Goal: Find specific page/section: Find specific page/section

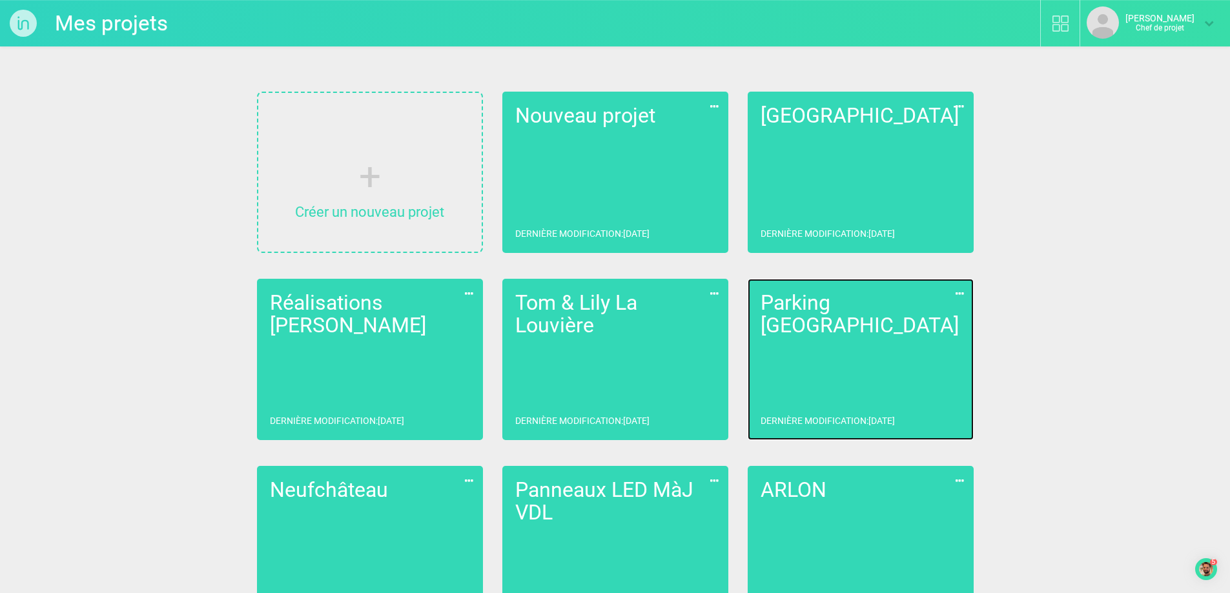
click at [895, 360] on link "Parking Liège Dernière modification : [DATE]" at bounding box center [861, 359] width 226 height 161
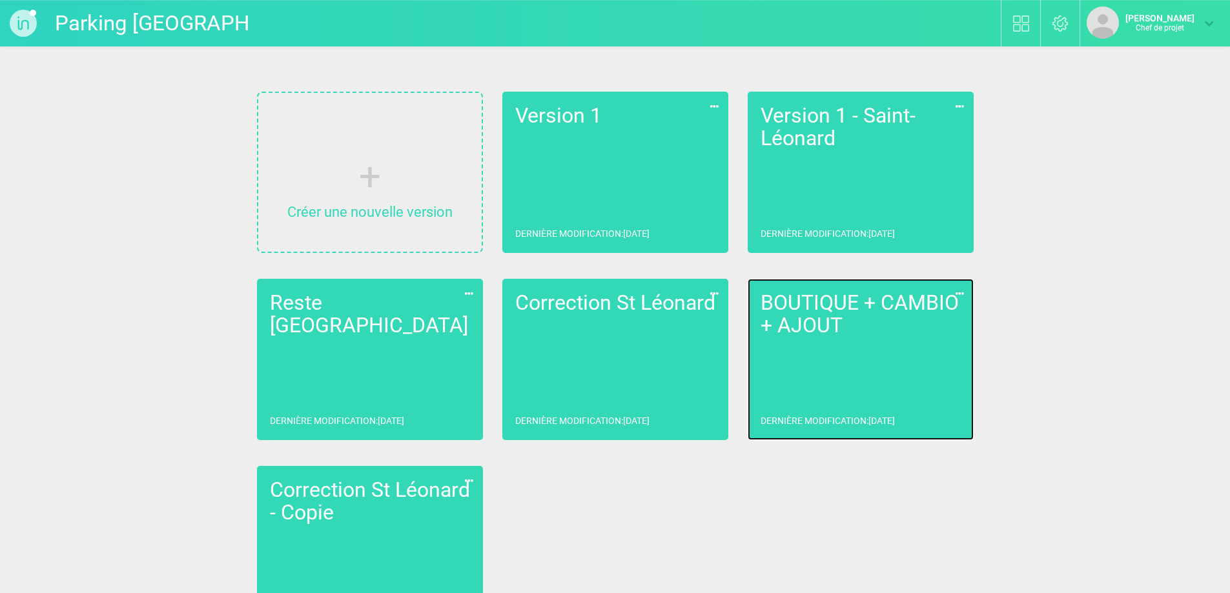
click at [878, 355] on link "BOUTIQUE + CAMBIO + AJOUT Dernière modification : [DATE]" at bounding box center [861, 359] width 226 height 161
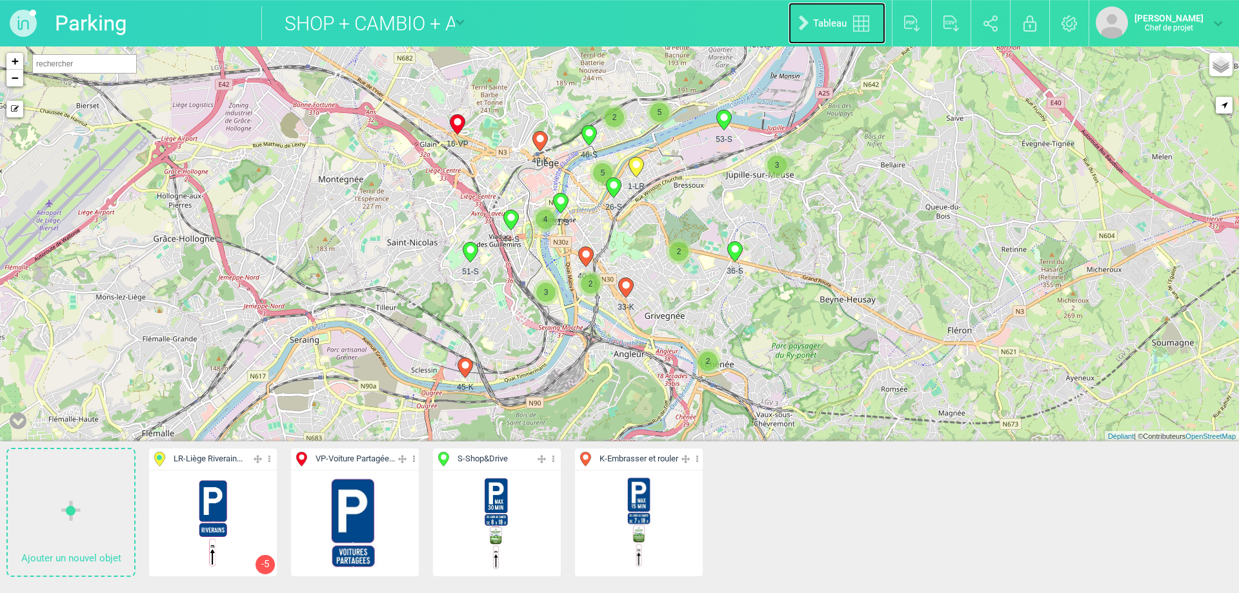
click at [819, 35] on link "Tableau" at bounding box center [837, 23] width 97 height 41
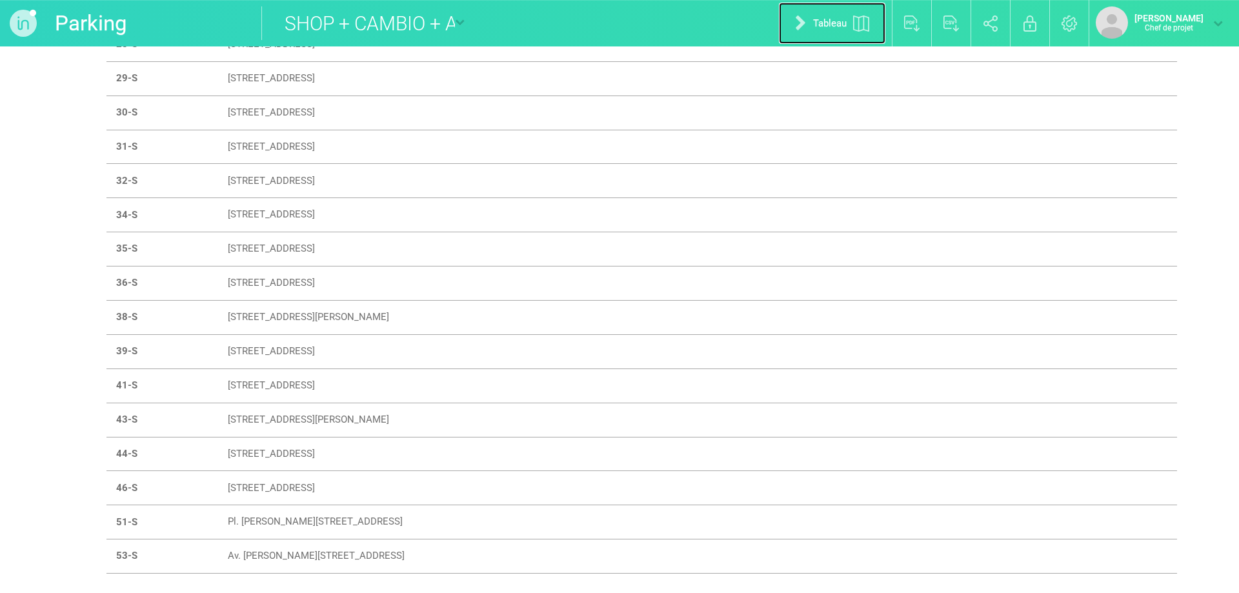
scroll to position [775, 0]
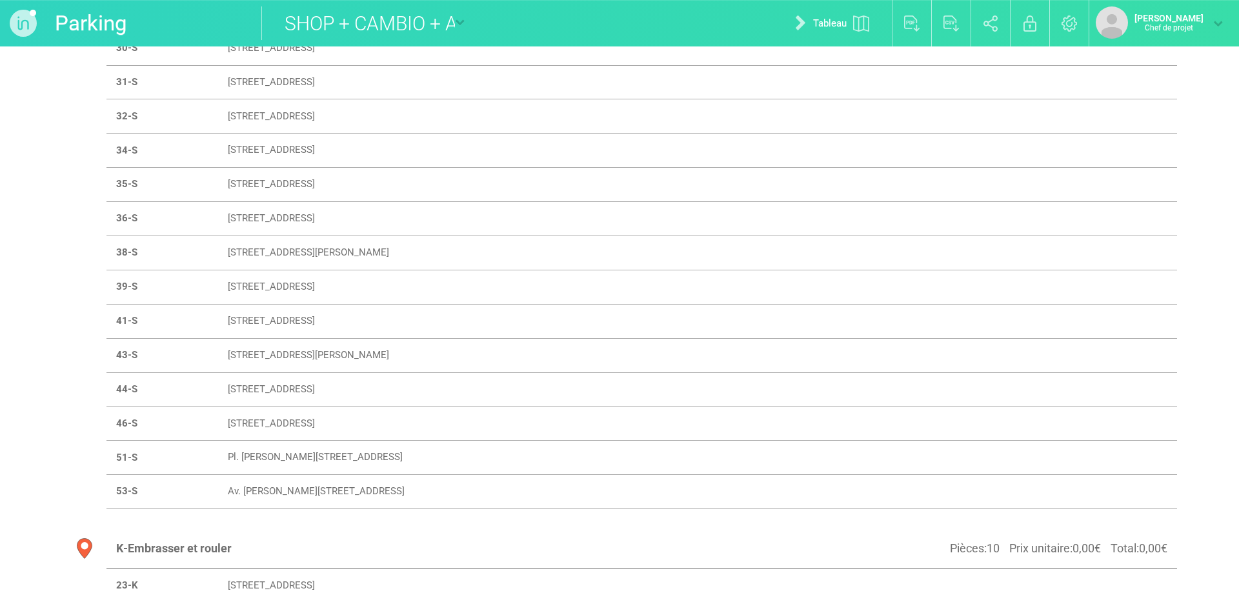
click at [327, 357] on font "[STREET_ADDRESS][PERSON_NAME]" at bounding box center [308, 355] width 161 height 12
select select "18966"
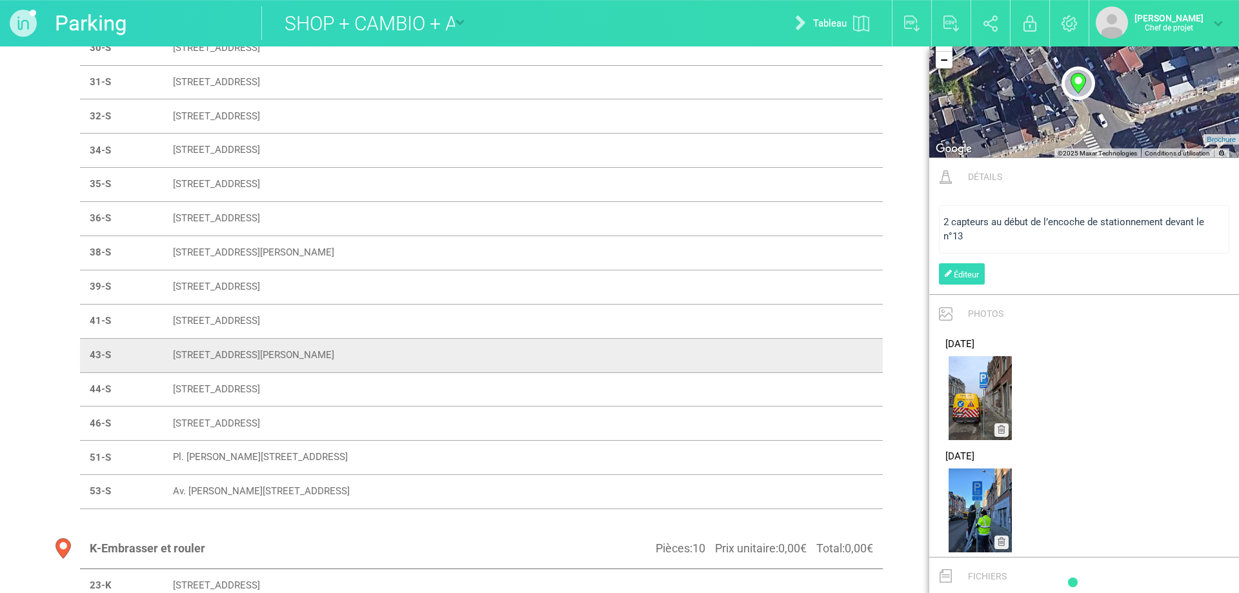
scroll to position [710, 0]
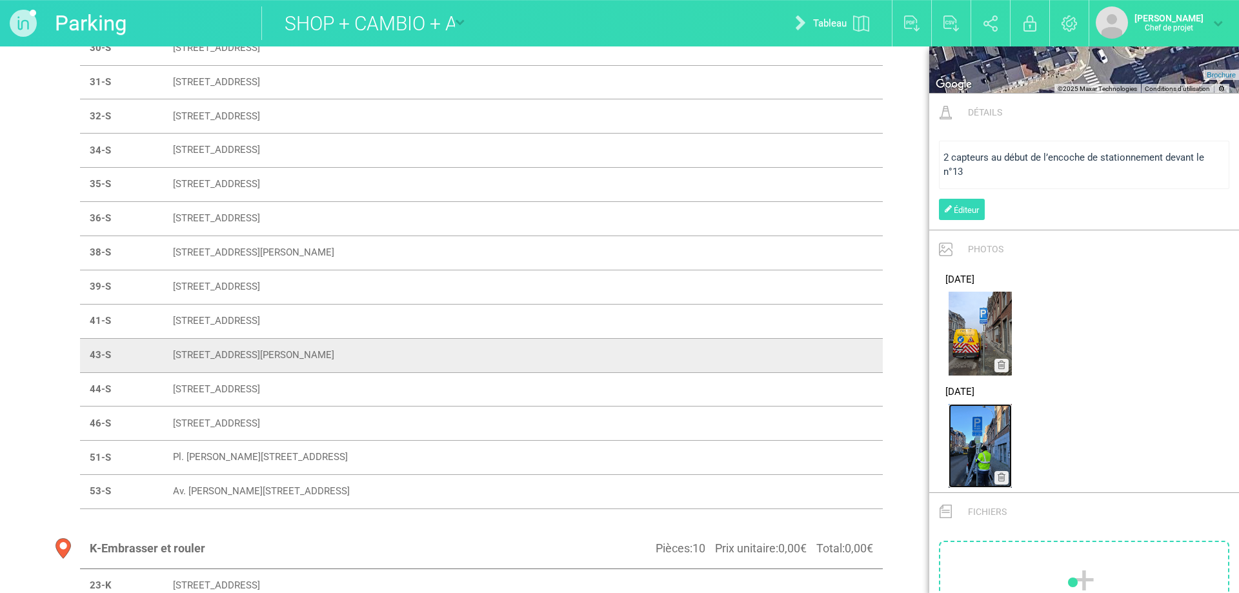
click at [967, 442] on img at bounding box center [980, 446] width 63 height 84
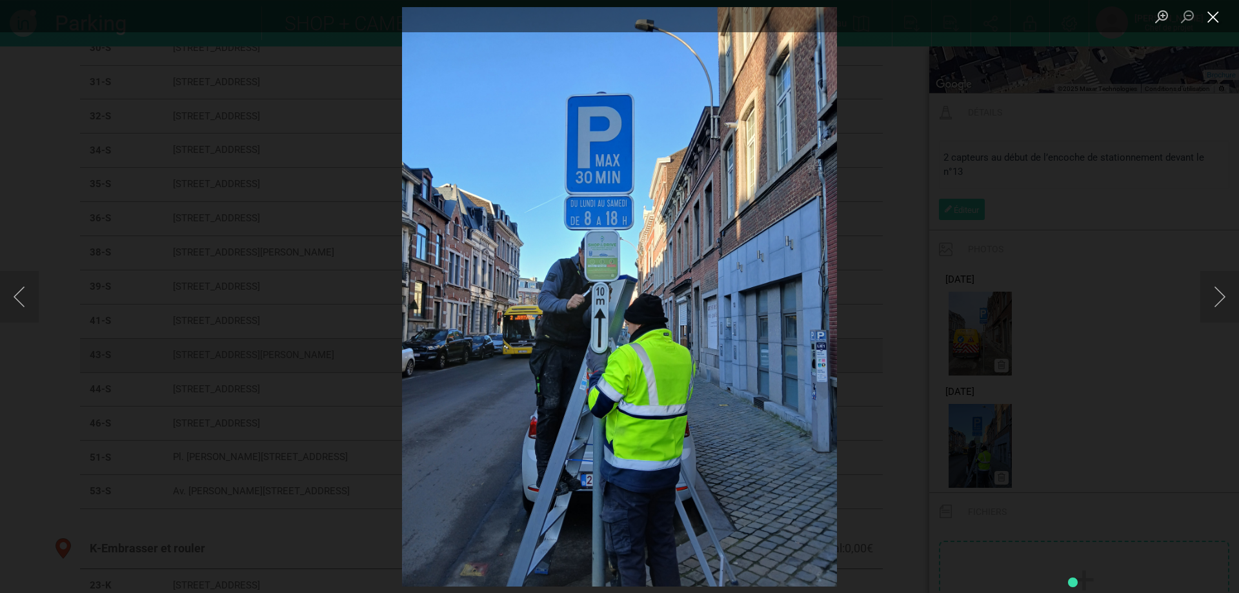
click at [1210, 15] on button "Close lightbox" at bounding box center [1214, 17] width 26 height 23
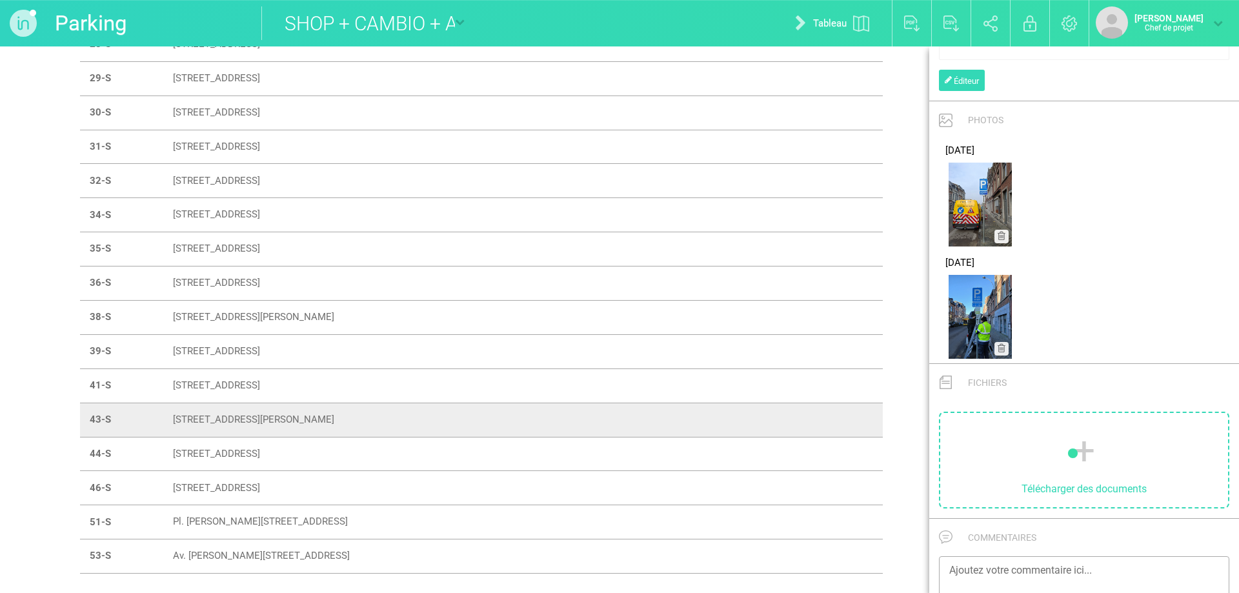
click at [187, 383] on font "[STREET_ADDRESS]" at bounding box center [216, 386] width 87 height 12
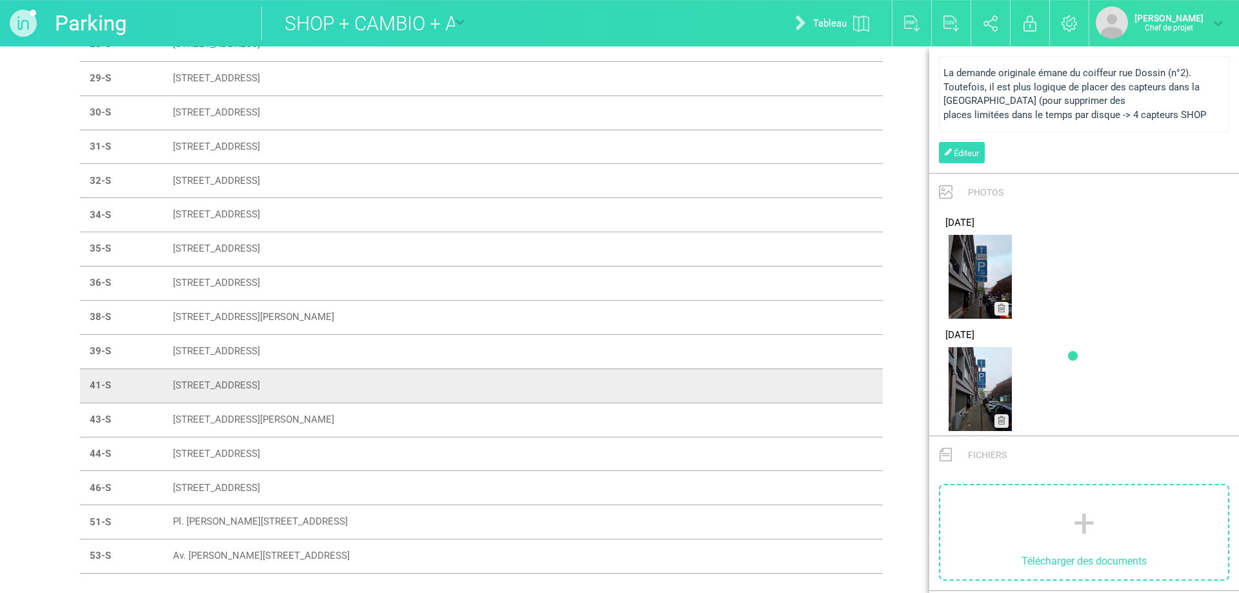
scroll to position [964, 0]
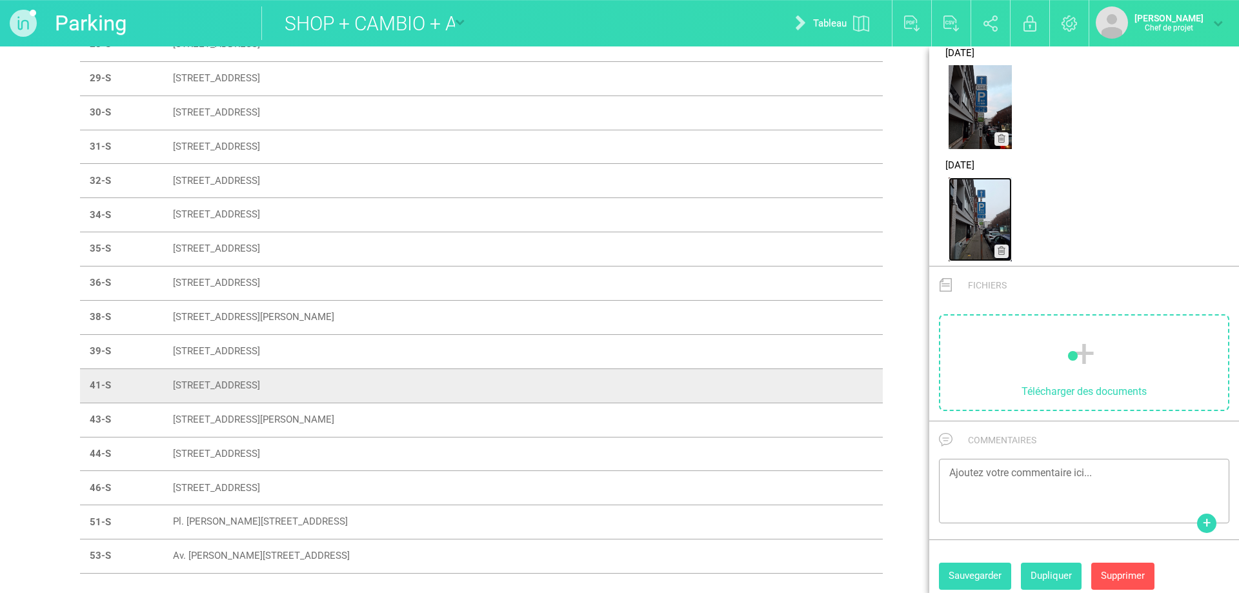
click at [995, 214] on img at bounding box center [980, 220] width 63 height 84
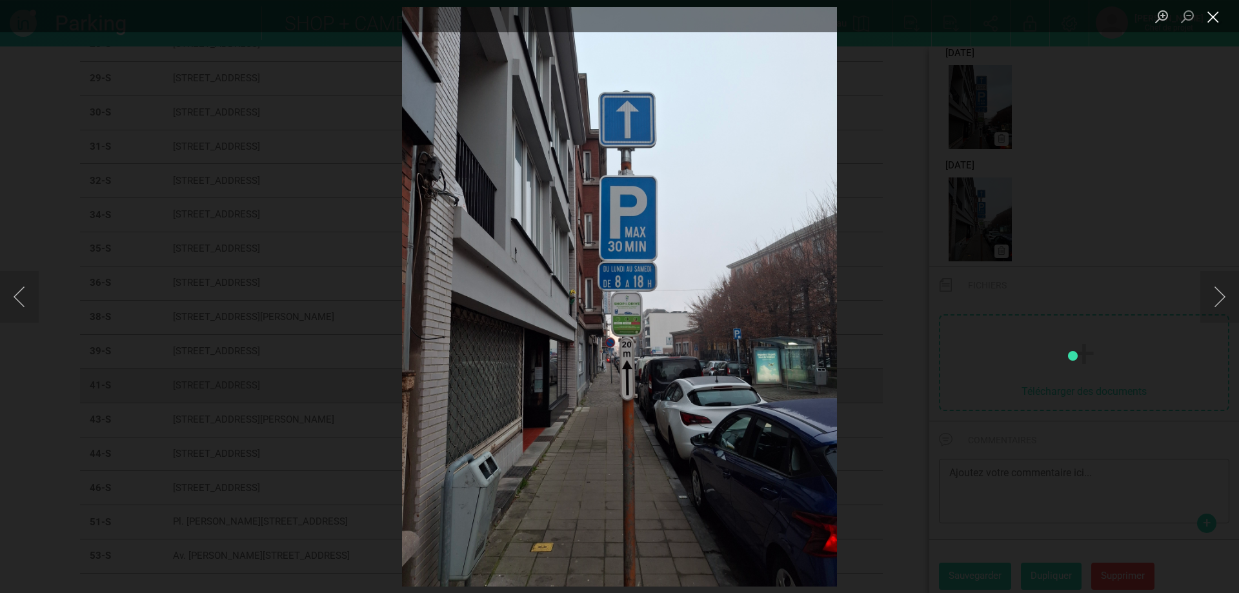
click at [1212, 14] on button "Close lightbox" at bounding box center [1214, 17] width 26 height 23
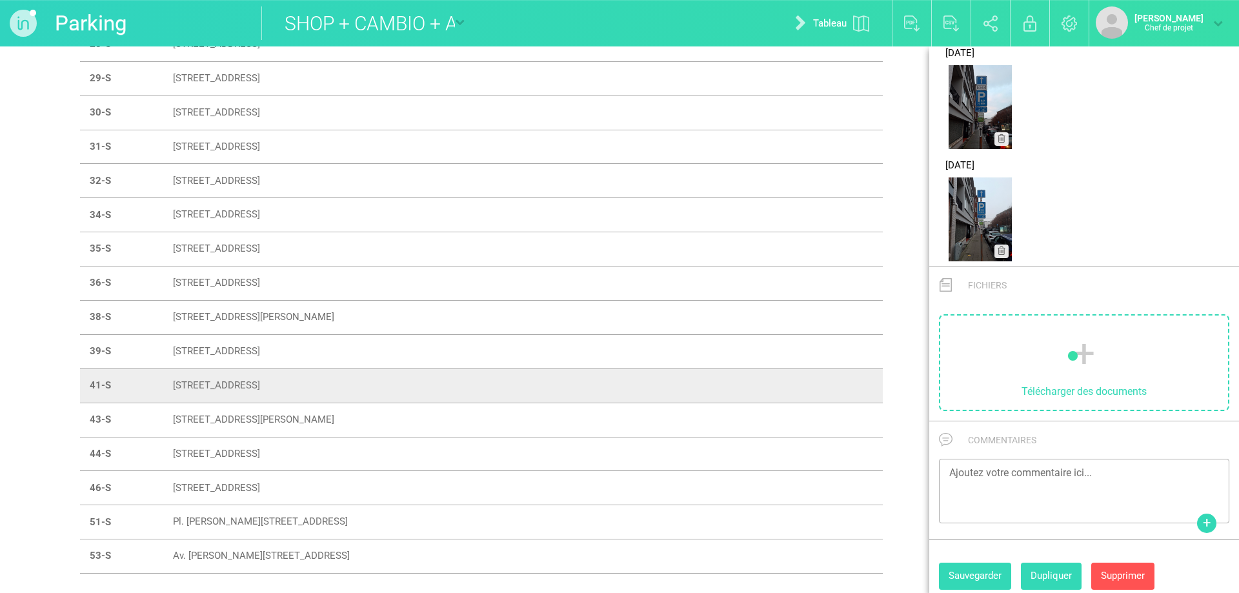
click at [220, 353] on font "[STREET_ADDRESS]" at bounding box center [216, 351] width 87 height 12
type input "[STREET_ADDRESS]"
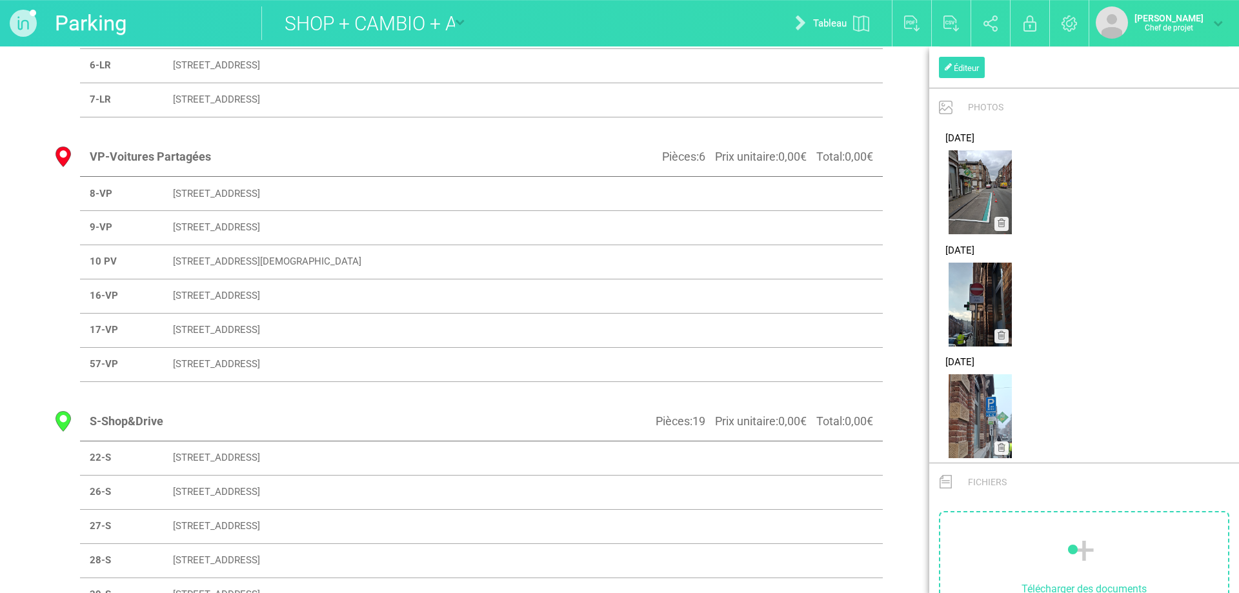
scroll to position [0, 0]
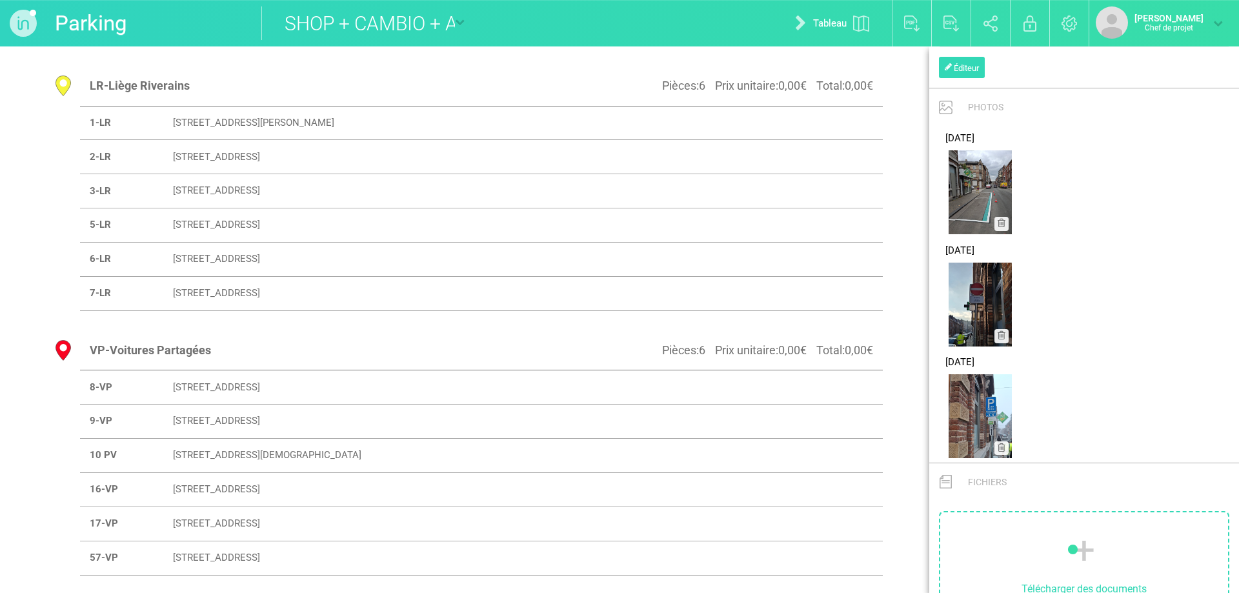
click at [225, 127] on font "[STREET_ADDRESS][PERSON_NAME]" at bounding box center [253, 123] width 161 height 12
select select "18947"
type input "[STREET_ADDRESS][PERSON_NAME]"
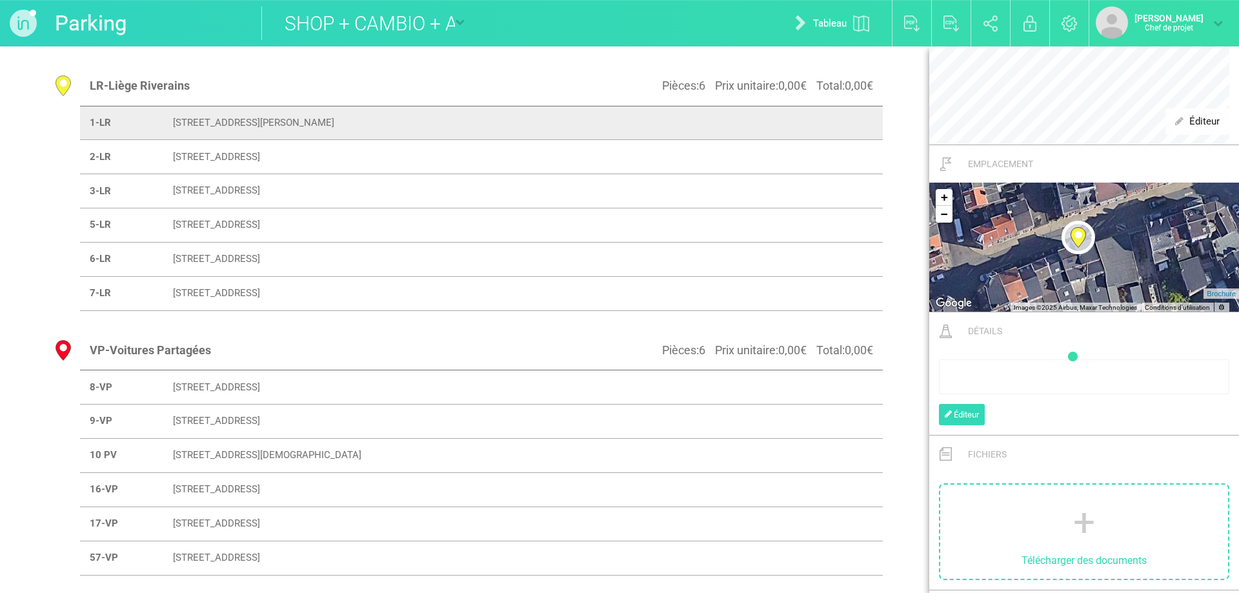
scroll to position [666, 0]
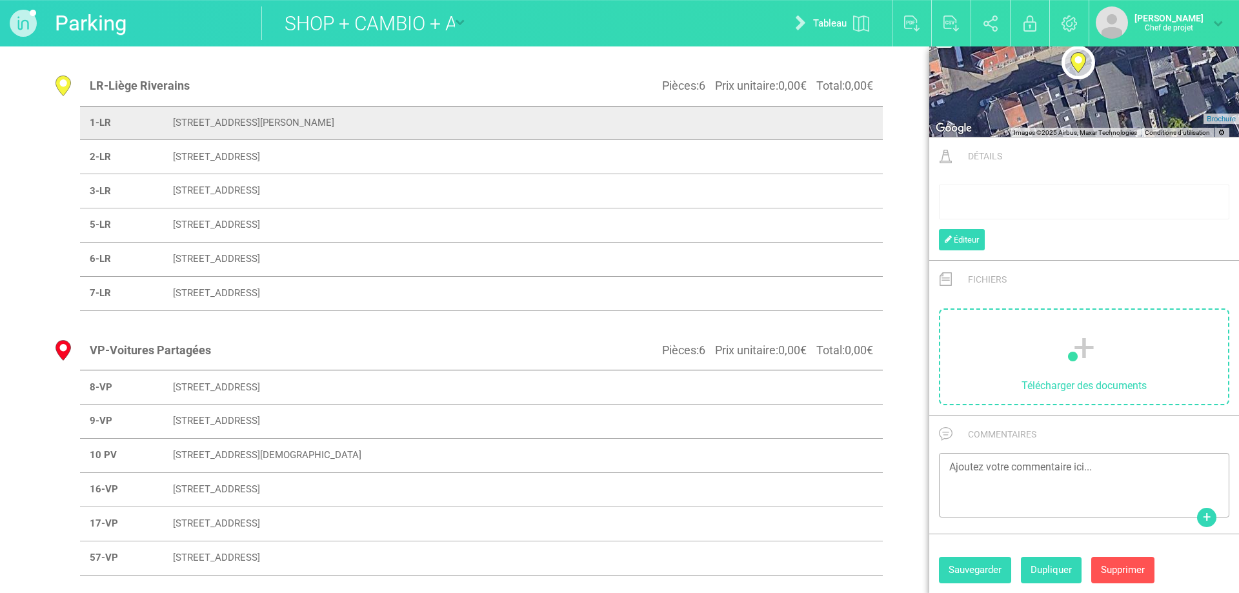
click at [252, 391] on font "[STREET_ADDRESS]" at bounding box center [216, 388] width 87 height 12
select select "18965"
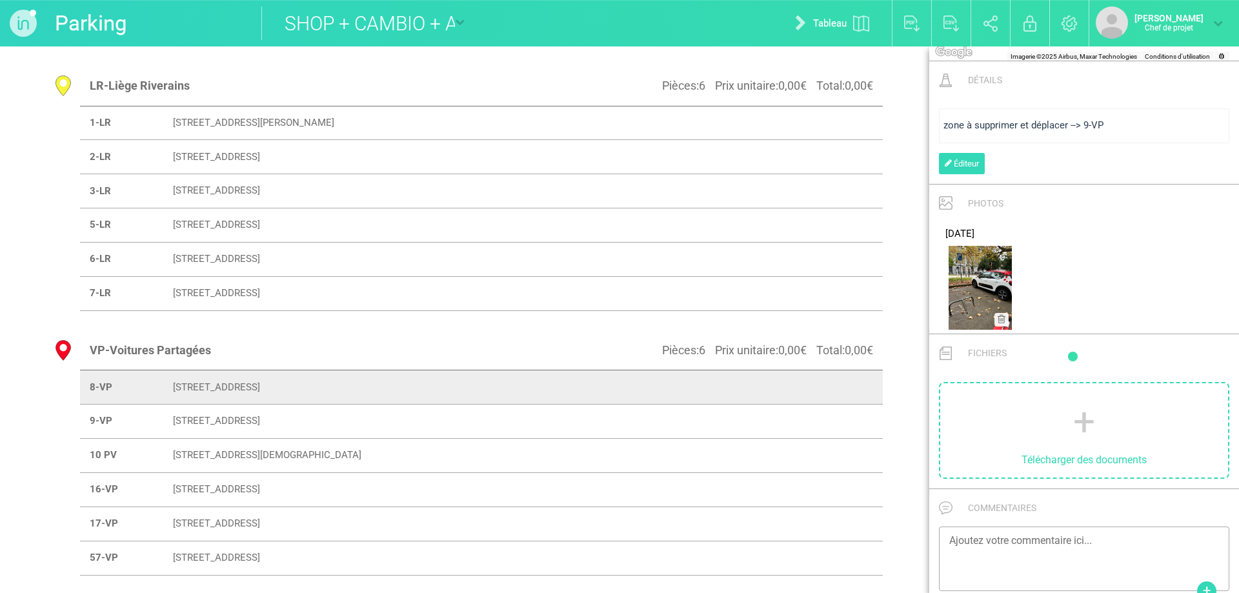
scroll to position [813, 0]
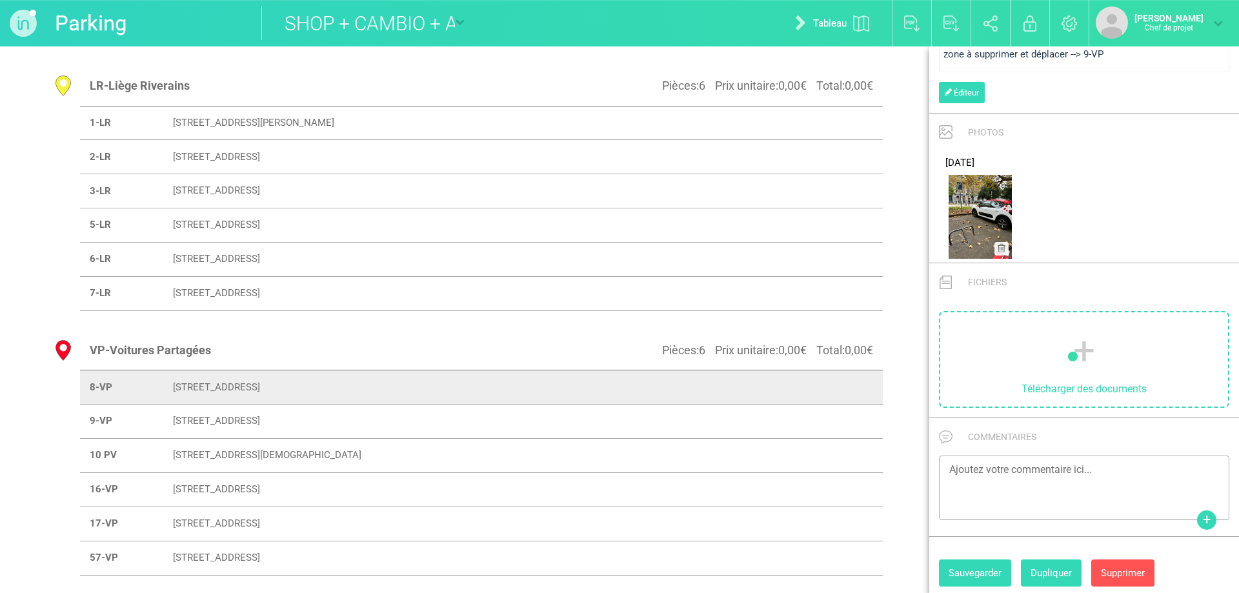
click at [235, 424] on font "[STREET_ADDRESS]" at bounding box center [216, 422] width 87 height 12
type input "[STREET_ADDRESS]"
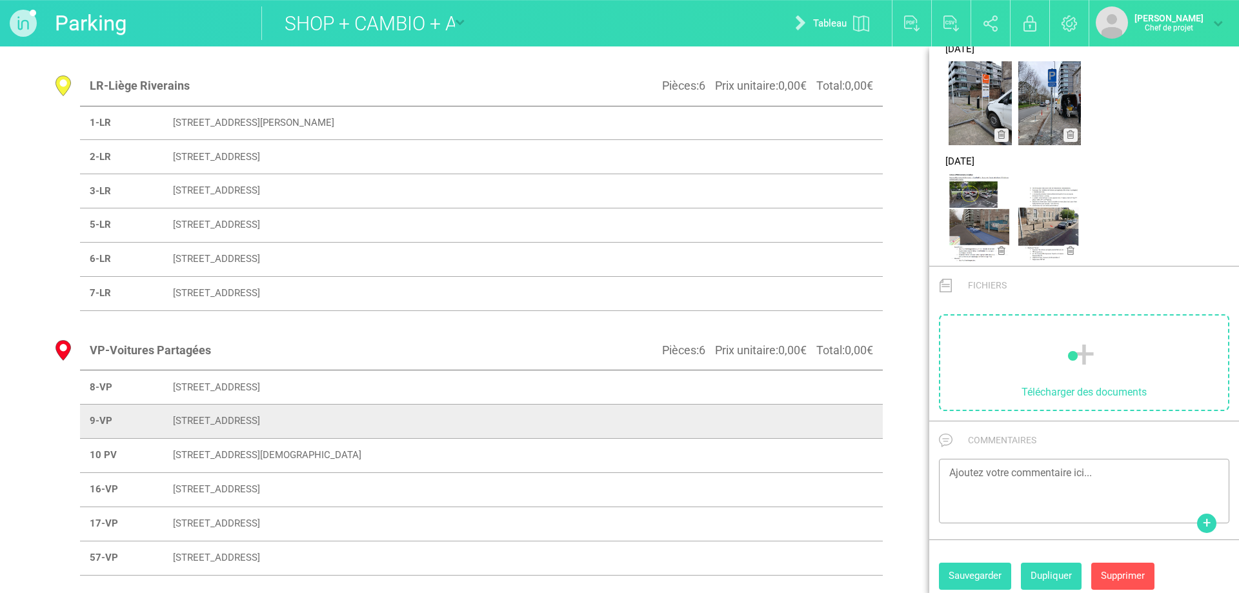
scroll to position [323, 0]
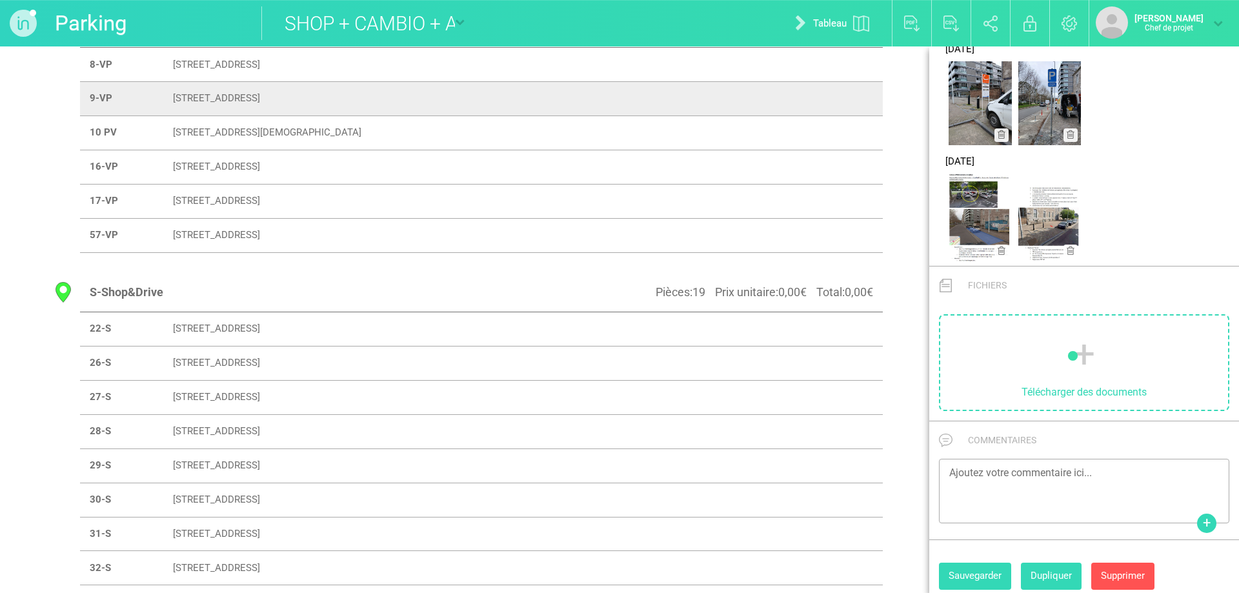
click at [221, 331] on font "[STREET_ADDRESS]" at bounding box center [216, 329] width 87 height 12
select select "18966"
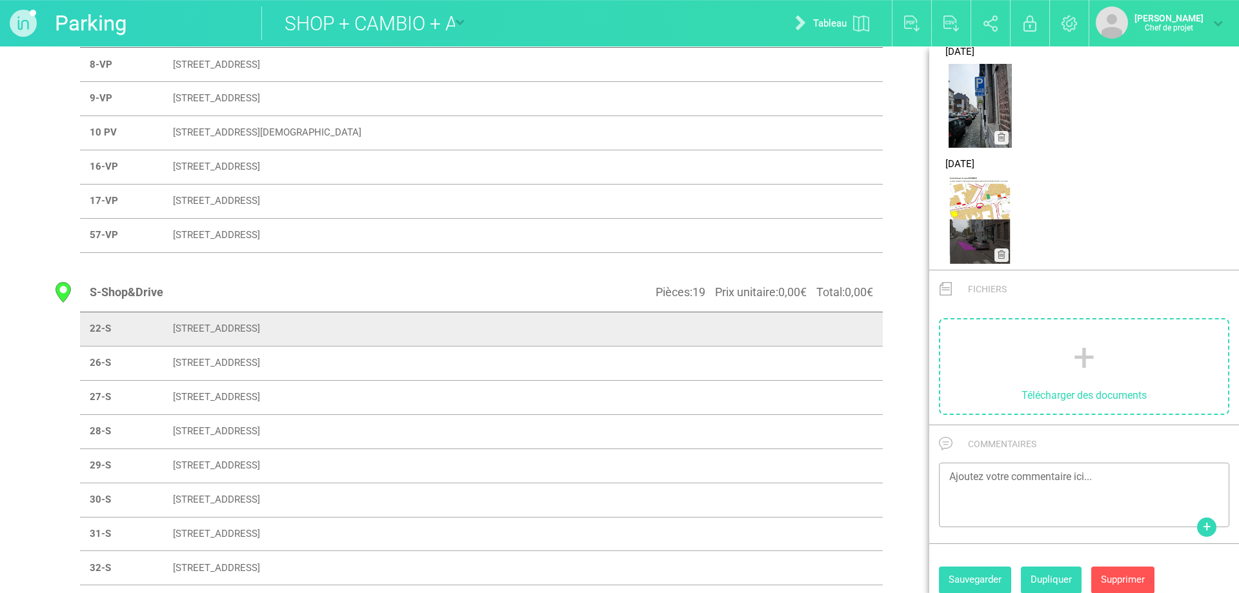
scroll to position [792, 0]
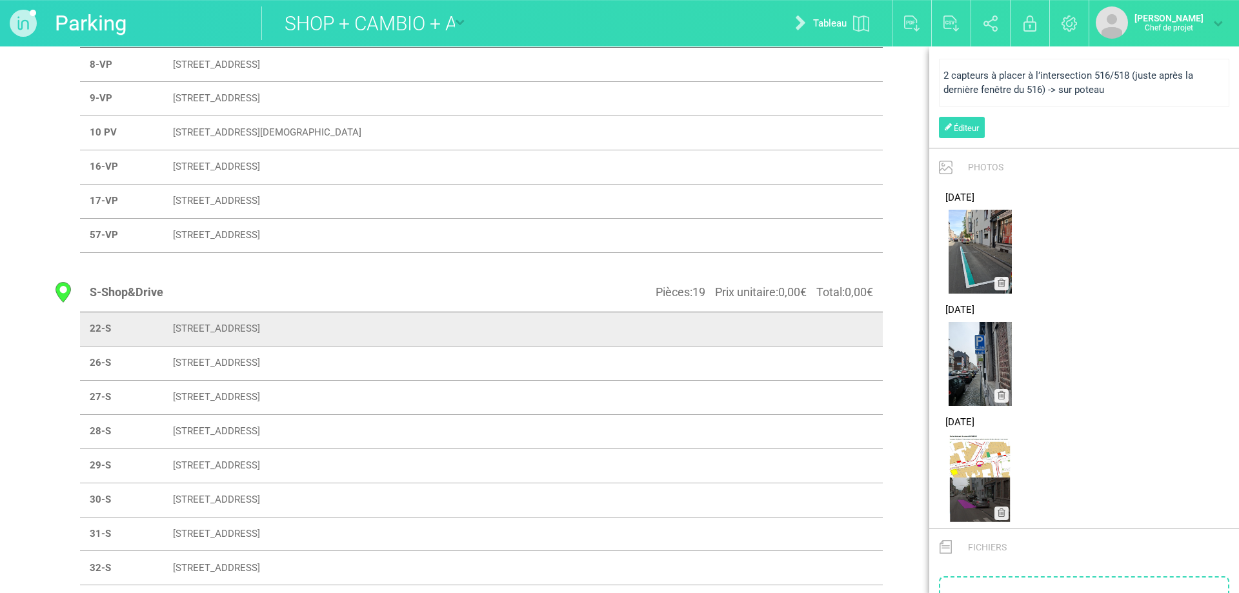
click at [236, 360] on font "[STREET_ADDRESS]" at bounding box center [216, 364] width 87 height 12
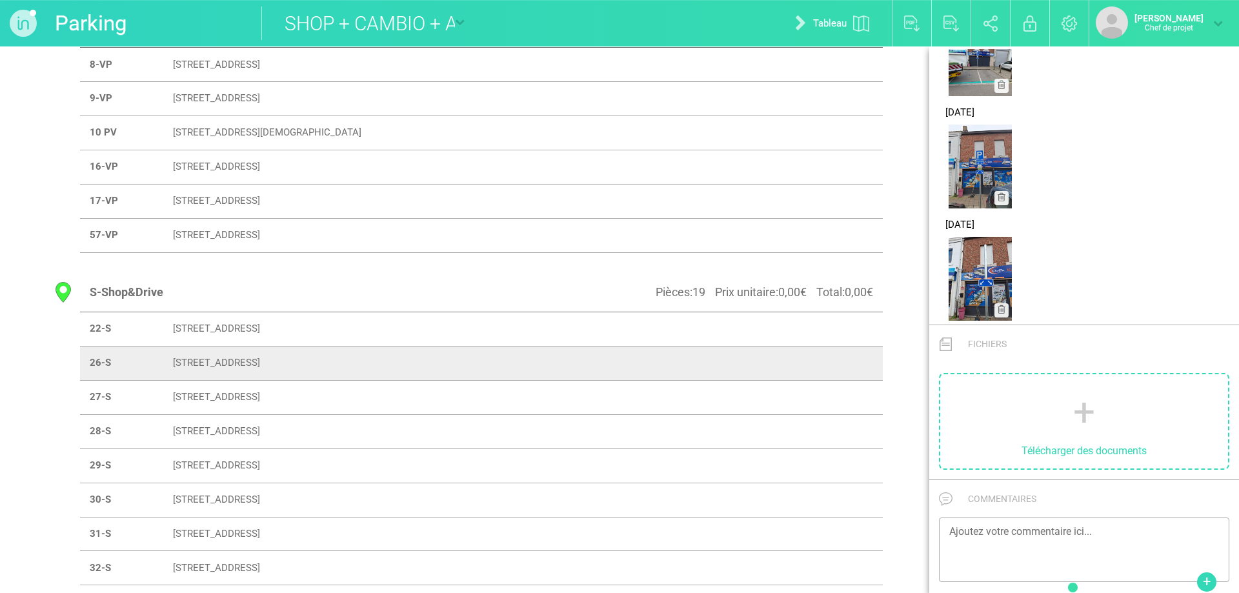
scroll to position [617, 0]
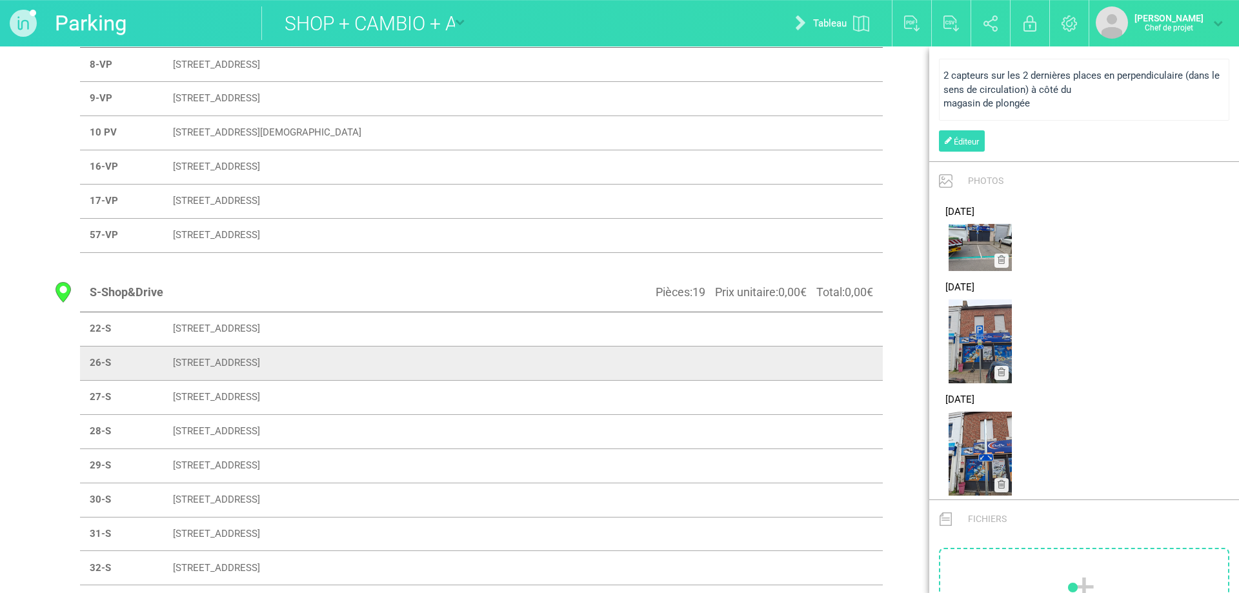
click at [236, 392] on font "[STREET_ADDRESS]" at bounding box center [216, 397] width 87 height 12
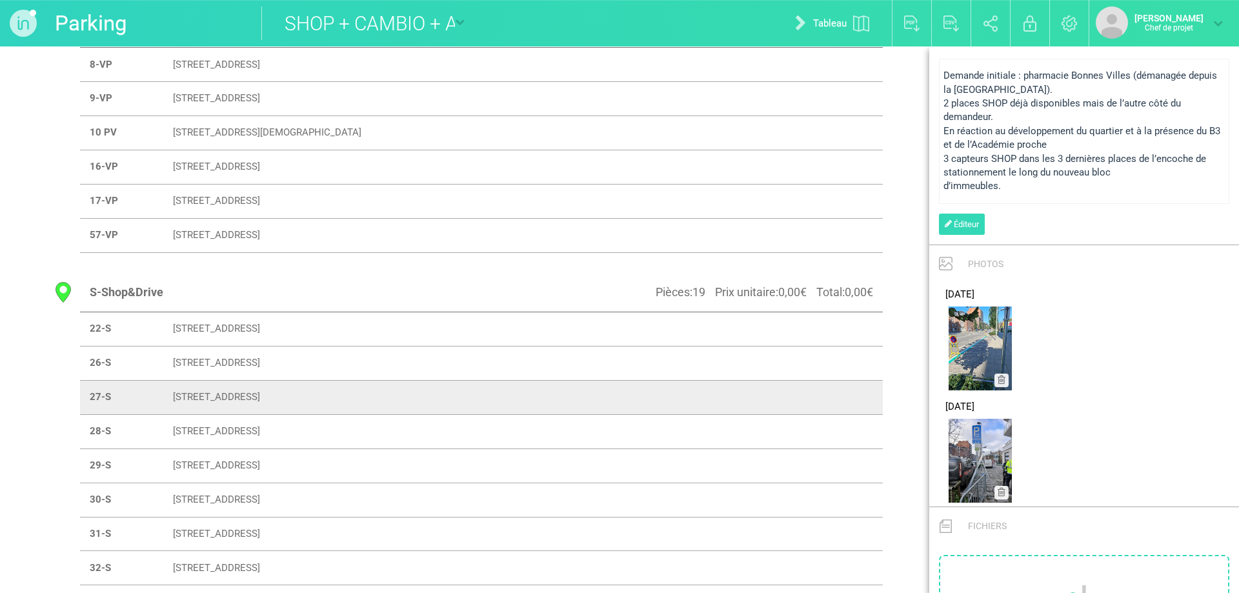
click at [243, 436] on font "[STREET_ADDRESS]" at bounding box center [216, 431] width 87 height 12
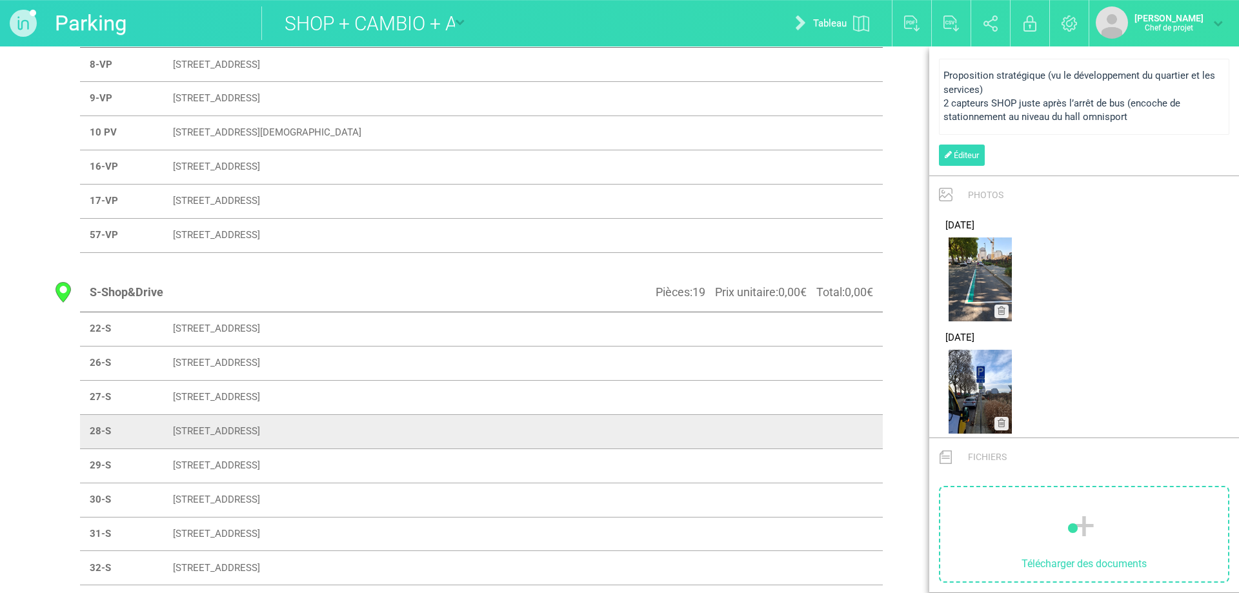
click at [238, 465] on font "[STREET_ADDRESS]" at bounding box center [216, 466] width 87 height 12
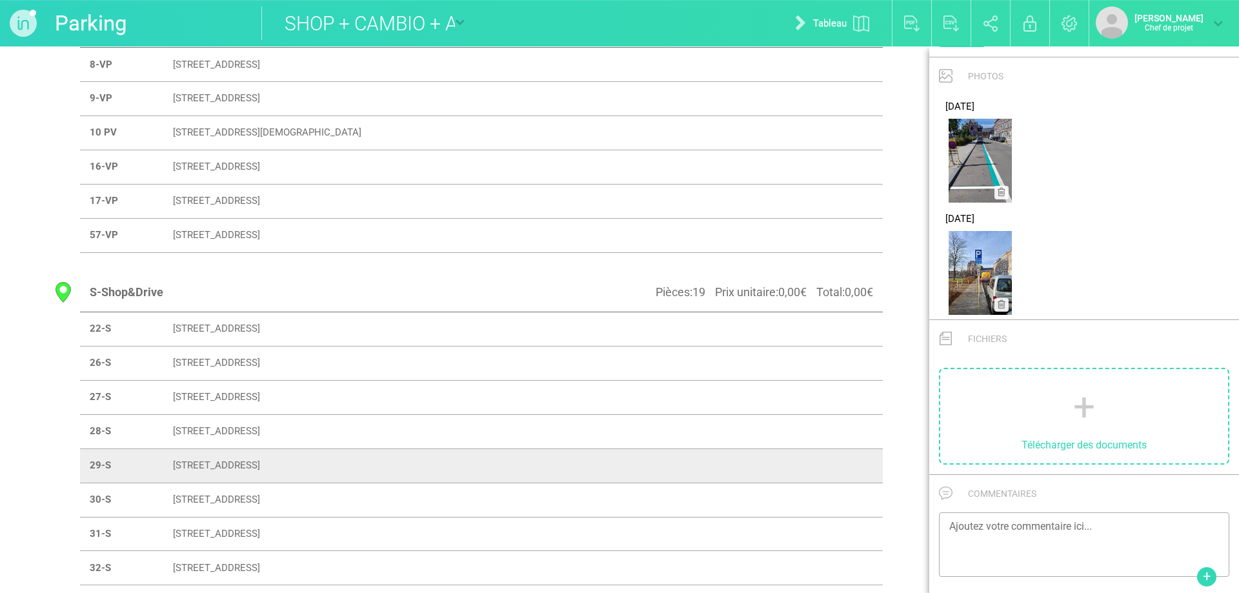
scroll to position [498, 0]
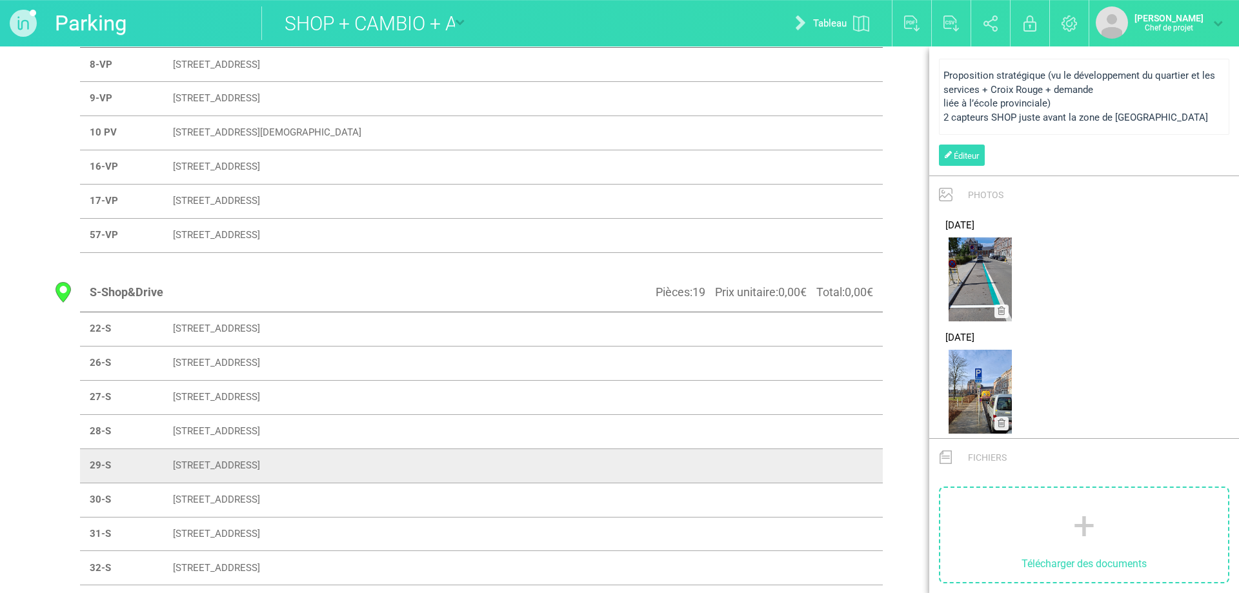
click at [237, 495] on font "[STREET_ADDRESS]" at bounding box center [216, 500] width 87 height 12
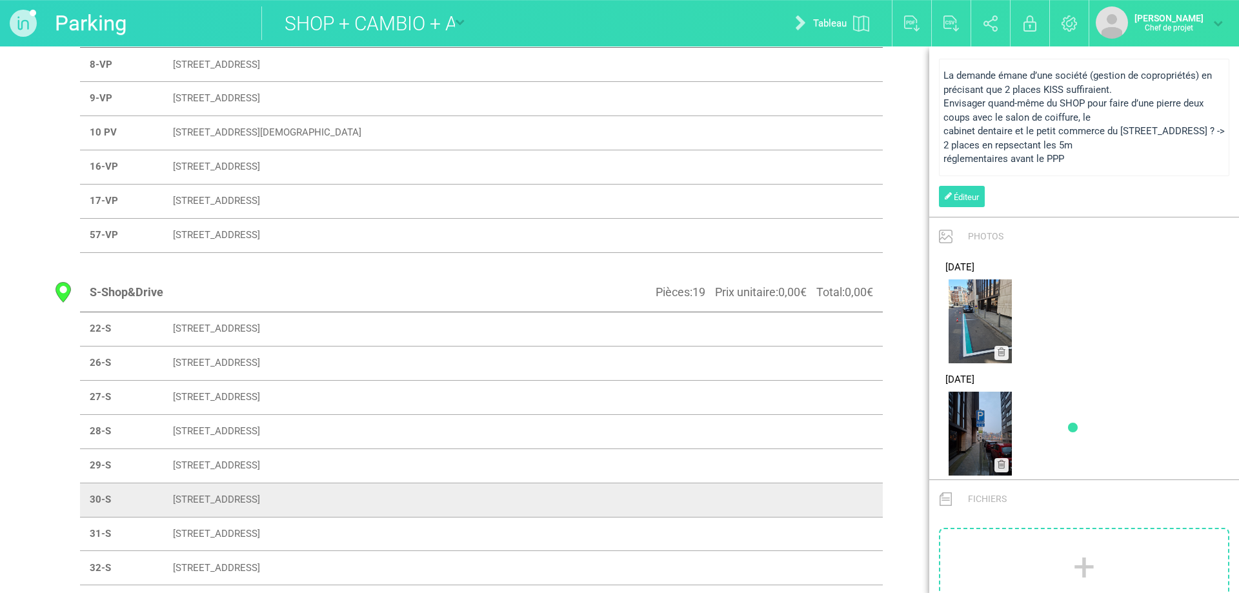
scroll to position [617, 0]
click at [311, 527] on td "[STREET_ADDRESS]" at bounding box center [495, 534] width 664 height 34
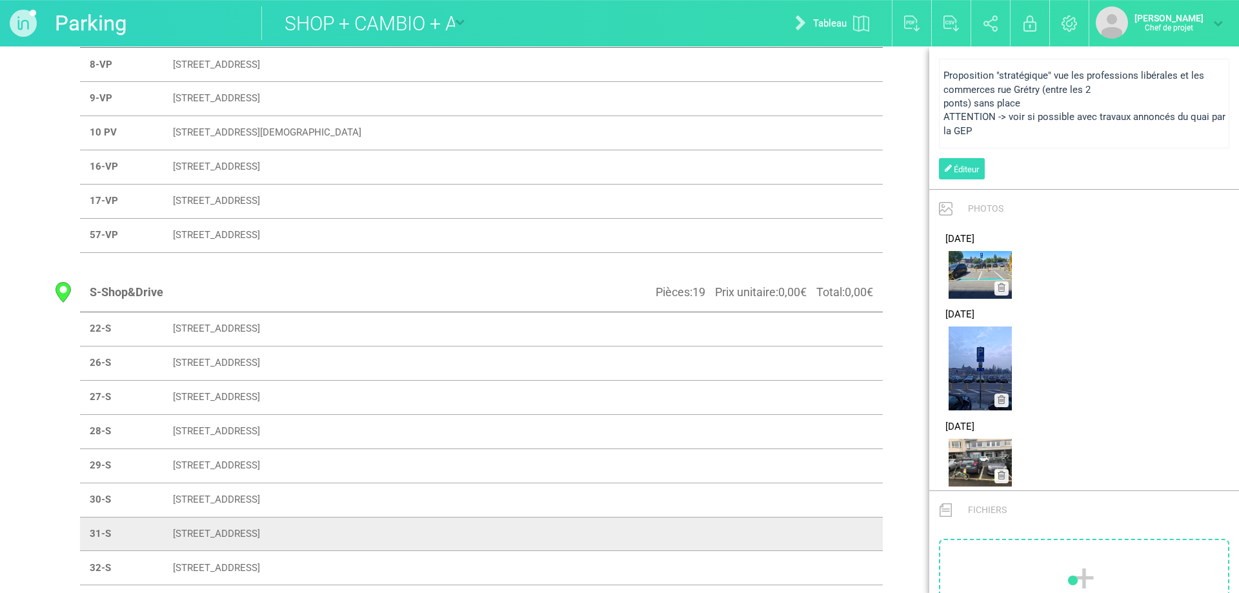
click at [260, 564] on font "[STREET_ADDRESS]" at bounding box center [216, 568] width 87 height 12
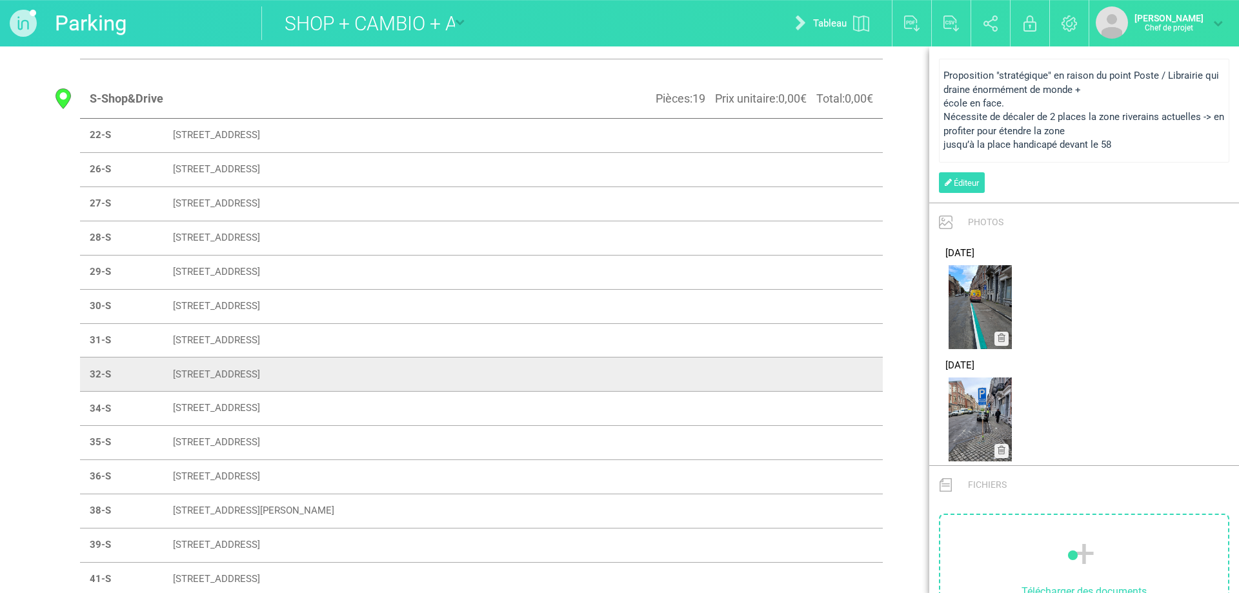
scroll to position [775, 0]
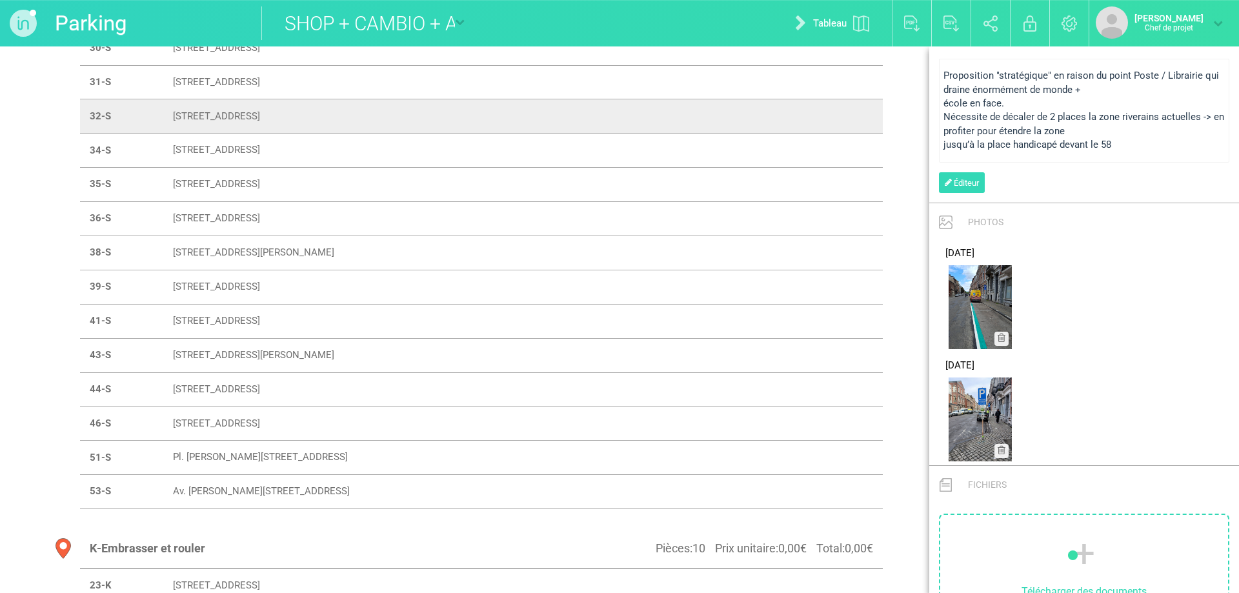
click at [260, 148] on font "[STREET_ADDRESS]" at bounding box center [216, 151] width 87 height 12
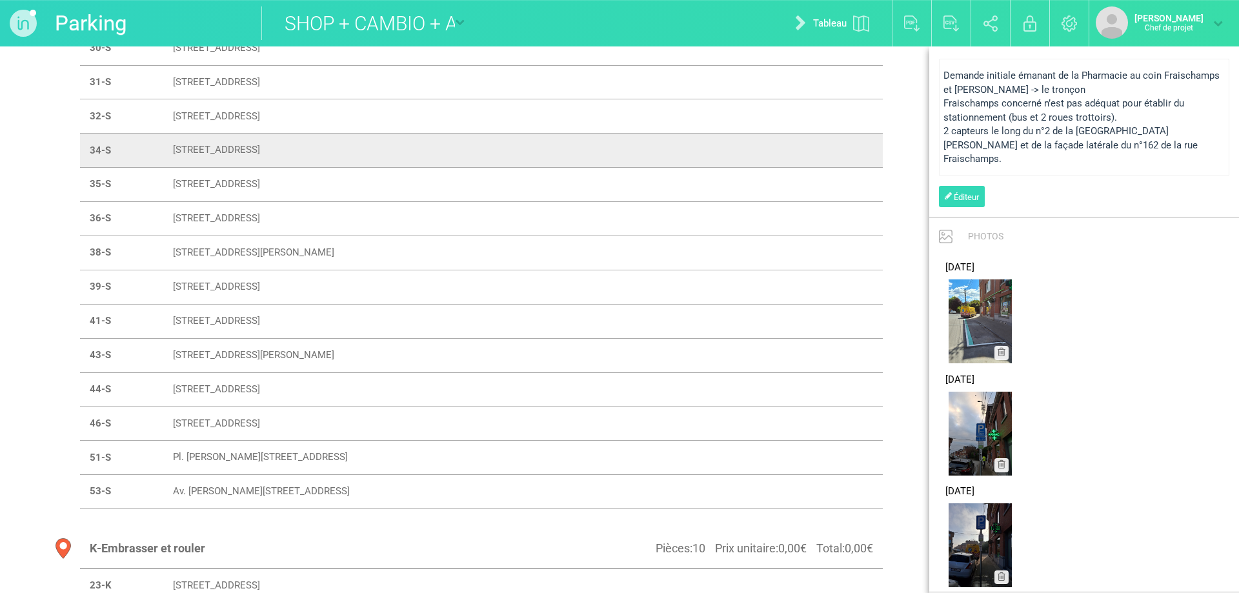
click at [293, 177] on td "[STREET_ADDRESS]" at bounding box center [495, 185] width 664 height 34
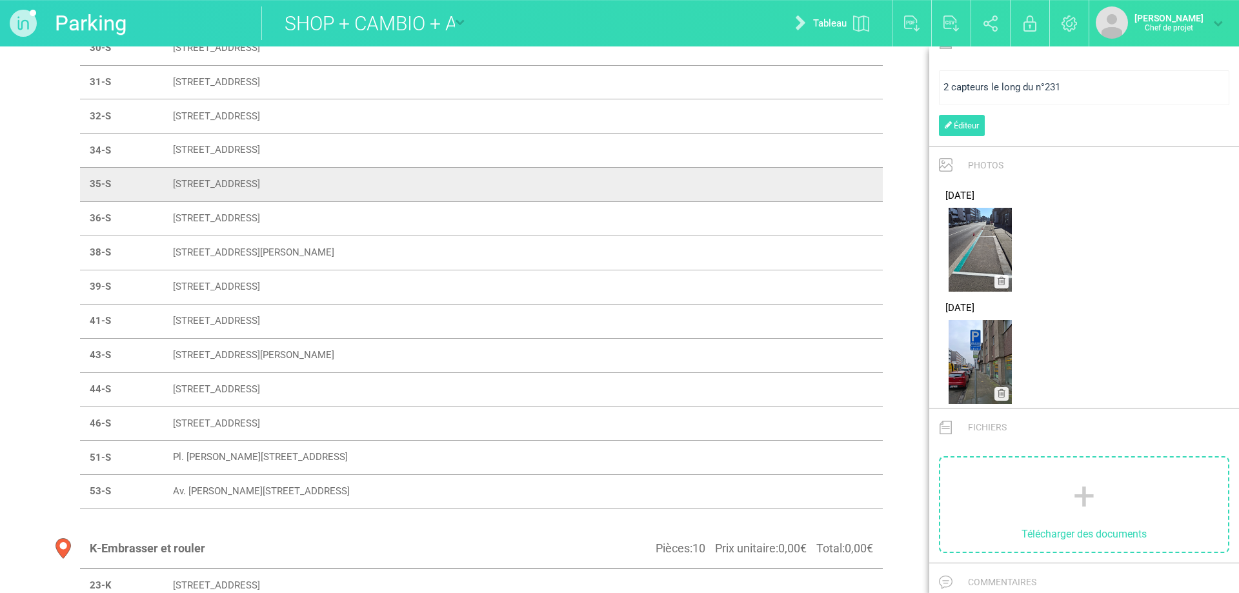
scroll to position [498, 0]
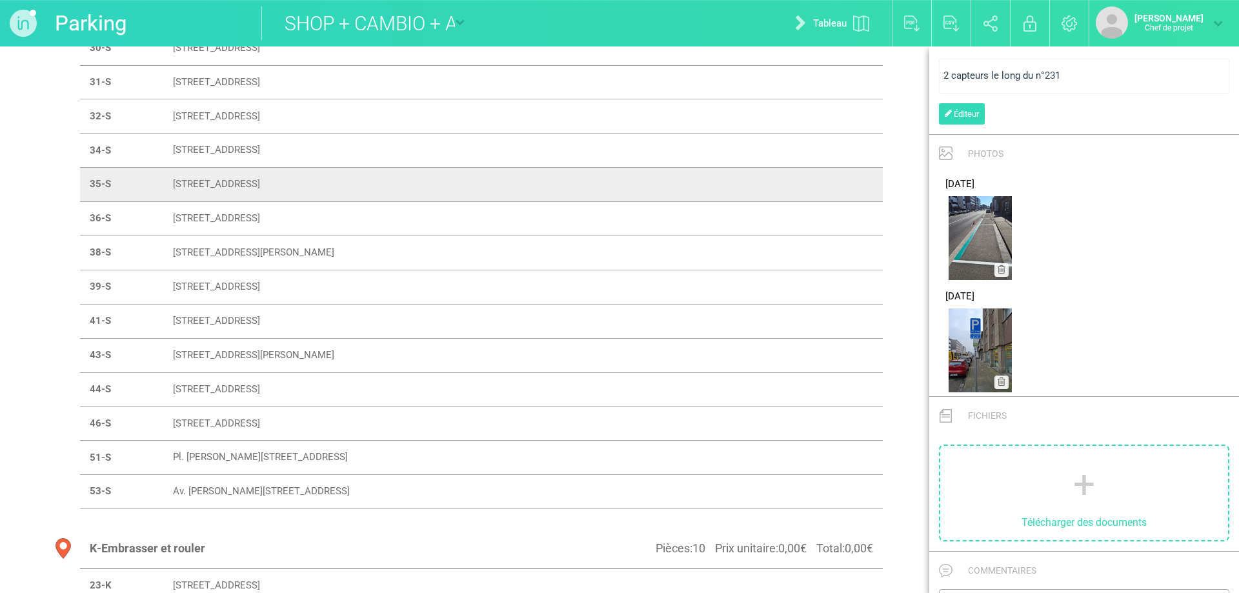
click at [260, 217] on font "[STREET_ADDRESS]" at bounding box center [216, 219] width 87 height 12
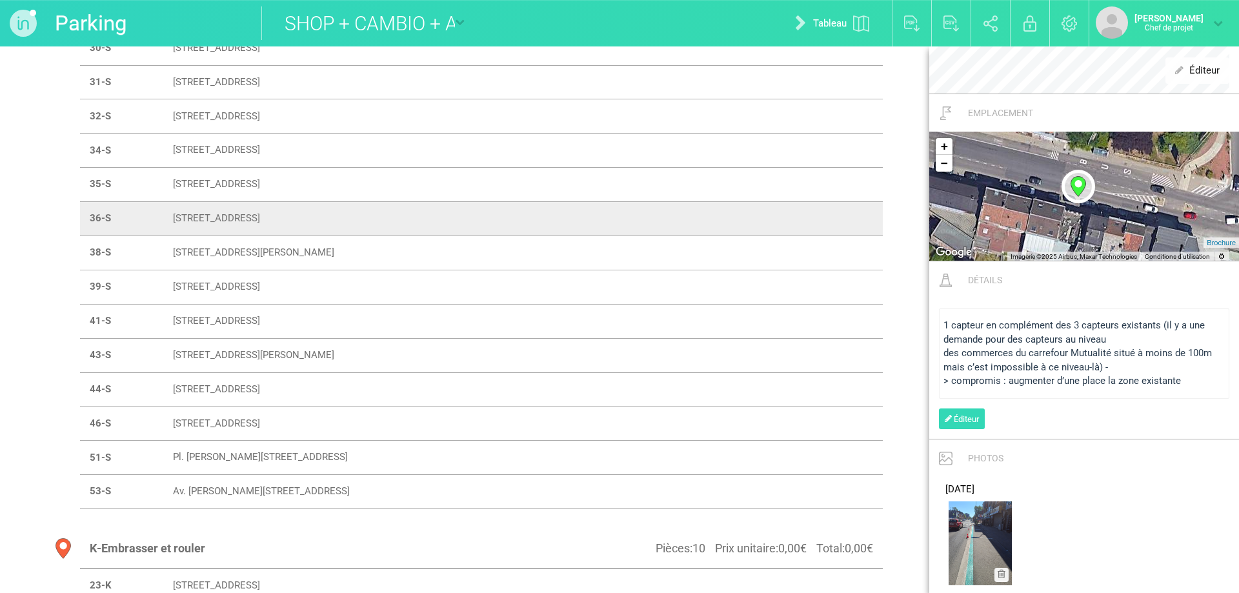
scroll to position [792, 0]
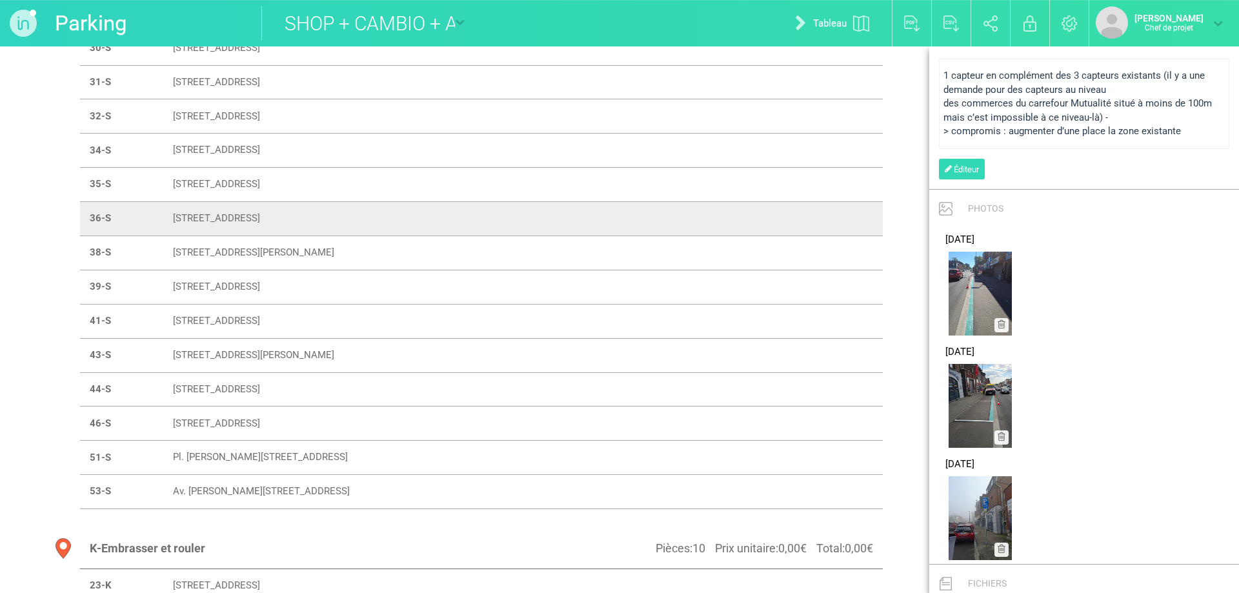
click at [240, 246] on td "[STREET_ADDRESS][PERSON_NAME]" at bounding box center [495, 253] width 664 height 34
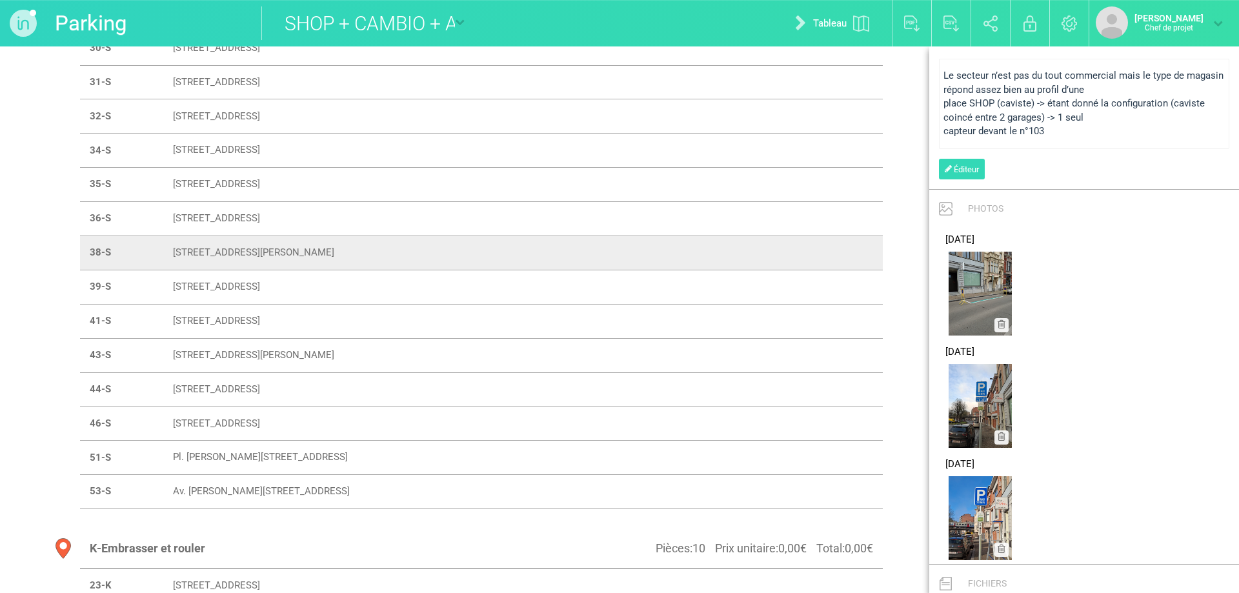
scroll to position [617, 0]
click at [225, 285] on font "[STREET_ADDRESS]" at bounding box center [216, 287] width 87 height 12
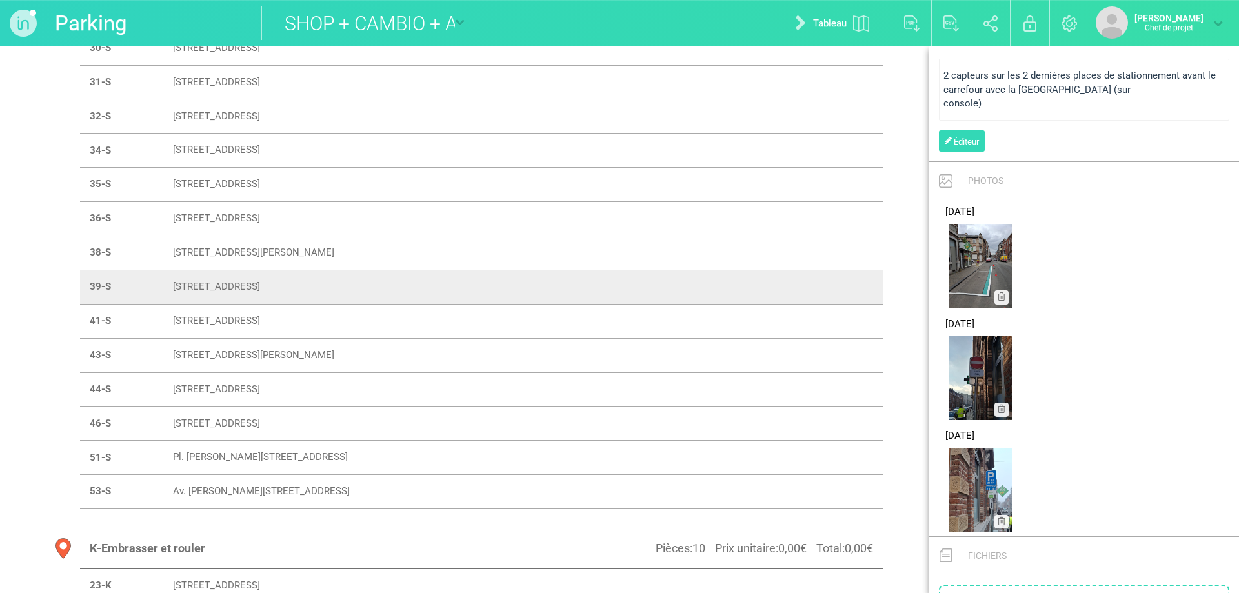
click at [213, 312] on td "[STREET_ADDRESS]" at bounding box center [495, 321] width 664 height 34
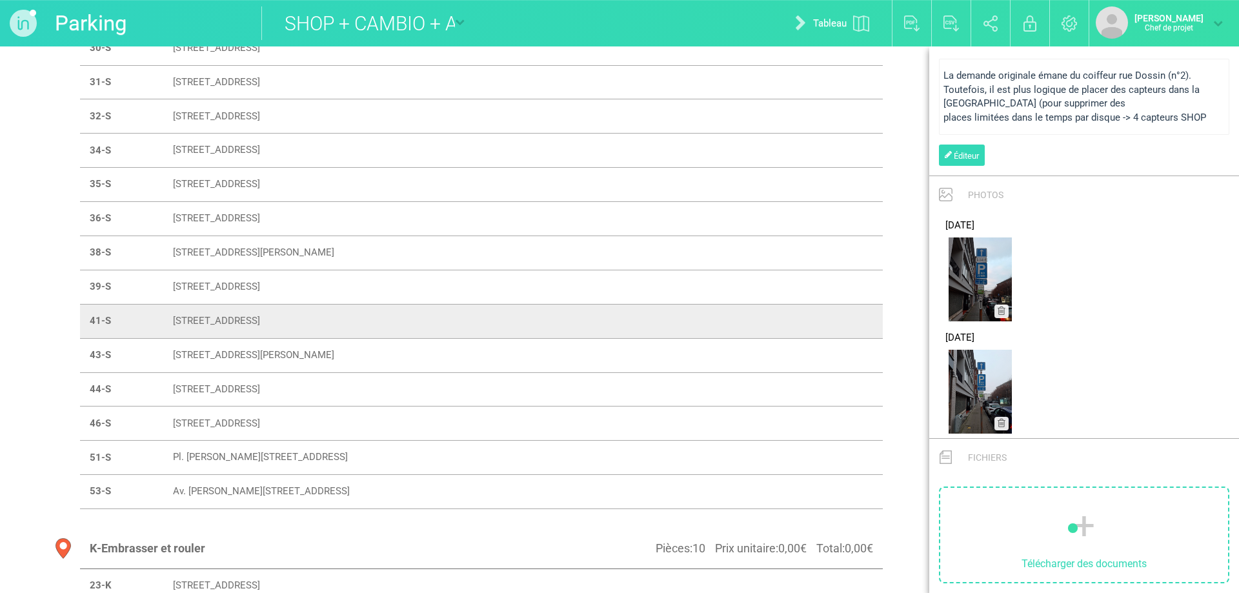
scroll to position [792, 0]
click at [216, 348] on td "[STREET_ADDRESS][PERSON_NAME]" at bounding box center [495, 355] width 664 height 34
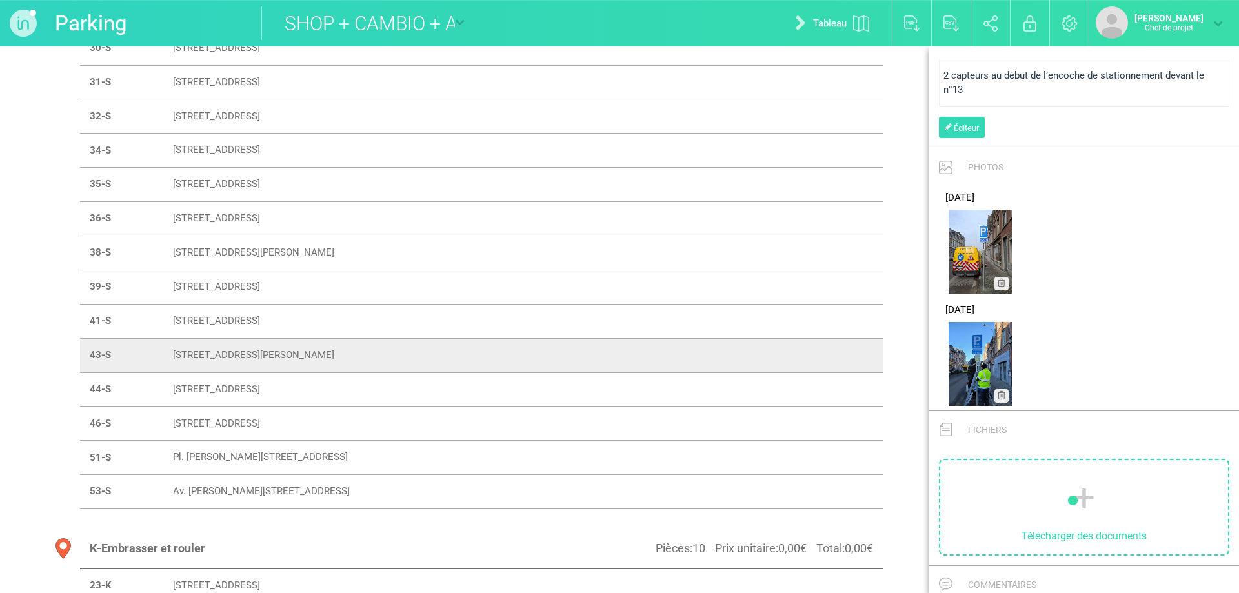
click at [212, 391] on font "[STREET_ADDRESS]" at bounding box center [216, 389] width 87 height 12
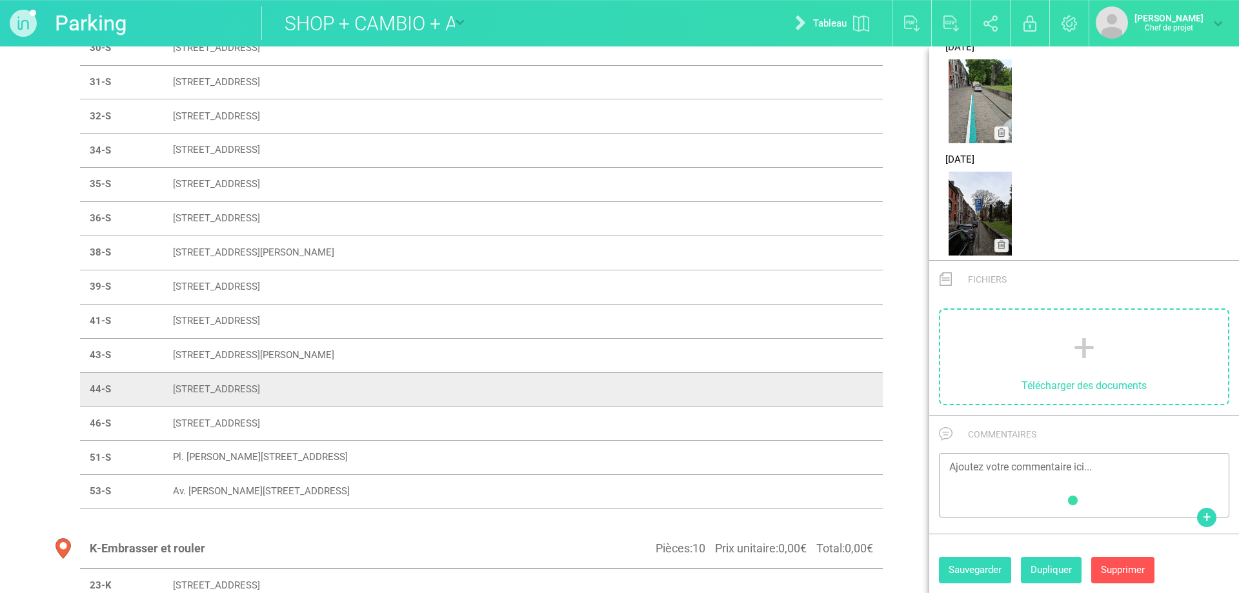
scroll to position [617, 0]
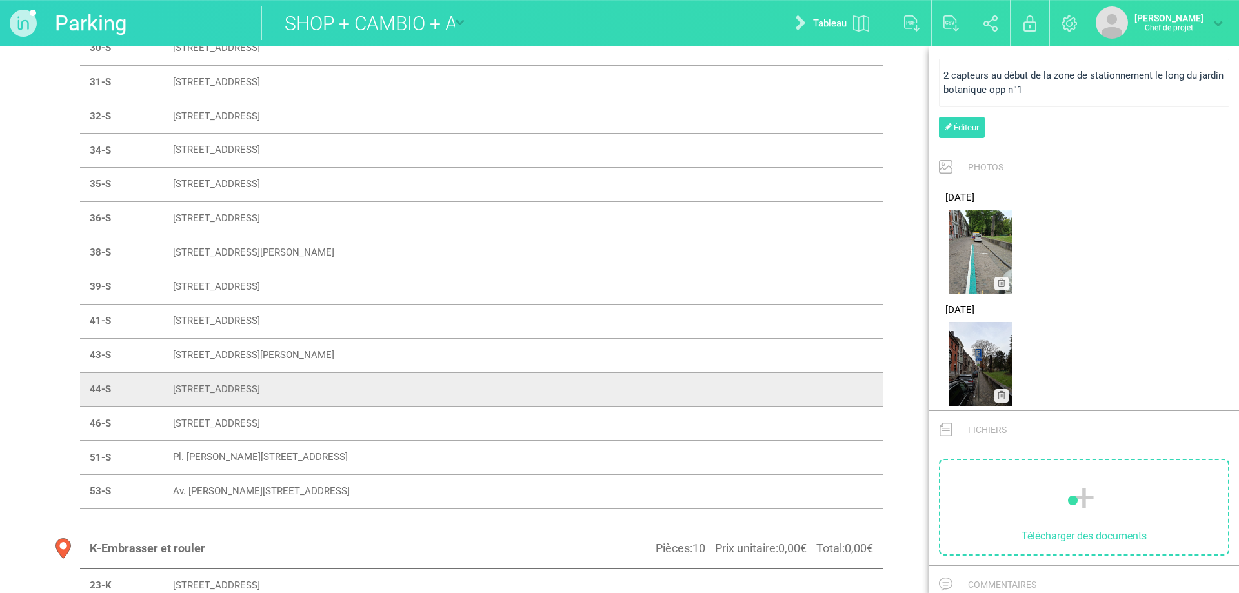
click at [188, 429] on font "[STREET_ADDRESS]" at bounding box center [216, 424] width 87 height 12
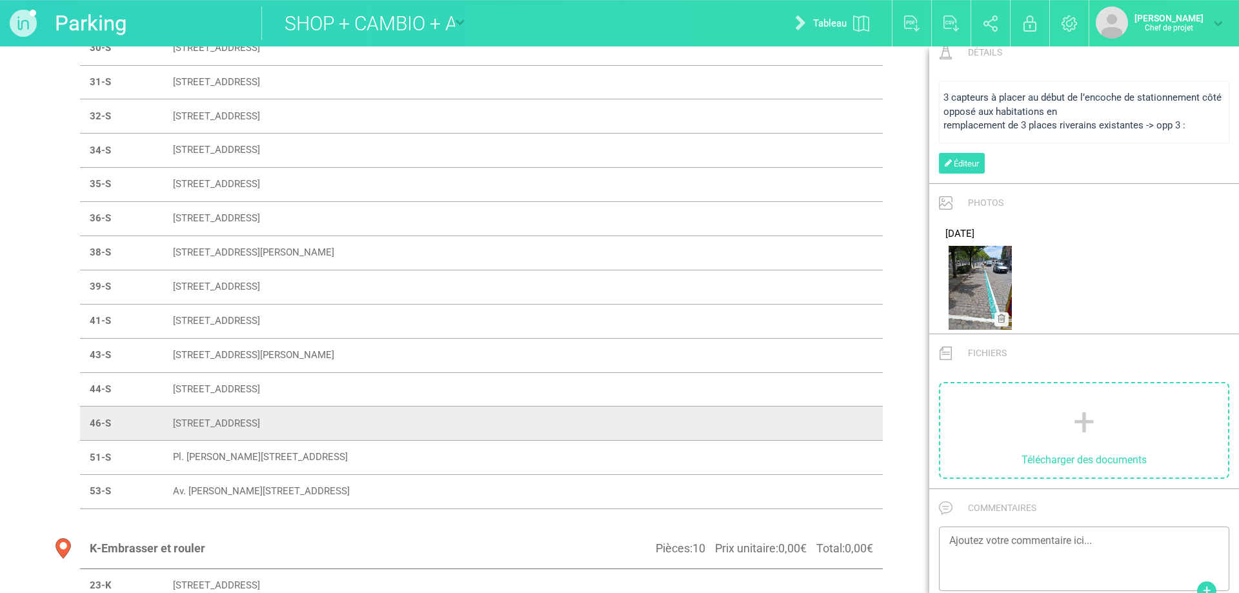
scroll to position [498, 0]
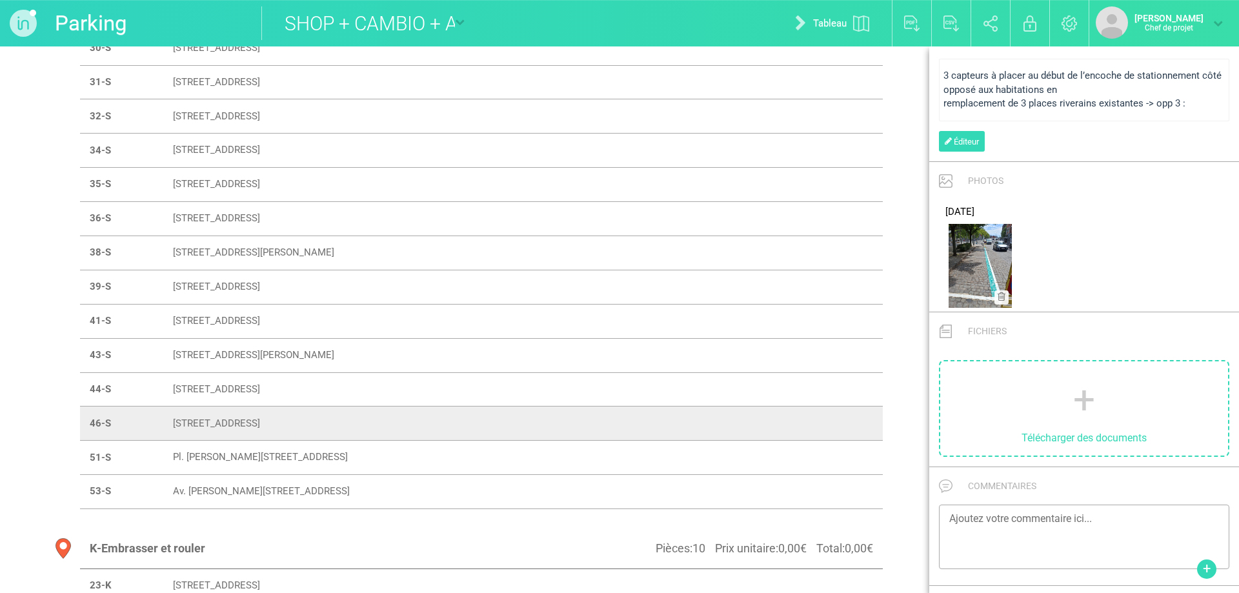
click at [173, 454] on font "Pl. [PERSON_NAME][STREET_ADDRESS]" at bounding box center [260, 458] width 175 height 12
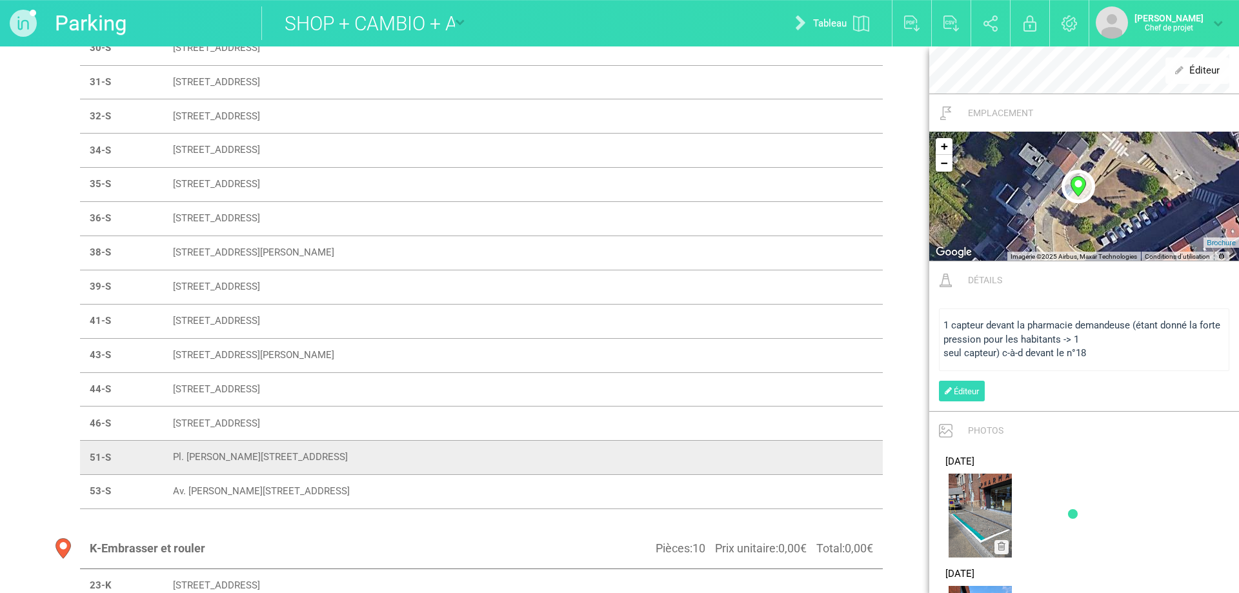
scroll to position [792, 0]
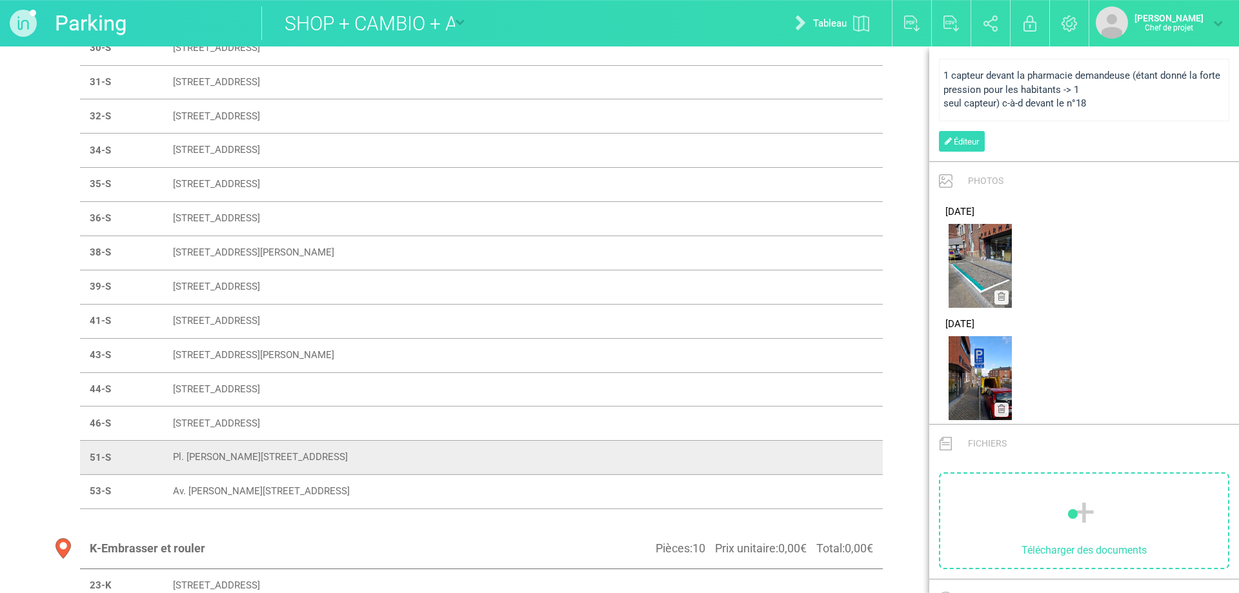
click at [185, 489] on font "Av. [PERSON_NAME][STREET_ADDRESS]" at bounding box center [261, 492] width 177 height 12
type input "Av. [PERSON_NAME][STREET_ADDRESS]"
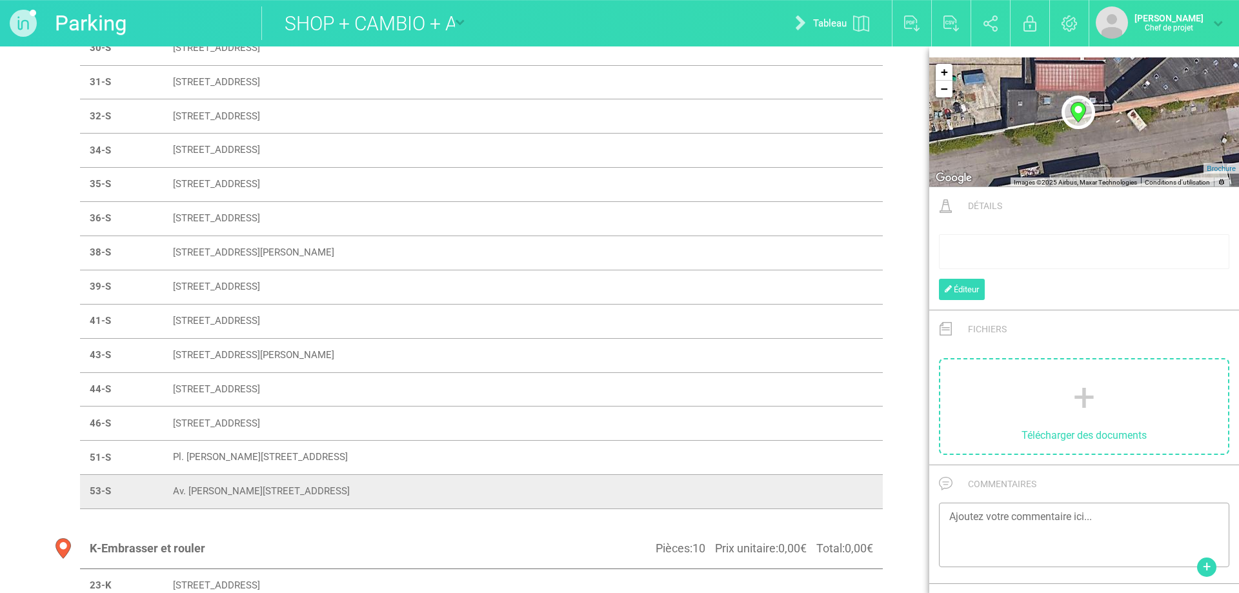
scroll to position [372, 0]
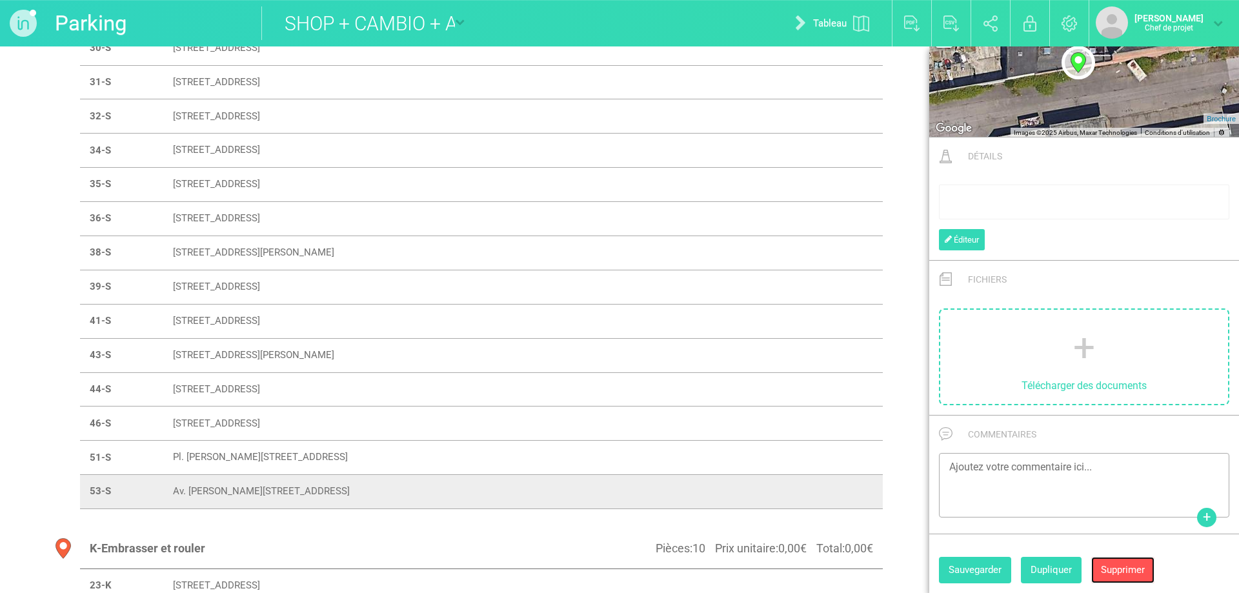
click at [1128, 569] on font "Supprimer" at bounding box center [1123, 570] width 44 height 12
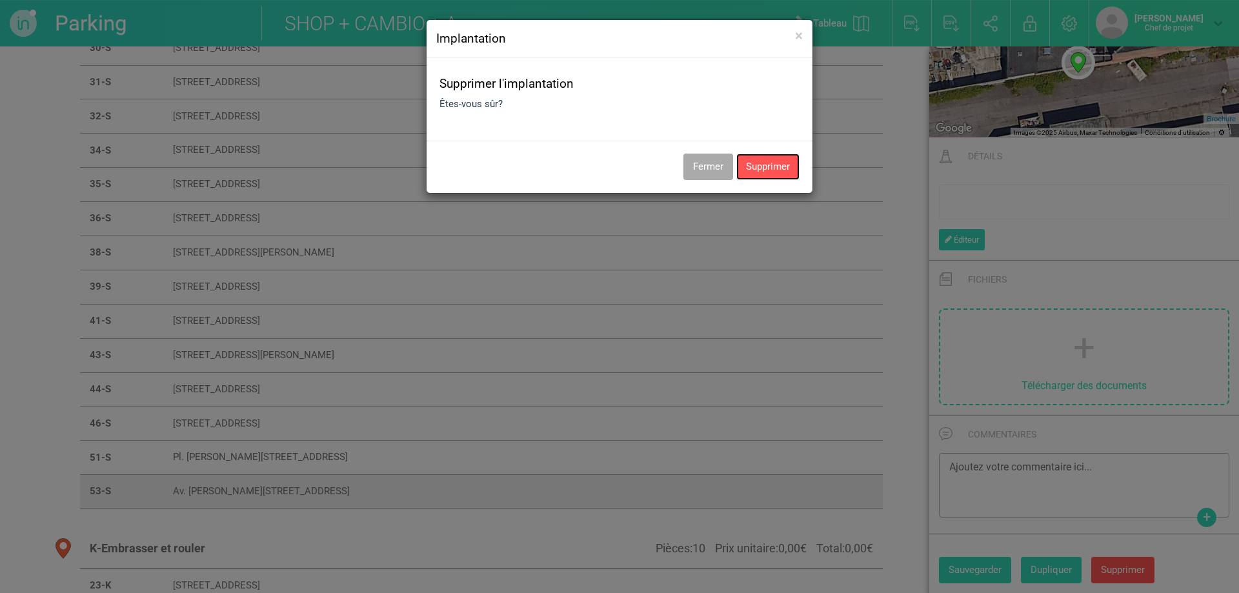
click at [762, 168] on button "Supprimer" at bounding box center [768, 167] width 63 height 26
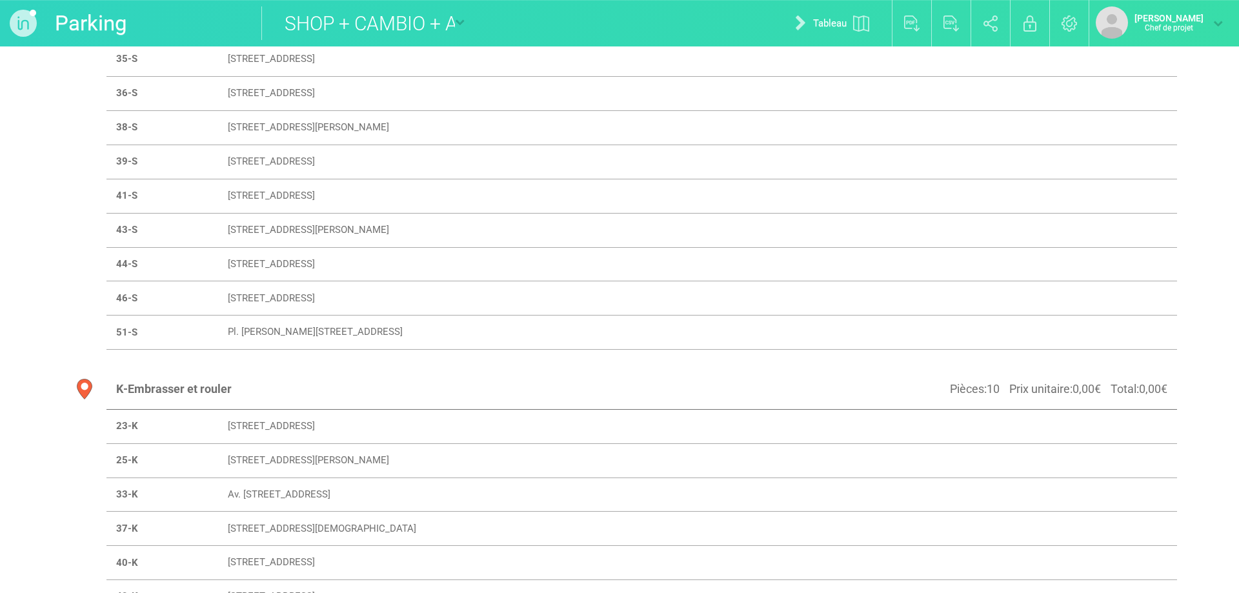
scroll to position [1094, 0]
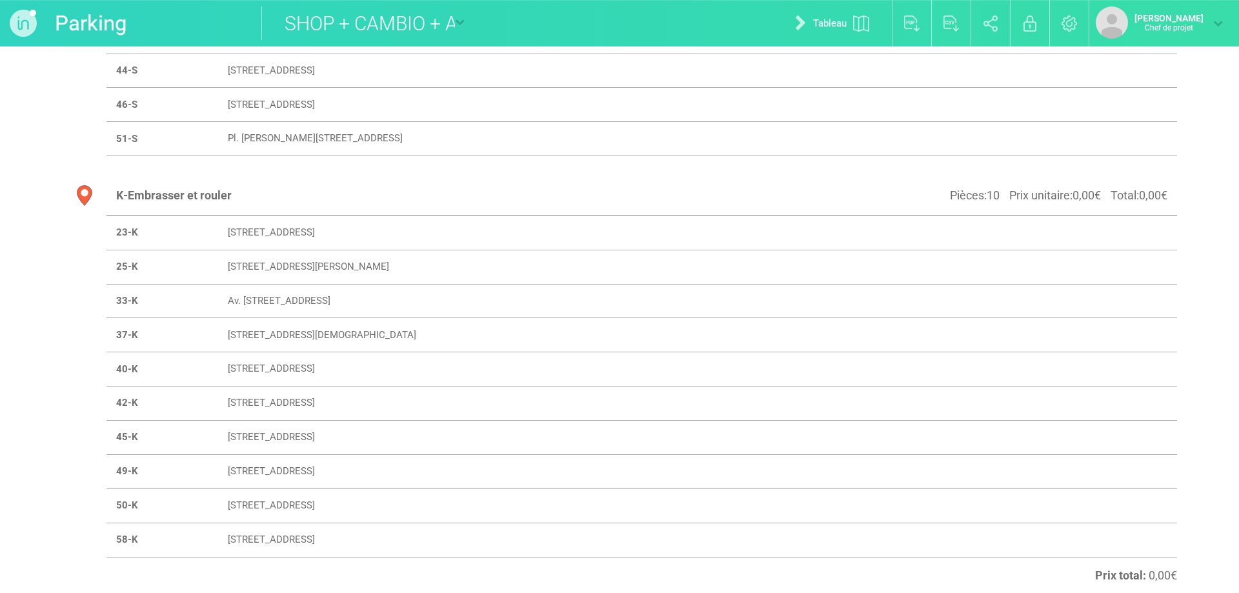
click at [315, 235] on font "[STREET_ADDRESS]" at bounding box center [271, 233] width 87 height 12
select select "18967"
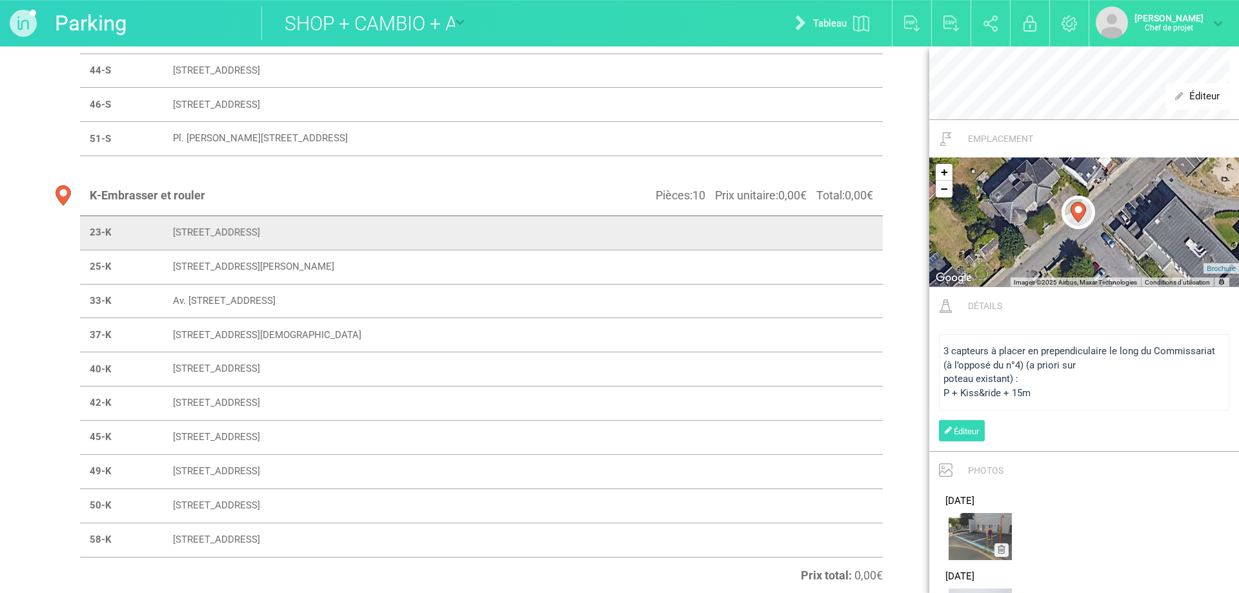
scroll to position [646, 0]
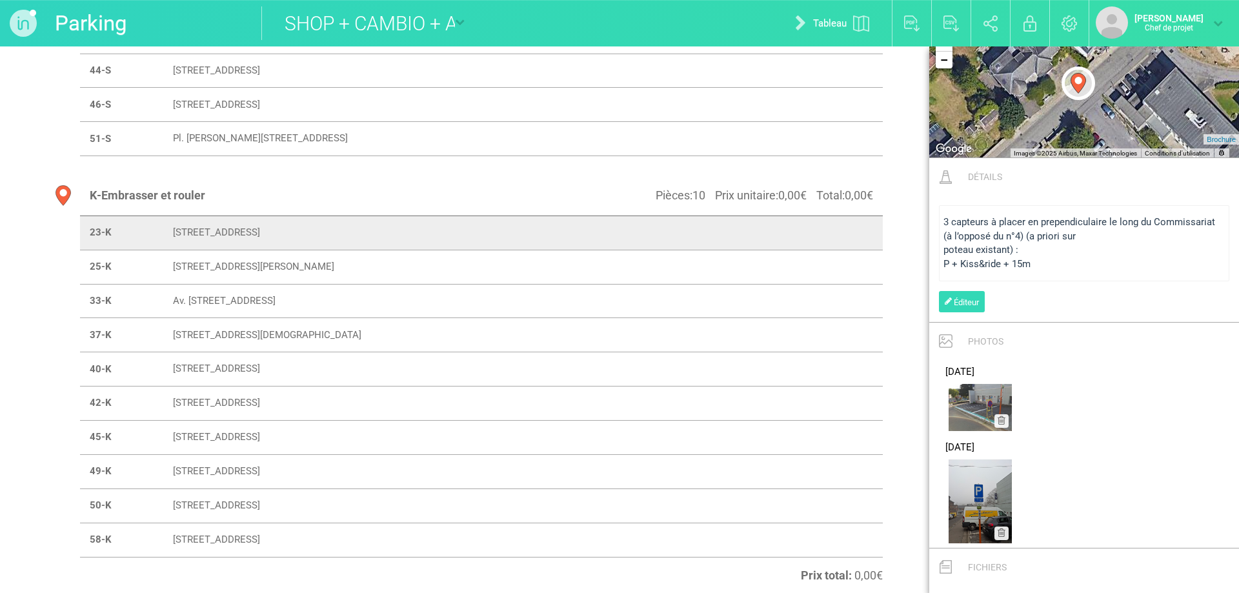
click at [334, 271] on font "[STREET_ADDRESS][PERSON_NAME]" at bounding box center [253, 267] width 161 height 12
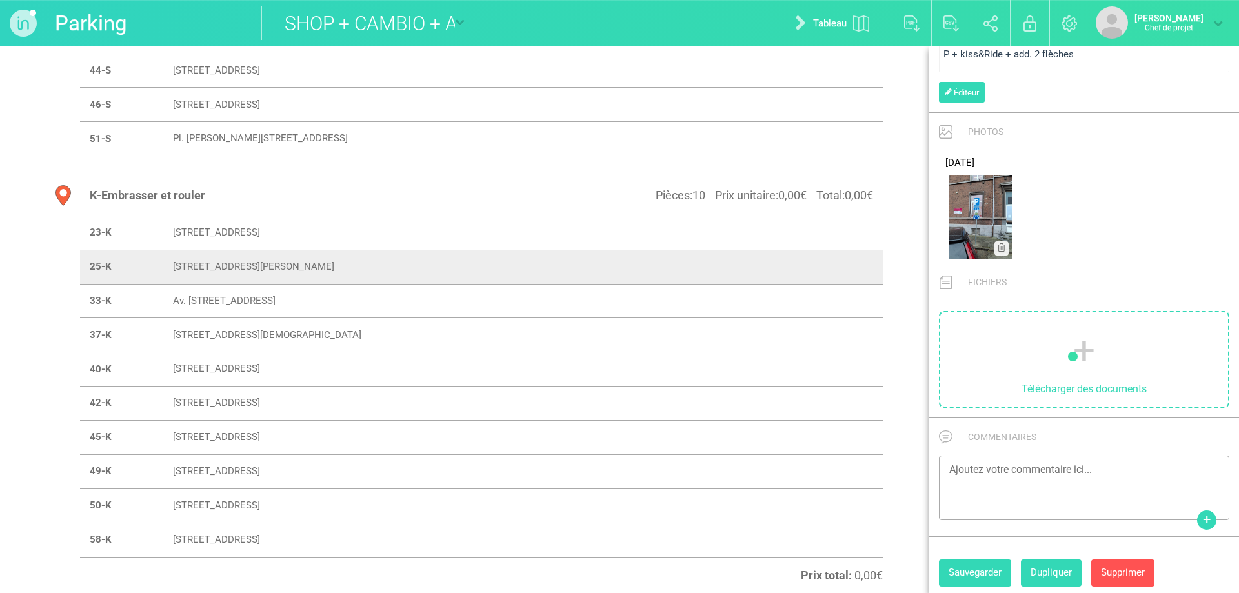
scroll to position [712, 0]
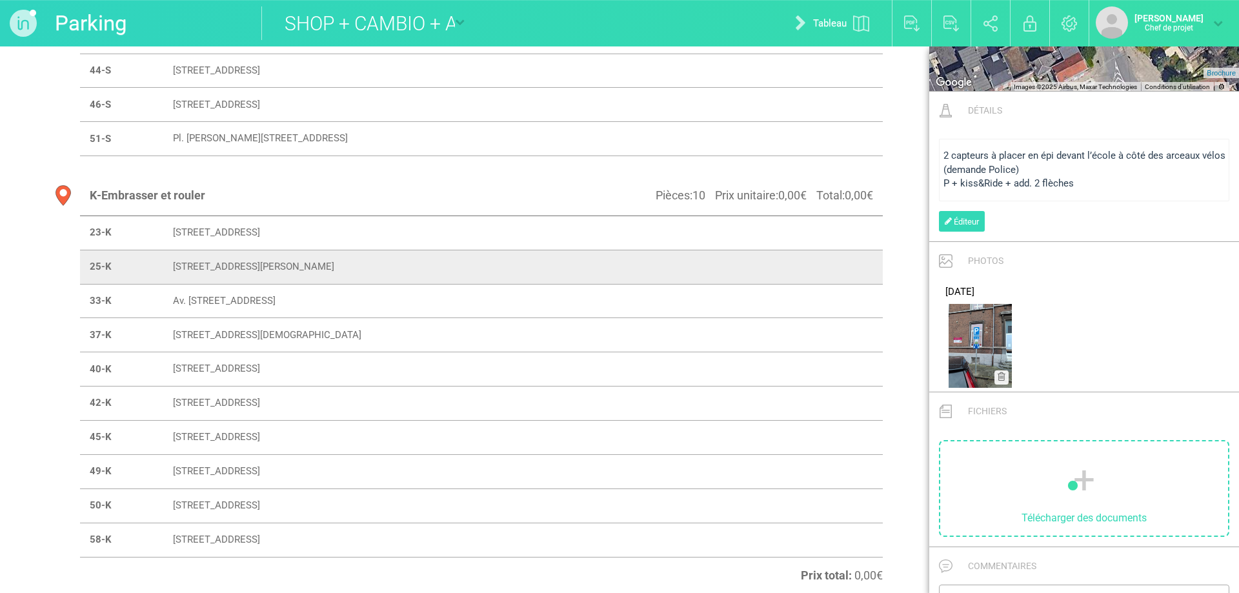
click at [250, 306] on font "Av. [STREET_ADDRESS]" at bounding box center [224, 301] width 103 height 12
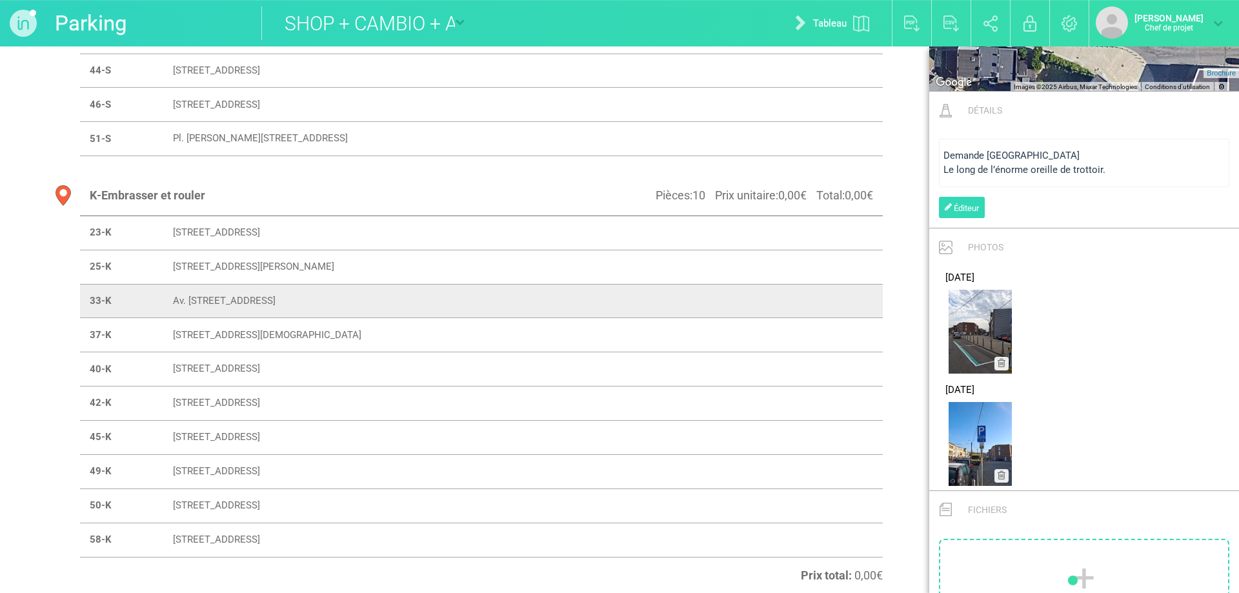
scroll to position [537, 0]
click at [252, 337] on font "[STREET_ADDRESS][DEMOGRAPHIC_DATA]" at bounding box center [267, 335] width 188 height 12
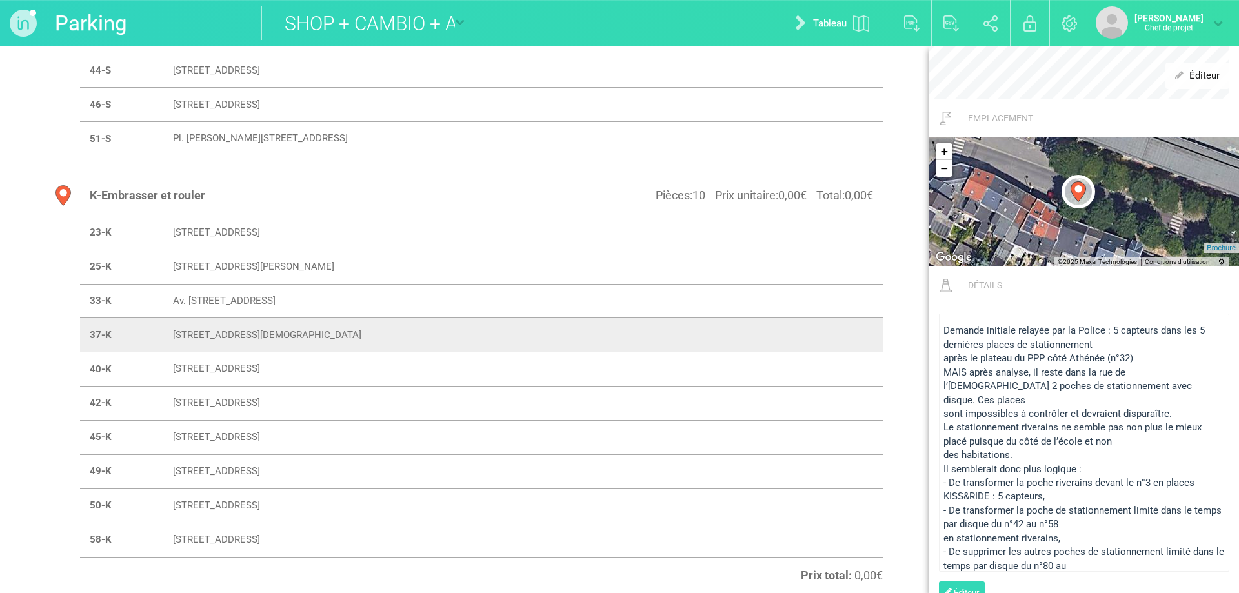
scroll to position [712, 0]
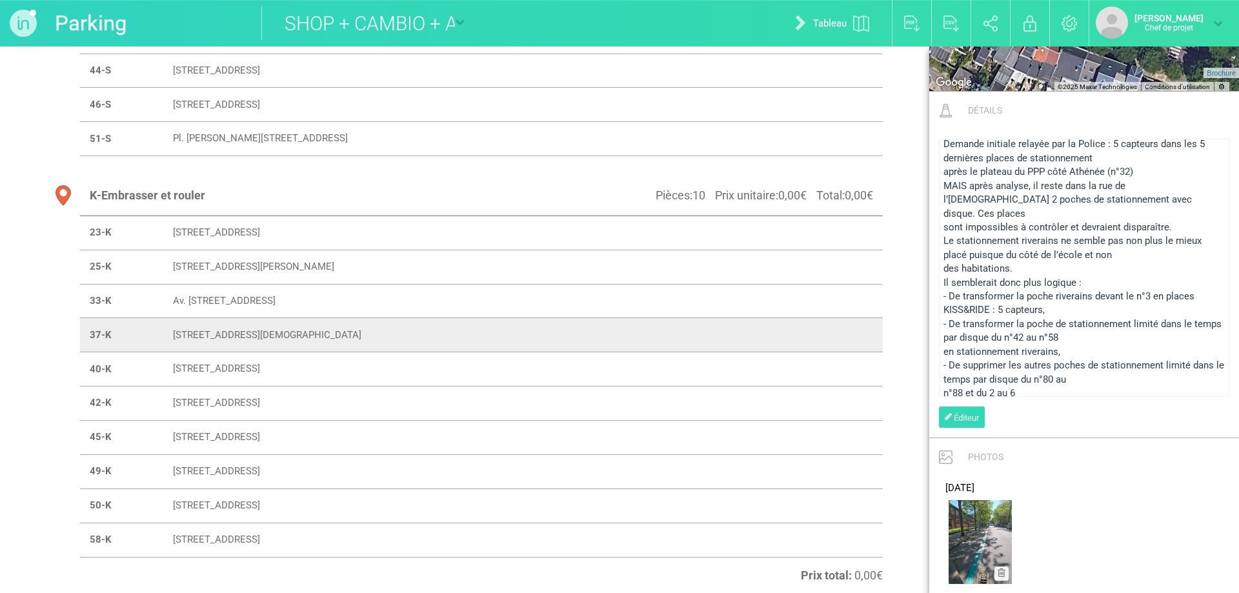
click at [260, 369] on font "[STREET_ADDRESS]" at bounding box center [216, 369] width 87 height 12
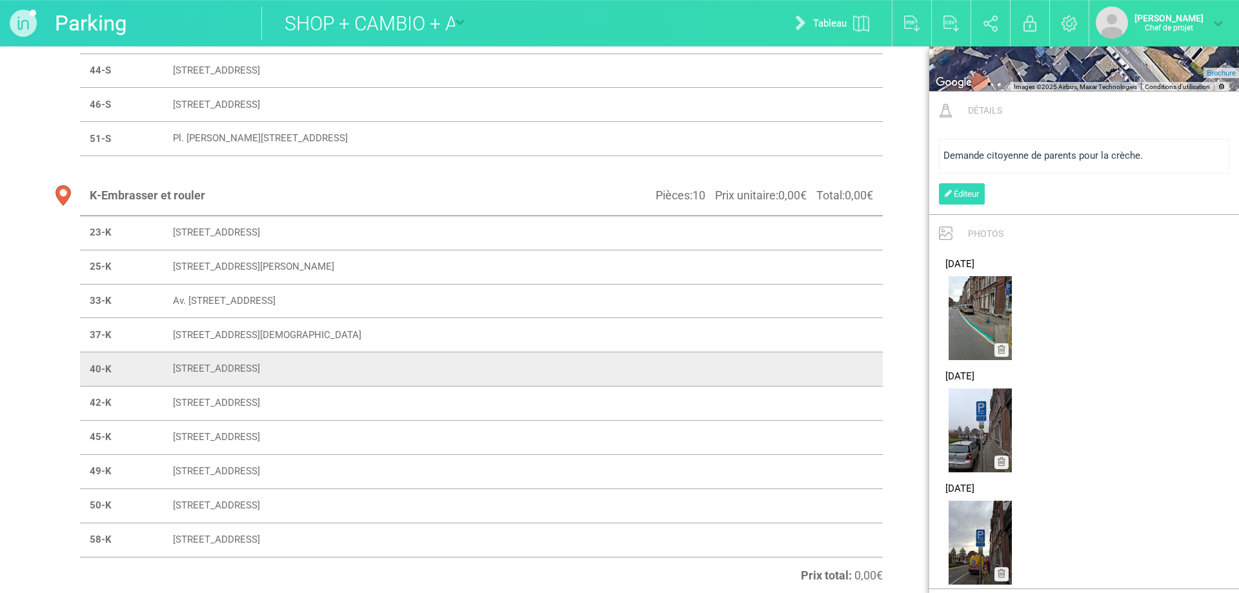
scroll to position [537, 0]
click at [416, 394] on td "[STREET_ADDRESS]" at bounding box center [496, 404] width 667 height 34
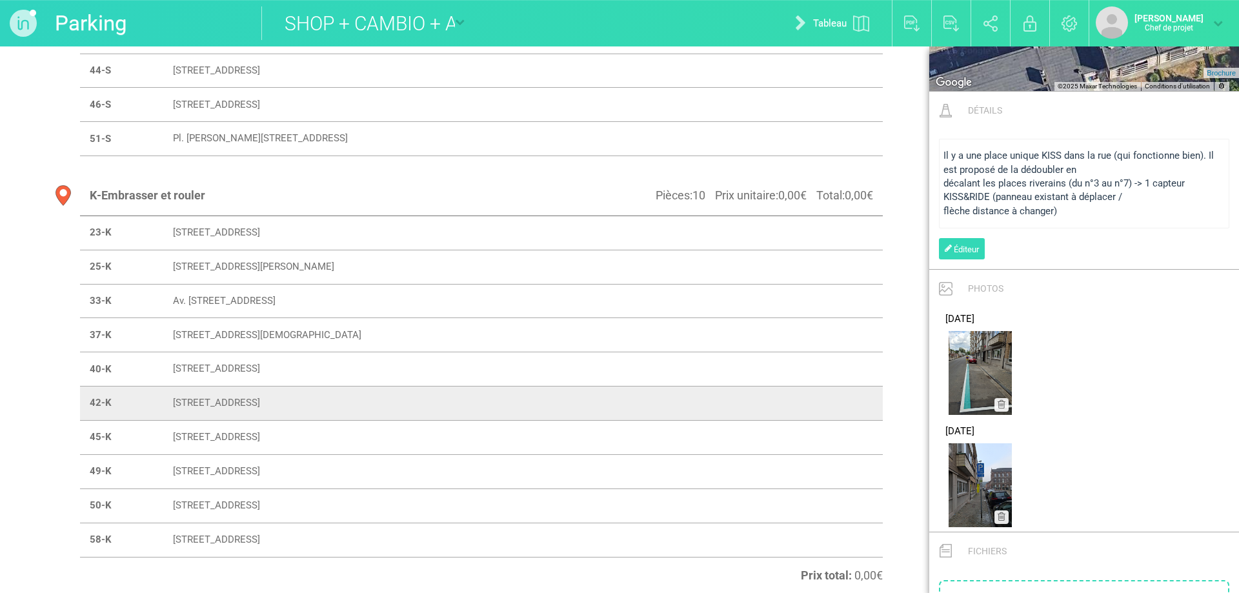
click at [317, 431] on td "[STREET_ADDRESS]" at bounding box center [496, 438] width 667 height 34
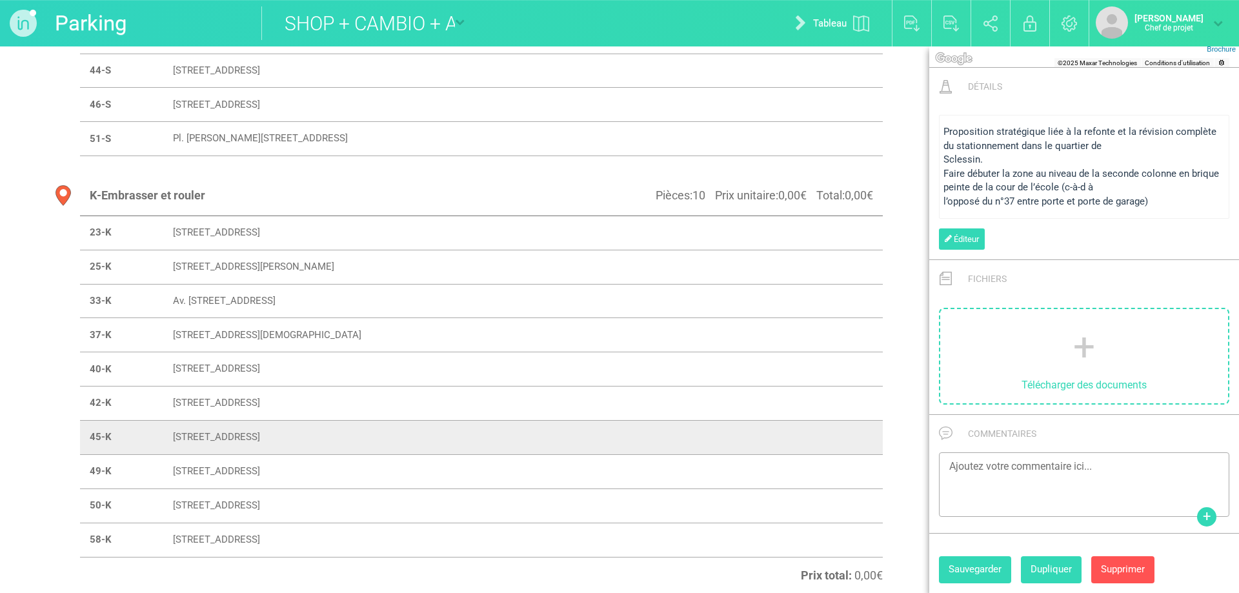
scroll to position [418, 0]
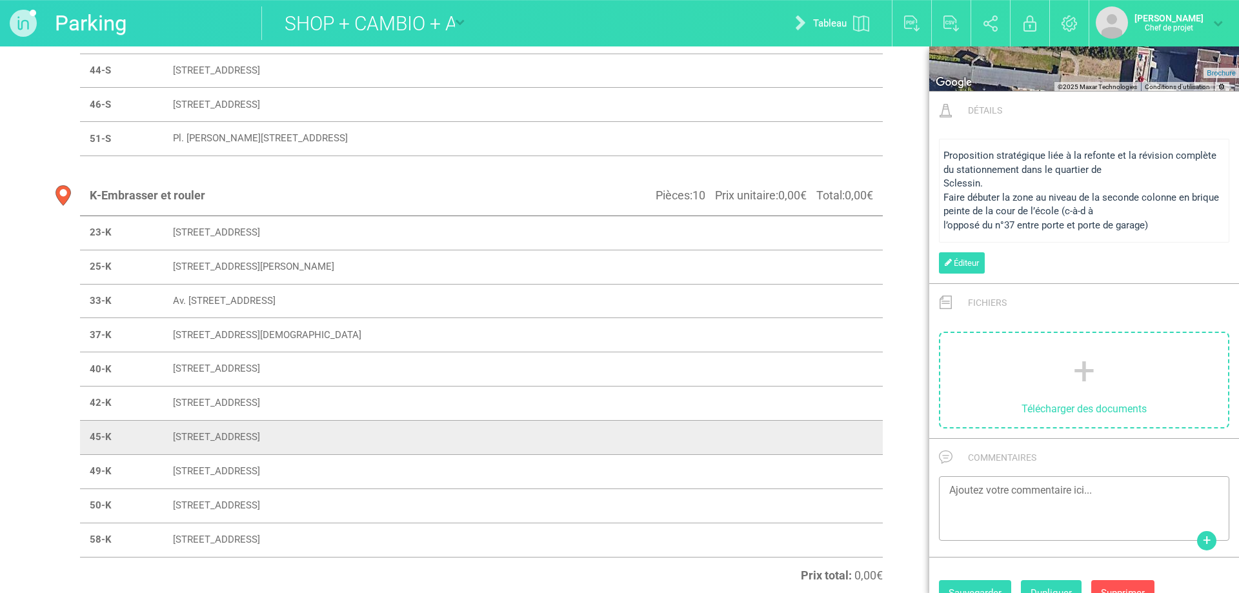
click at [260, 434] on font "[STREET_ADDRESS]" at bounding box center [216, 438] width 87 height 12
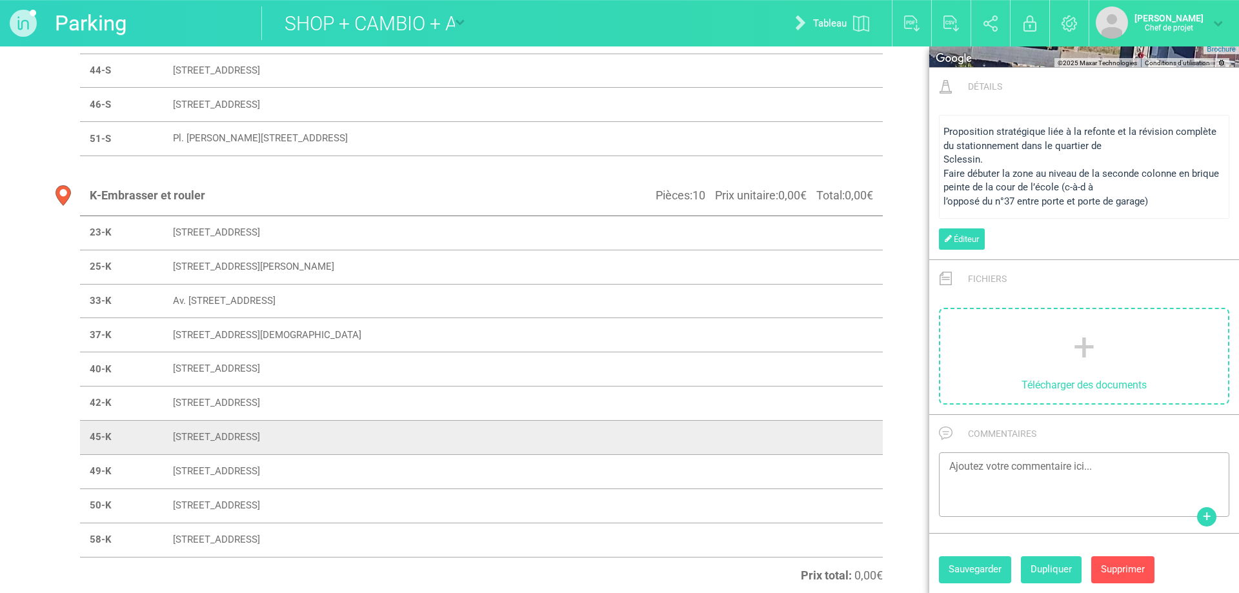
click at [260, 466] on font "[STREET_ADDRESS]" at bounding box center [216, 471] width 87 height 12
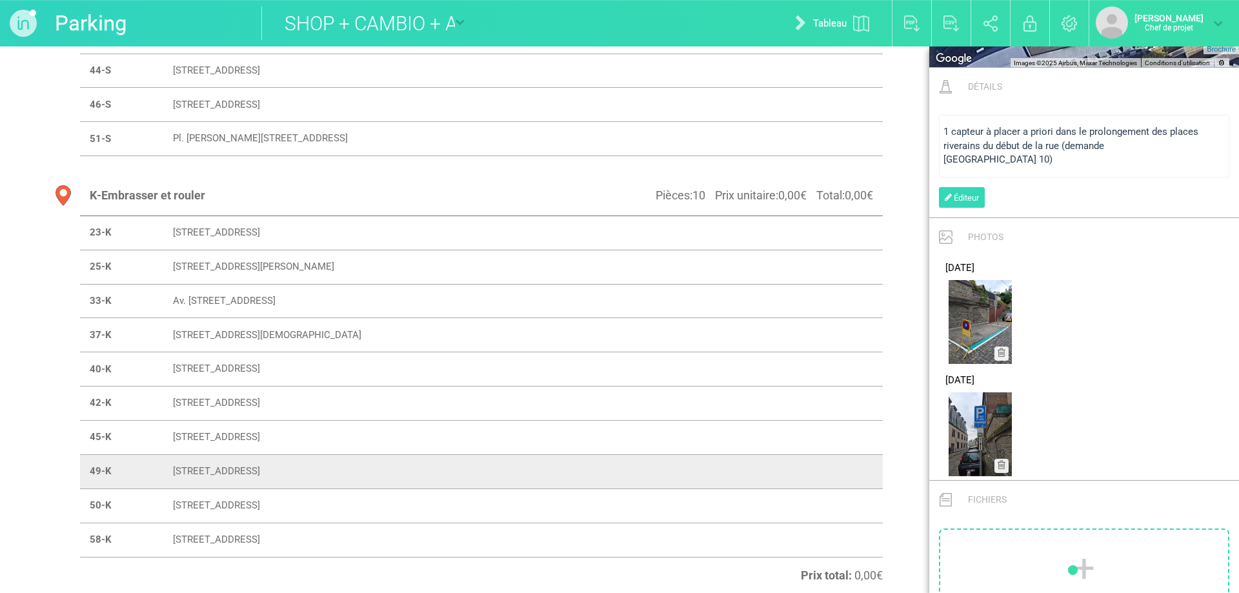
scroll to position [736, 0]
click at [260, 509] on font "[STREET_ADDRESS]" at bounding box center [216, 506] width 87 height 12
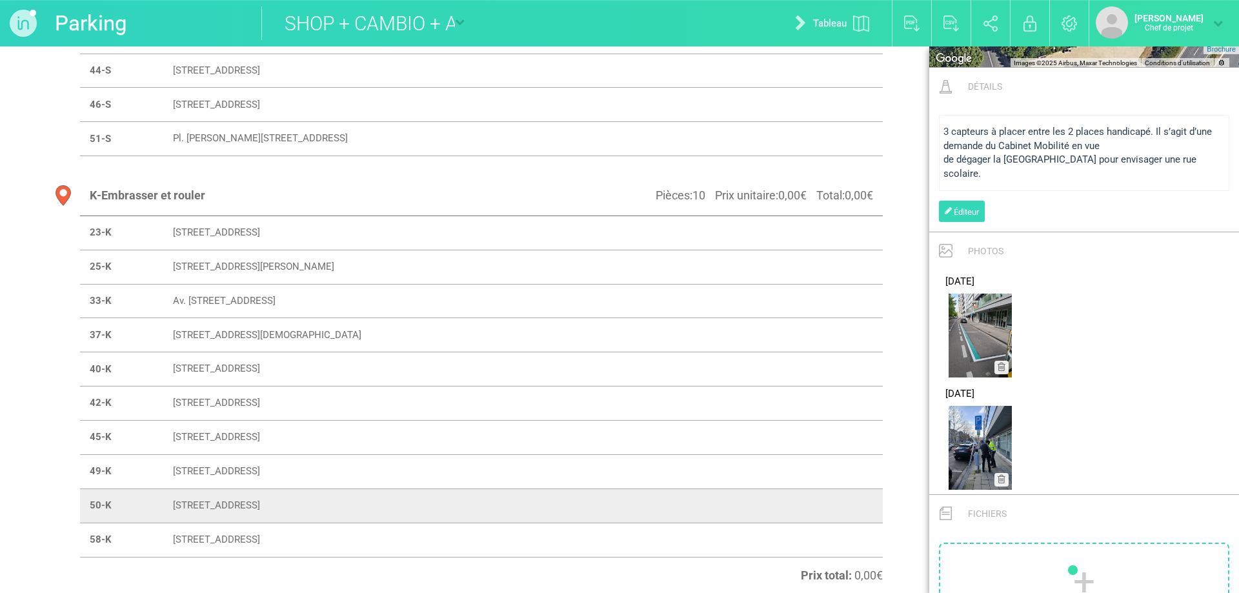
click at [260, 544] on font "[STREET_ADDRESS]" at bounding box center [216, 540] width 87 height 12
type input "[STREET_ADDRESS]"
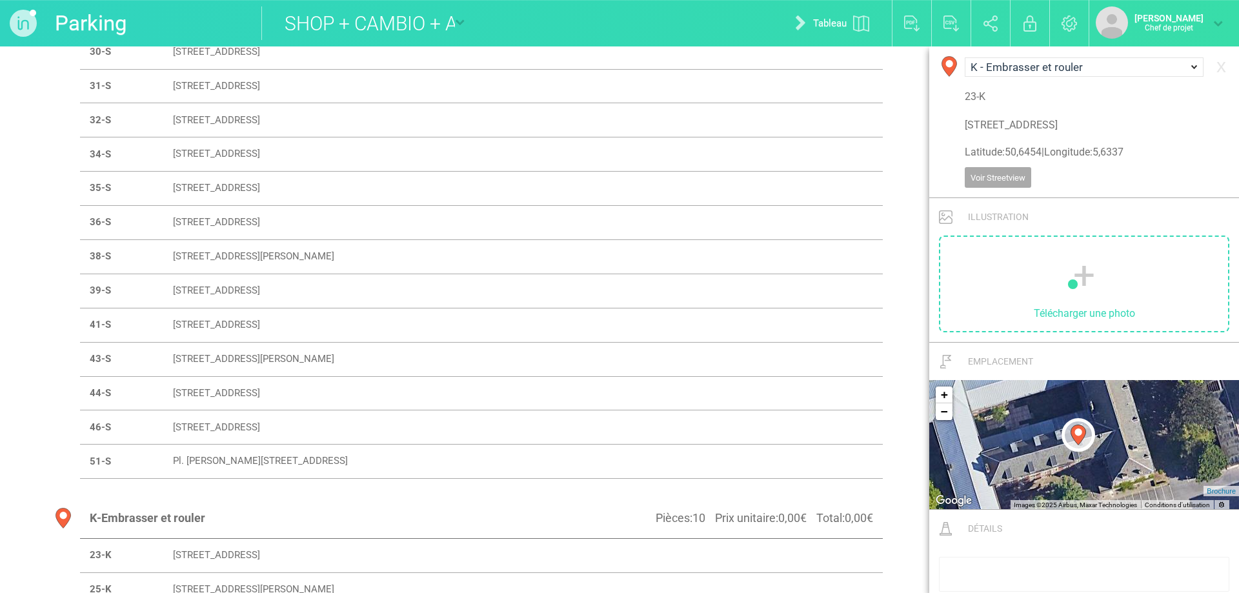
scroll to position [706, 0]
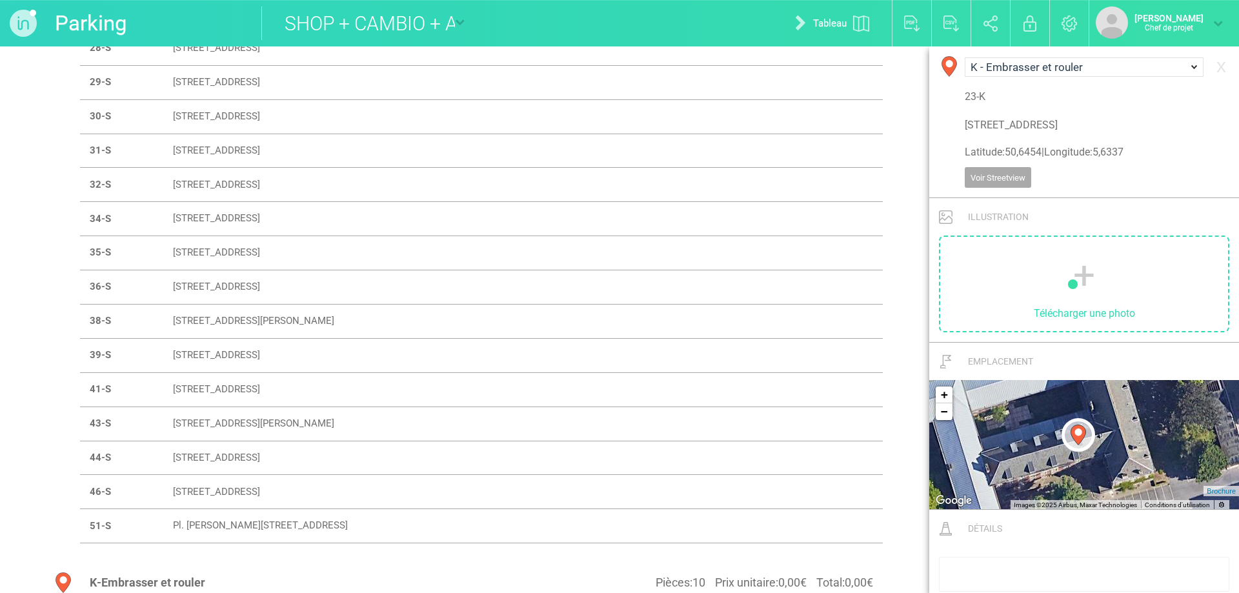
click at [239, 70] on td "[STREET_ADDRESS]" at bounding box center [495, 82] width 664 height 34
select select "18966"
type input "[STREET_ADDRESS]"
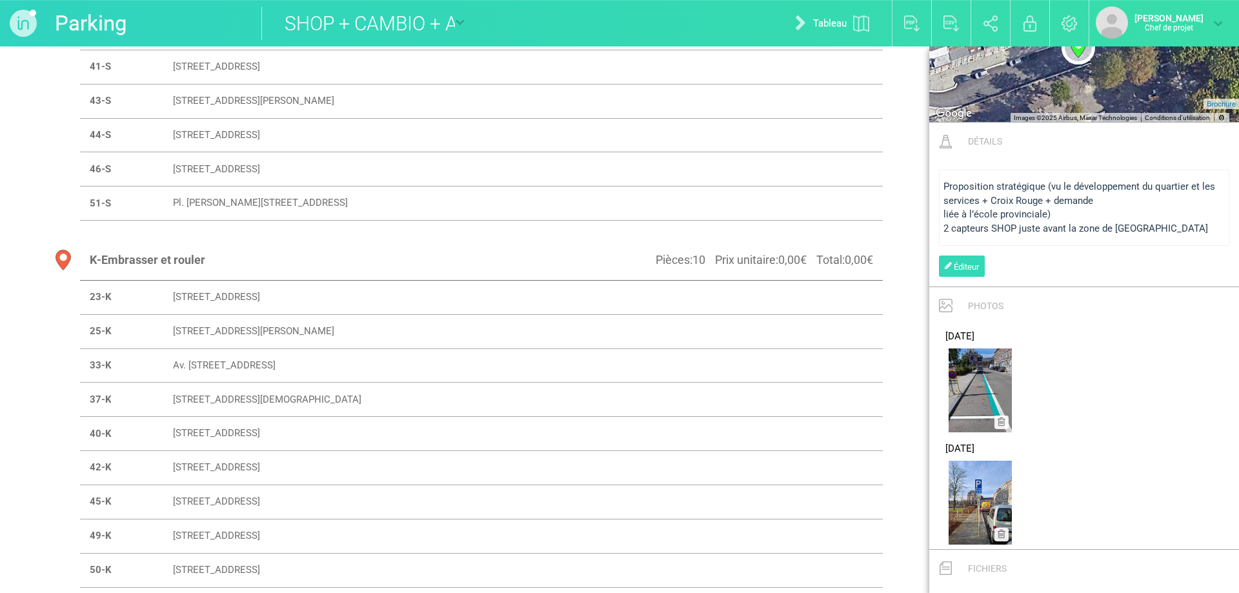
scroll to position [1094, 0]
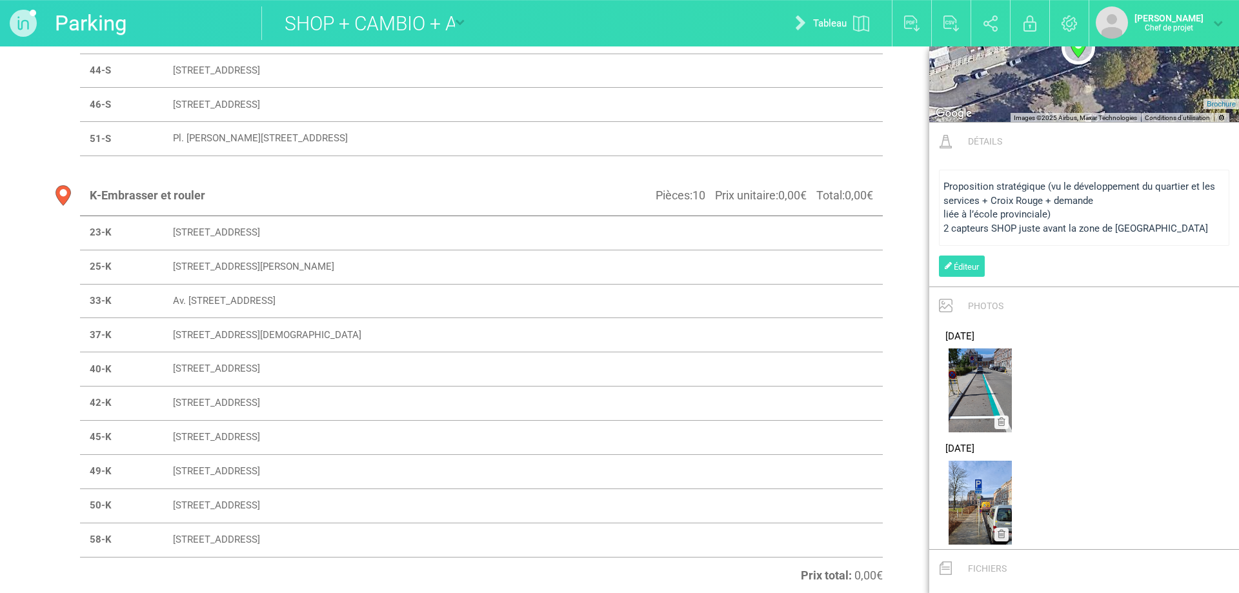
click at [440, 538] on td "[STREET_ADDRESS]" at bounding box center [496, 540] width 667 height 34
select select "18967"
type input "[STREET_ADDRESS]"
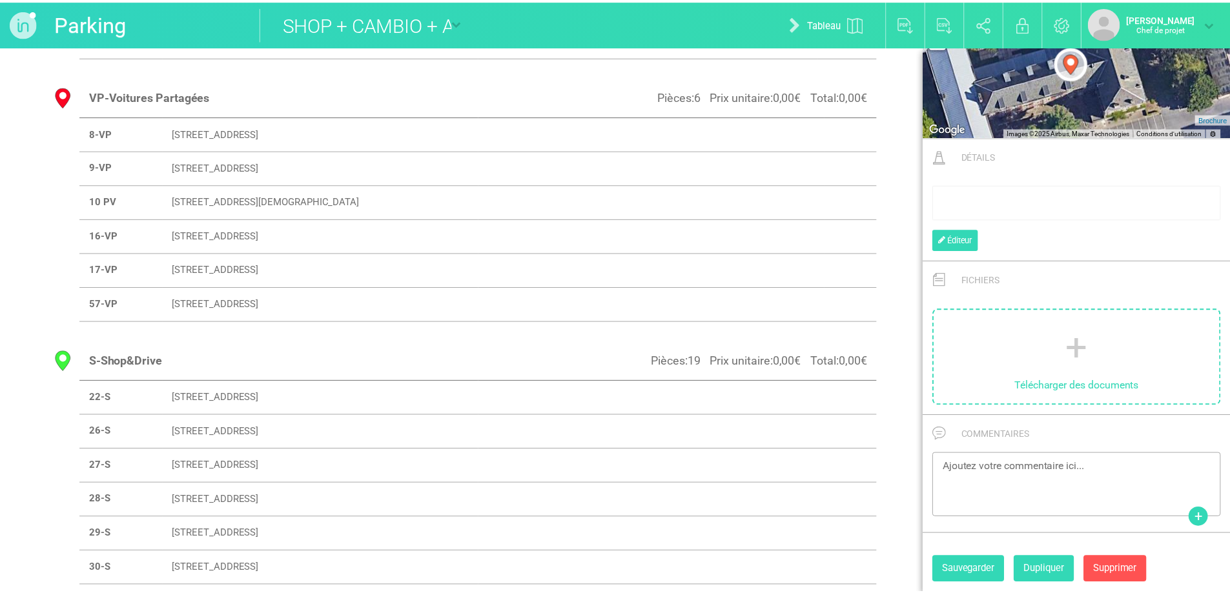
scroll to position [0, 0]
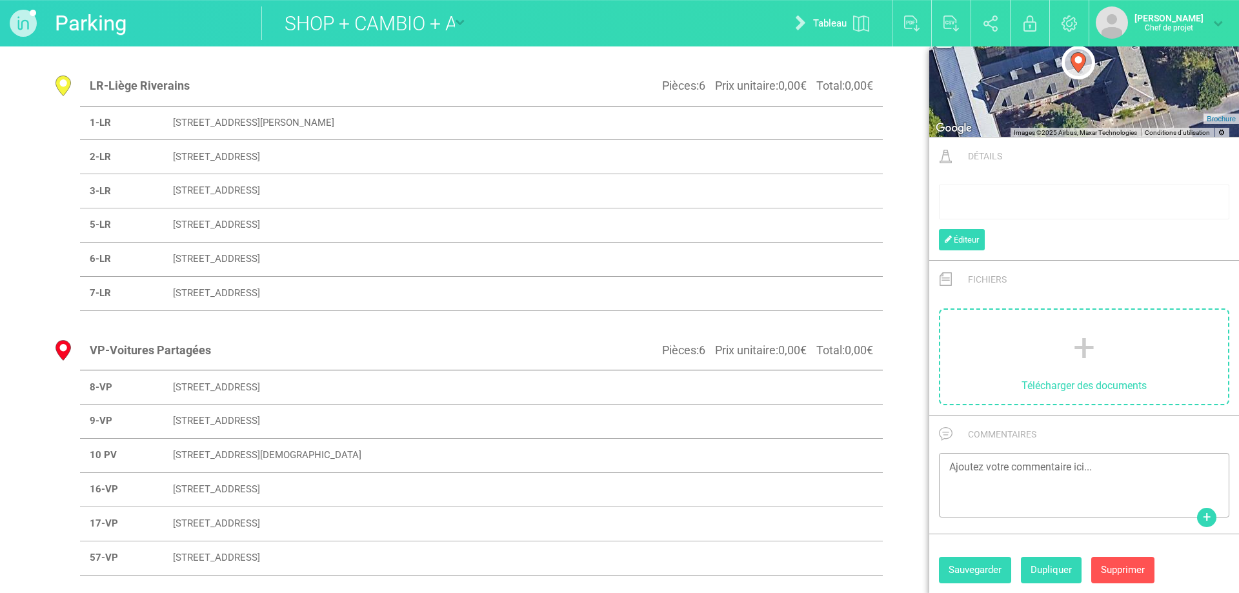
click at [1148, 23] on font "[PERSON_NAME]" at bounding box center [1169, 18] width 69 height 10
click at [1115, 58] on font "Mes projets" at bounding box center [1129, 59] width 52 height 12
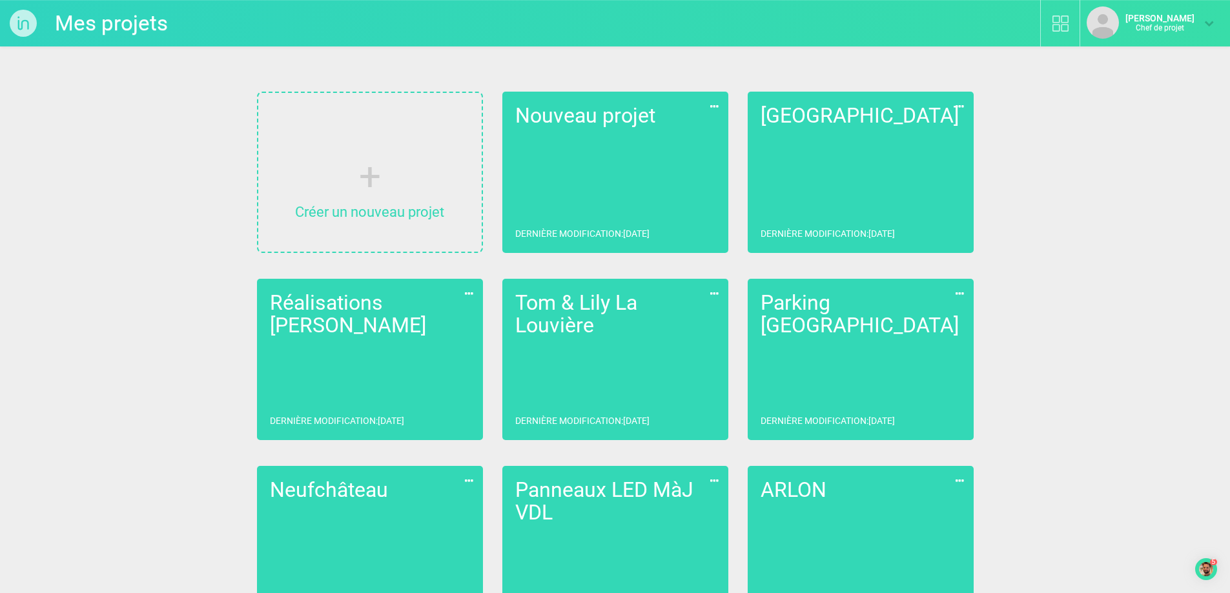
click at [1099, 19] on img at bounding box center [1102, 22] width 32 height 32
click at [1117, 56] on font "Mes projets" at bounding box center [1120, 59] width 52 height 12
click at [1086, 24] on img at bounding box center [1102, 22] width 32 height 32
click at [175, 351] on div "Mes projets Bibliothèque [PERSON_NAME] Chef de projet Mes projets Déconnexion C…" at bounding box center [615, 507] width 1230 height 1015
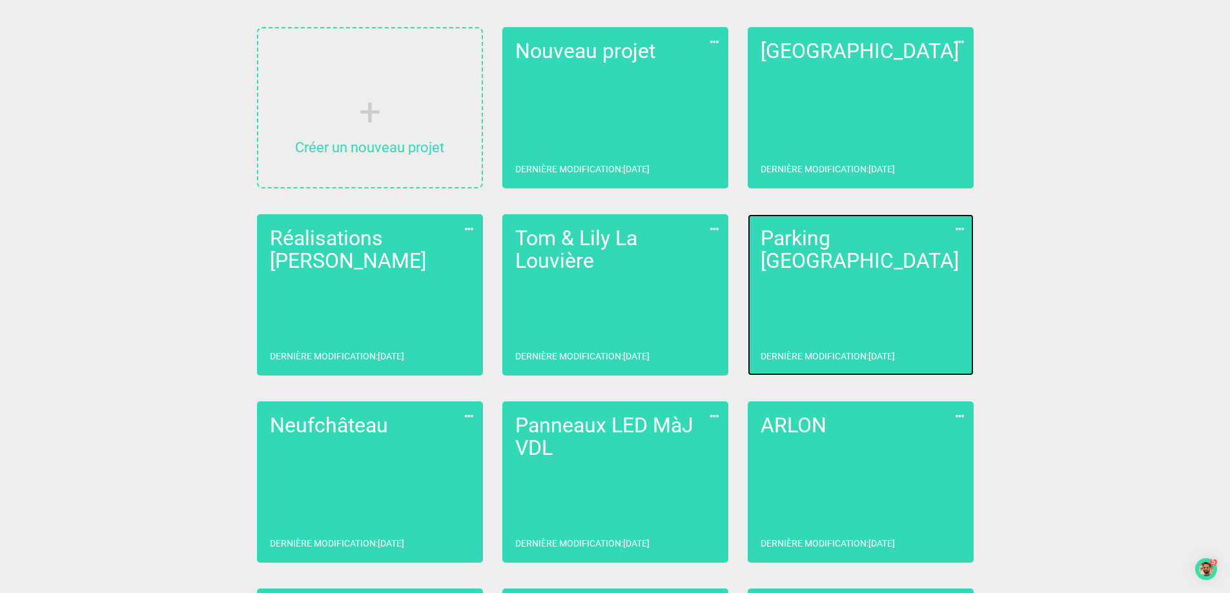
click at [805, 265] on link "Parking Liège Dernière modification : [DATE]" at bounding box center [861, 294] width 226 height 161
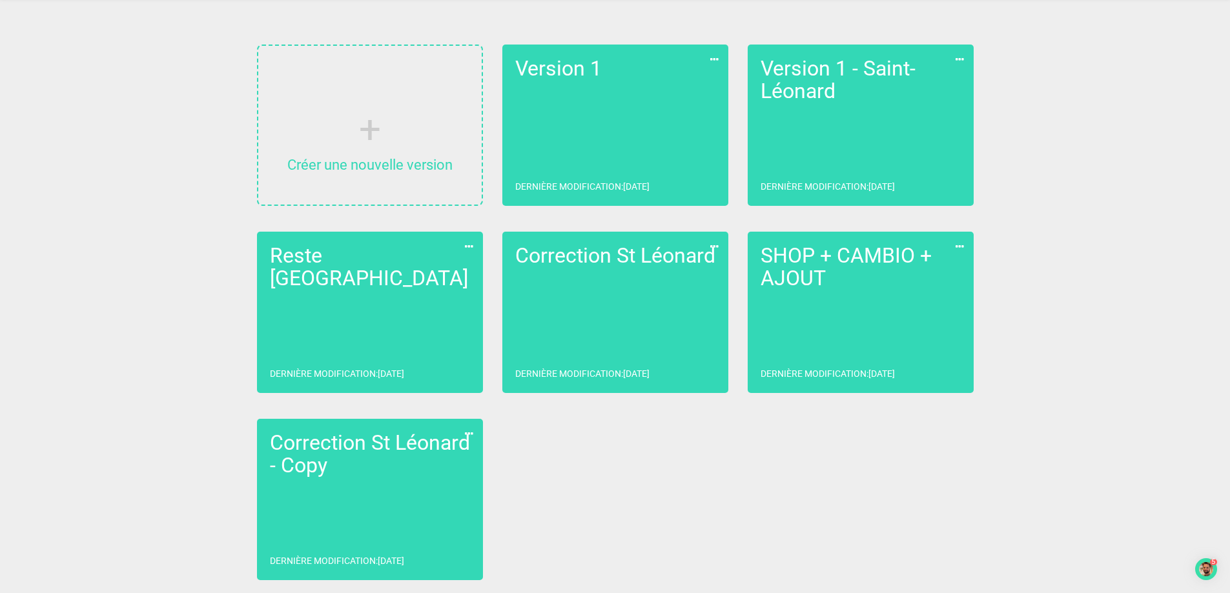
scroll to position [47, 0]
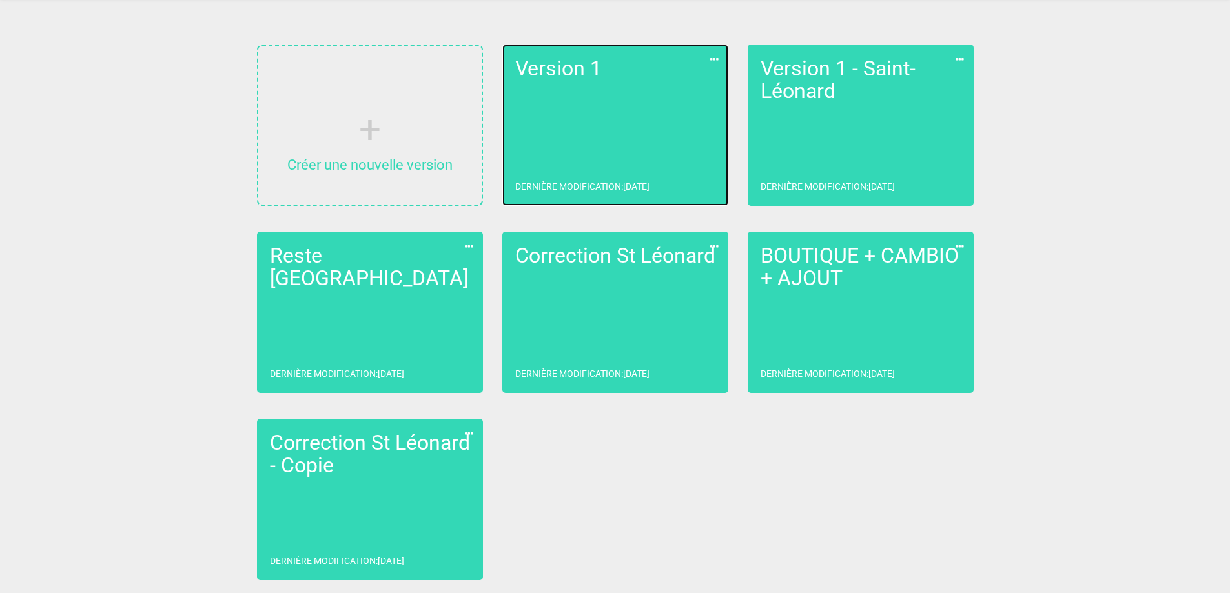
click at [640, 125] on link "Version 1 Dernière modification : [DATE]" at bounding box center [615, 125] width 226 height 161
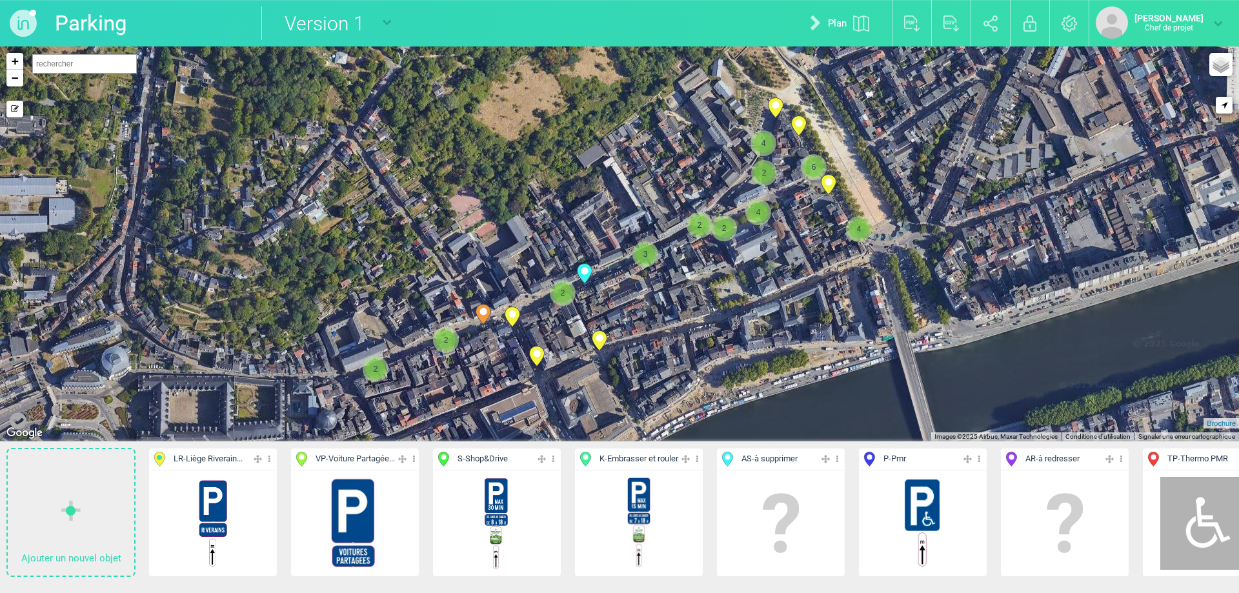
click at [514, 463] on span "S - Shop&Drive" at bounding box center [485, 459] width 98 height 15
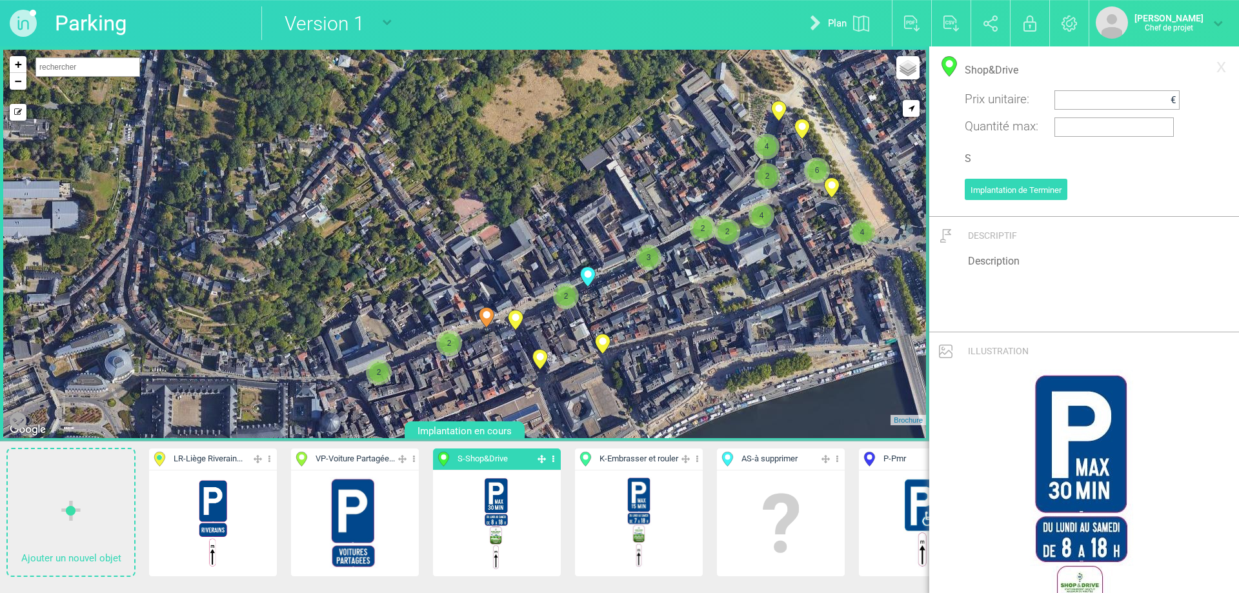
click at [552, 455] on icon at bounding box center [553, 459] width 8 height 15
click at [497, 522] on font "Aff. uniquement" at bounding box center [496, 524] width 69 height 12
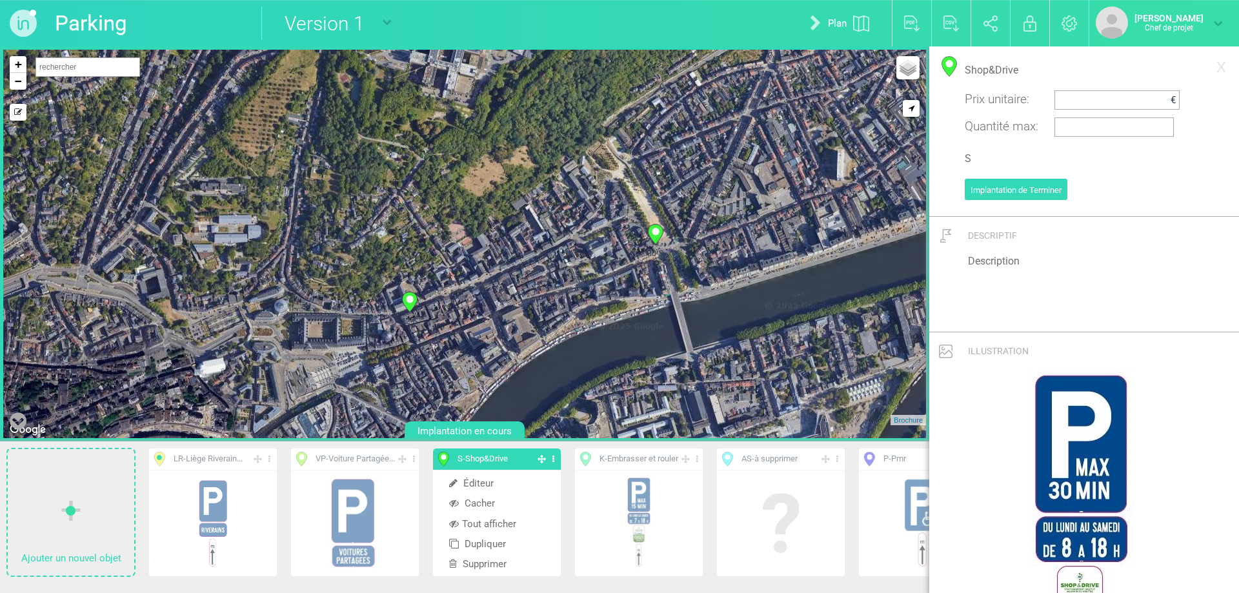
drag, startPoint x: 525, startPoint y: 351, endPoint x: 490, endPoint y: 302, distance: 60.0
click at [490, 302] on div "12-S 30-S + − Mode dessin Routes Google Maps Google Maps Terrain Google Maps Sa…" at bounding box center [464, 244] width 923 height 389
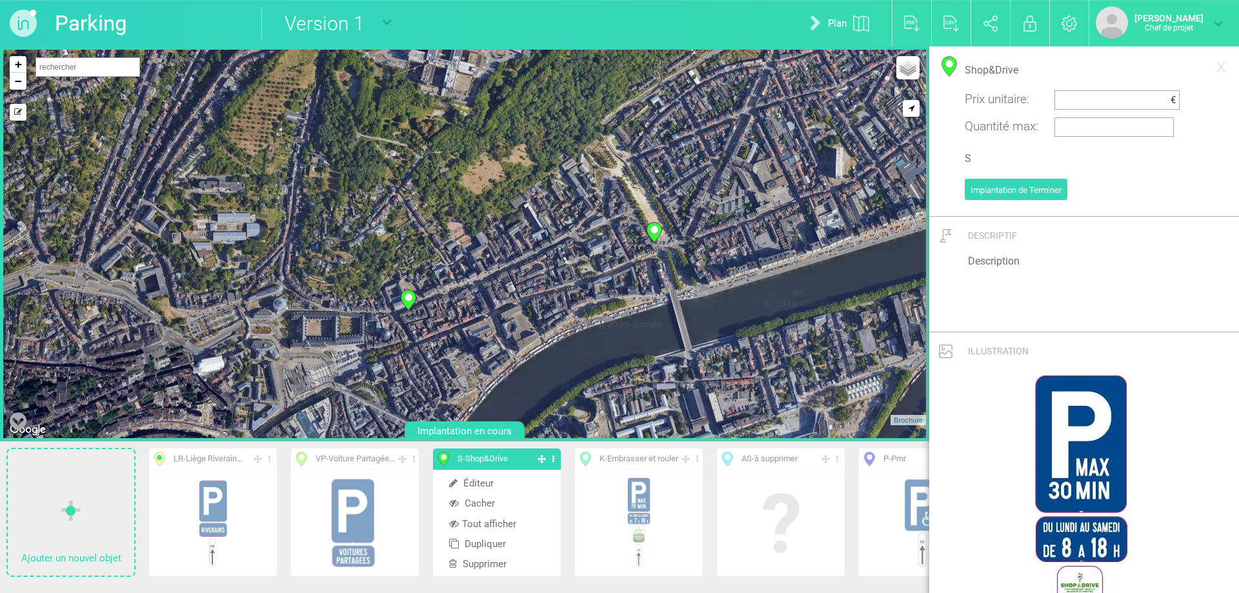
click at [595, 349] on div "12-S 30-S + − Mode dessin Routes Google Maps Google Maps Terrain Google Maps Sa…" at bounding box center [464, 244] width 923 height 389
click at [592, 343] on icon at bounding box center [593, 340] width 15 height 20
select select "18376"
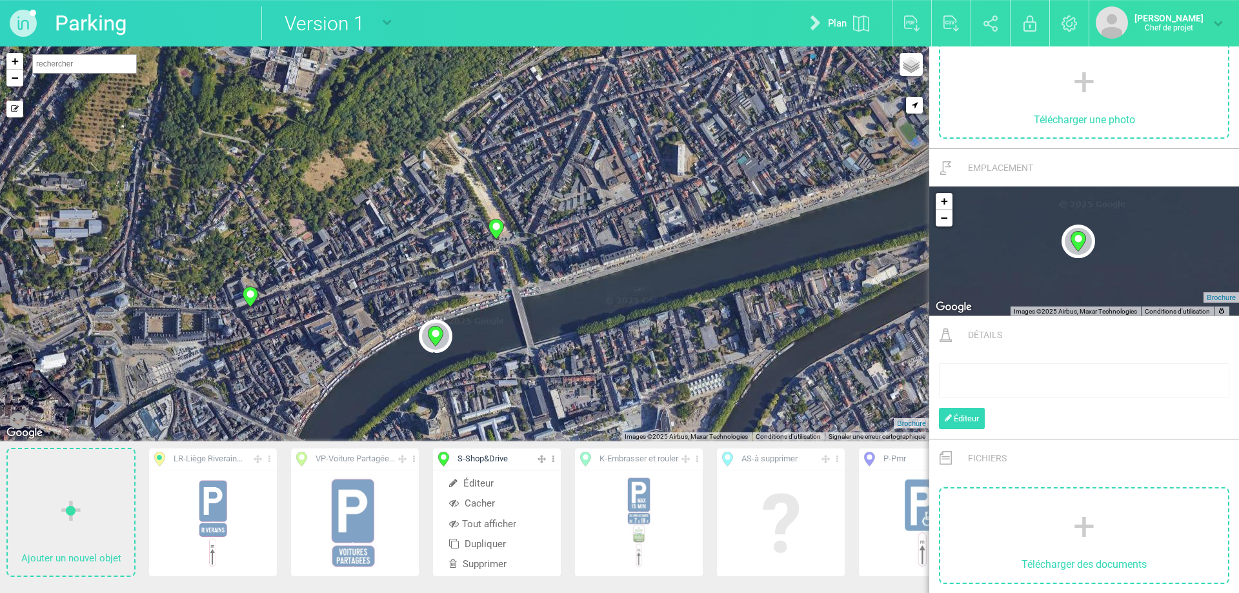
scroll to position [372, 0]
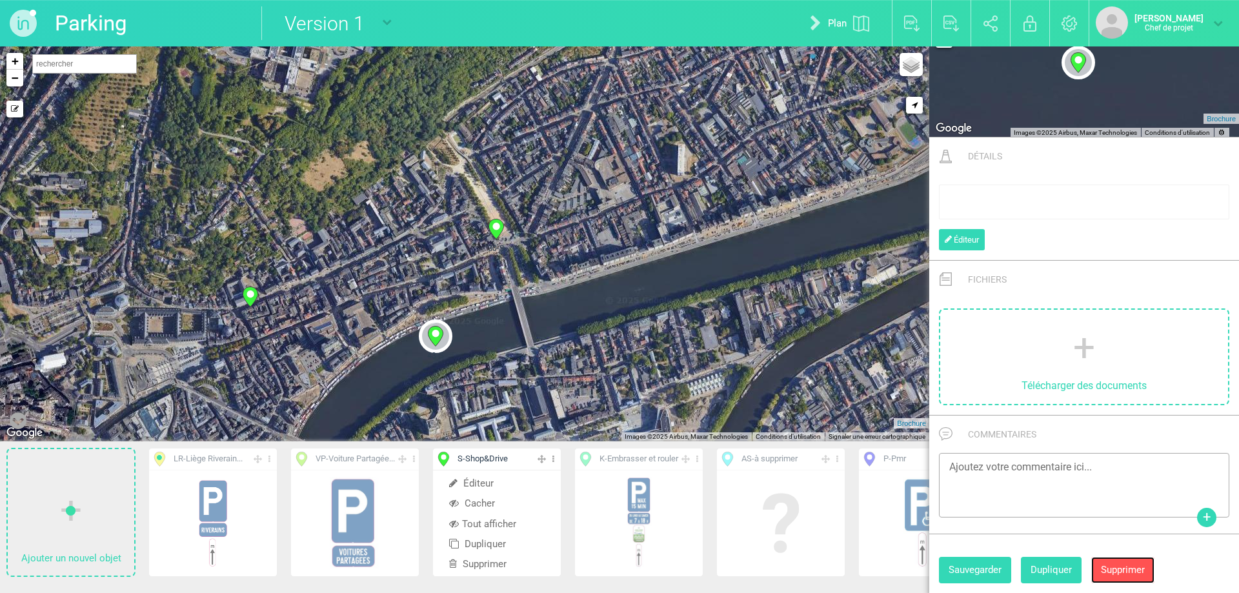
click at [1121, 565] on font "Supprimer" at bounding box center [1123, 570] width 44 height 12
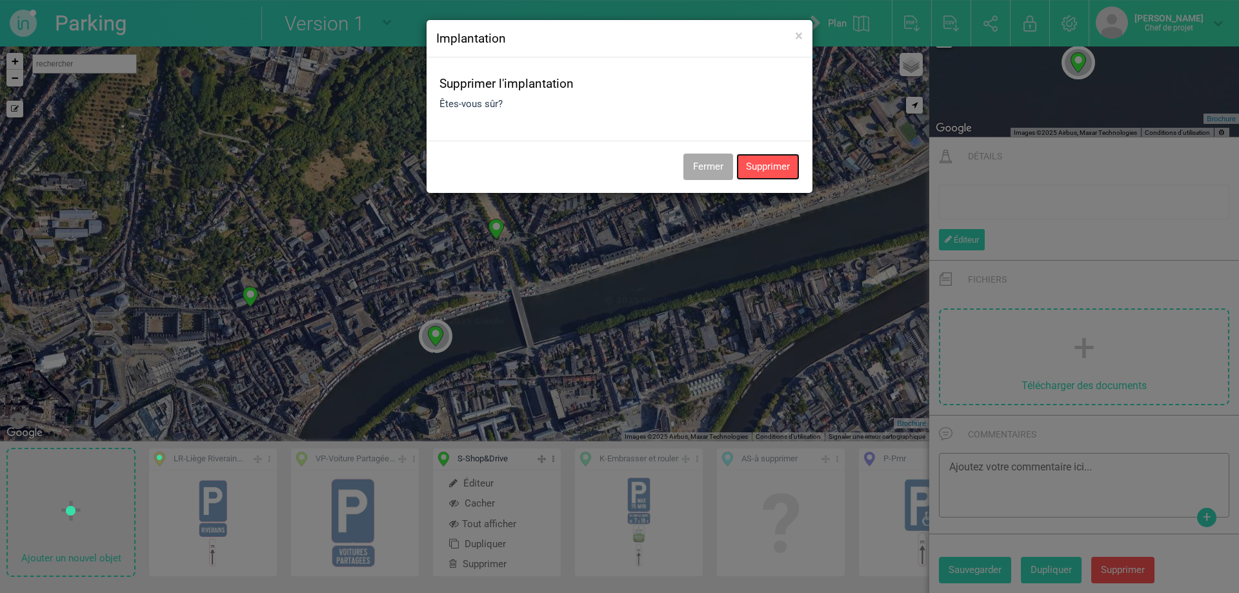
click at [760, 168] on button "Supprimer" at bounding box center [768, 167] width 63 height 26
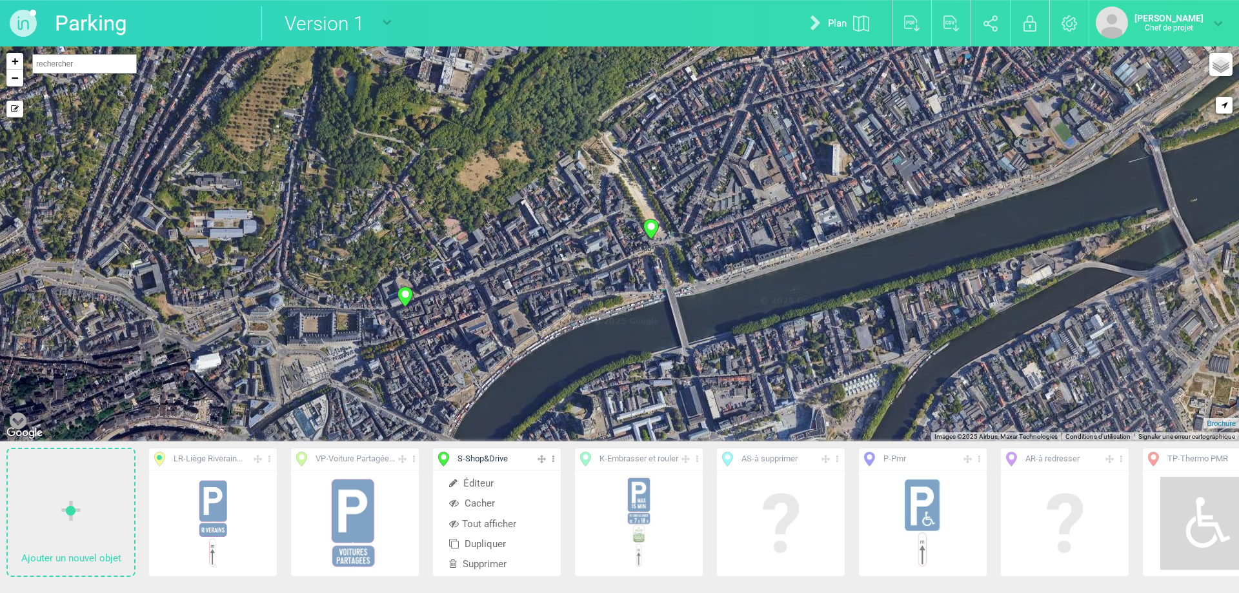
click at [404, 298] on icon at bounding box center [405, 297] width 15 height 20
select select "18376"
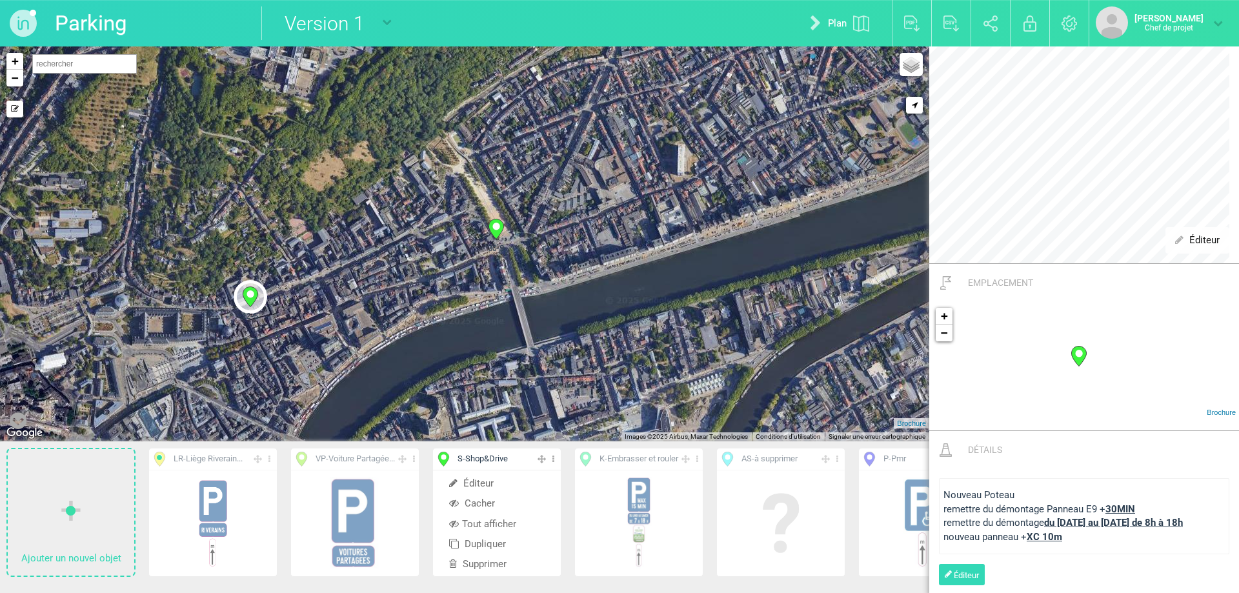
click at [497, 232] on icon at bounding box center [496, 229] width 15 height 20
type input "[STREET_ADDRESS]"
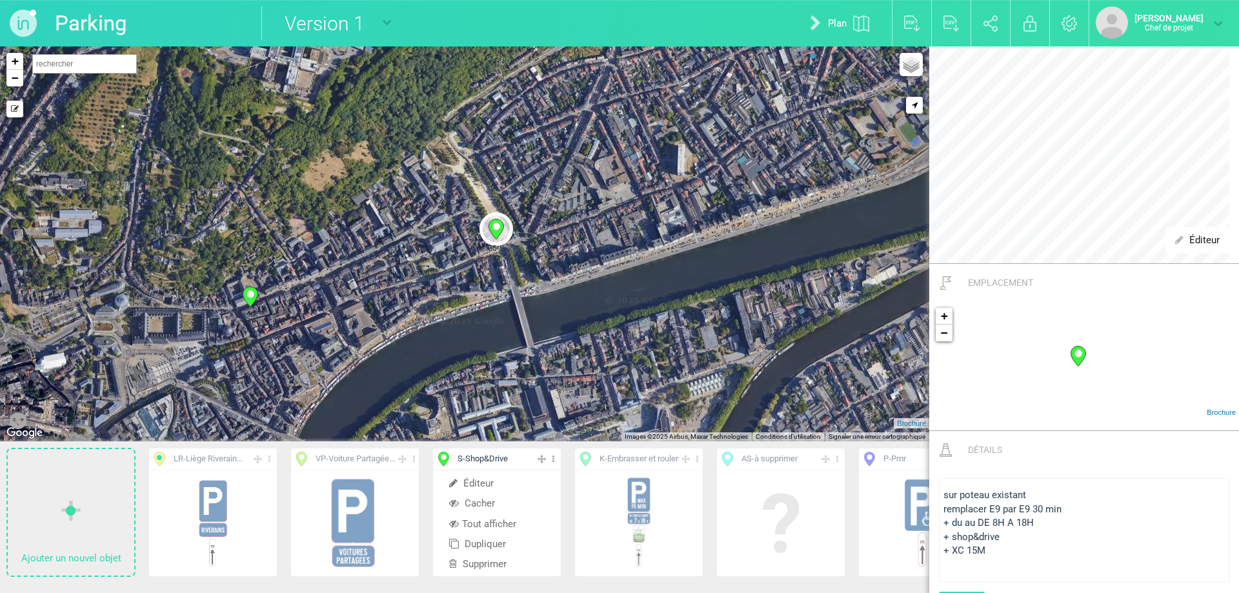
click at [630, 459] on font "Embrasser et rouler" at bounding box center [642, 459] width 71 height 10
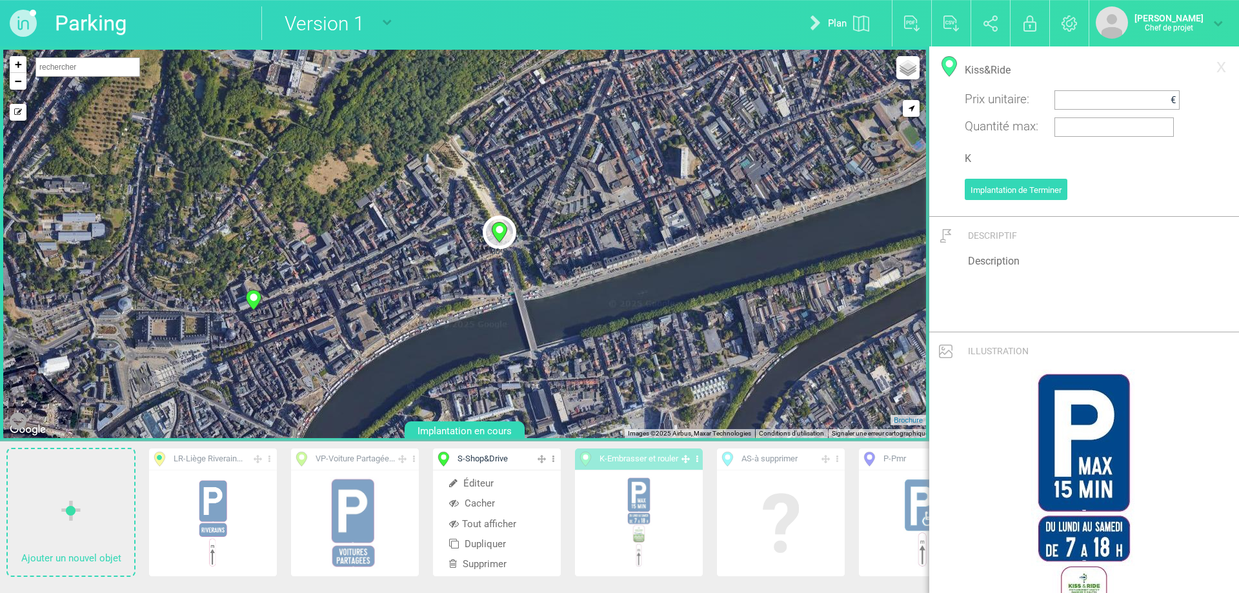
click at [698, 457] on icon at bounding box center [697, 459] width 8 height 15
click at [630, 523] on font "Tout afficher" at bounding box center [631, 524] width 54 height 12
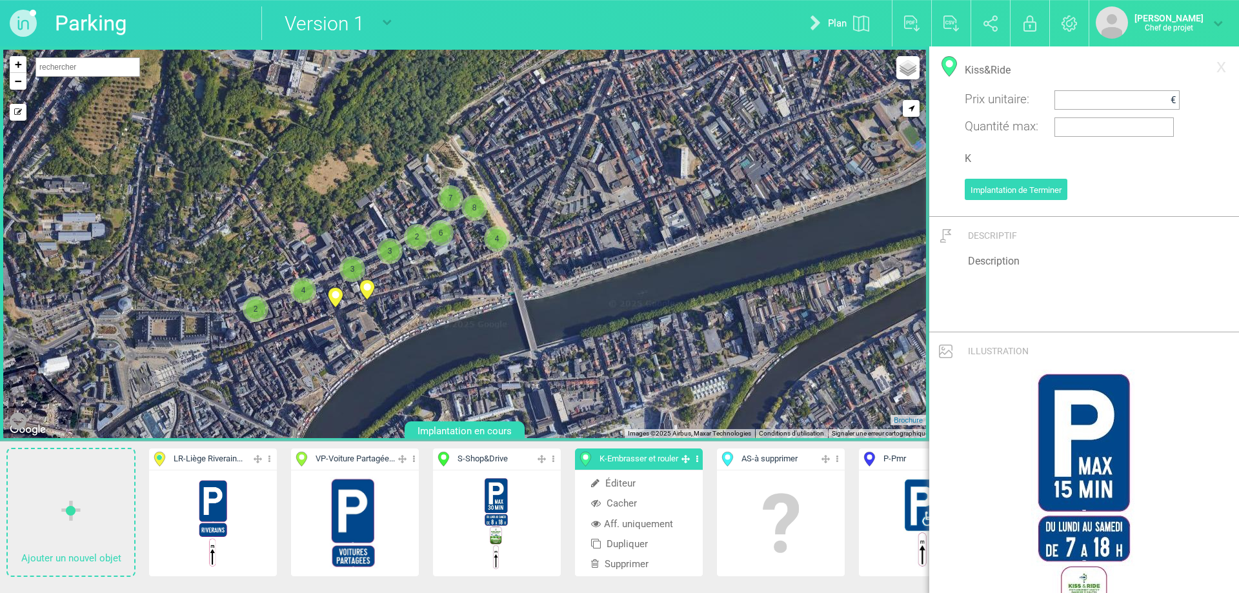
click at [700, 461] on icon at bounding box center [697, 459] width 8 height 15
click at [698, 458] on icon at bounding box center [697, 459] width 8 height 15
click at [638, 521] on font "Aff. uniquement" at bounding box center [638, 524] width 69 height 12
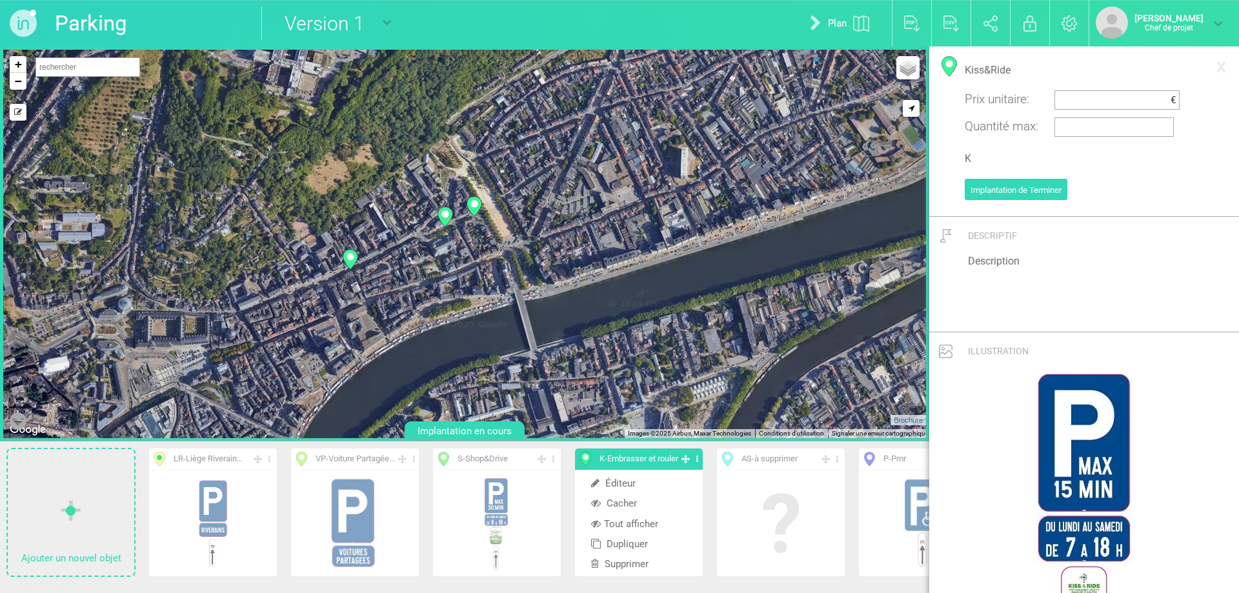
click at [351, 258] on circle at bounding box center [350, 256] width 7 height 7
select select "18377"
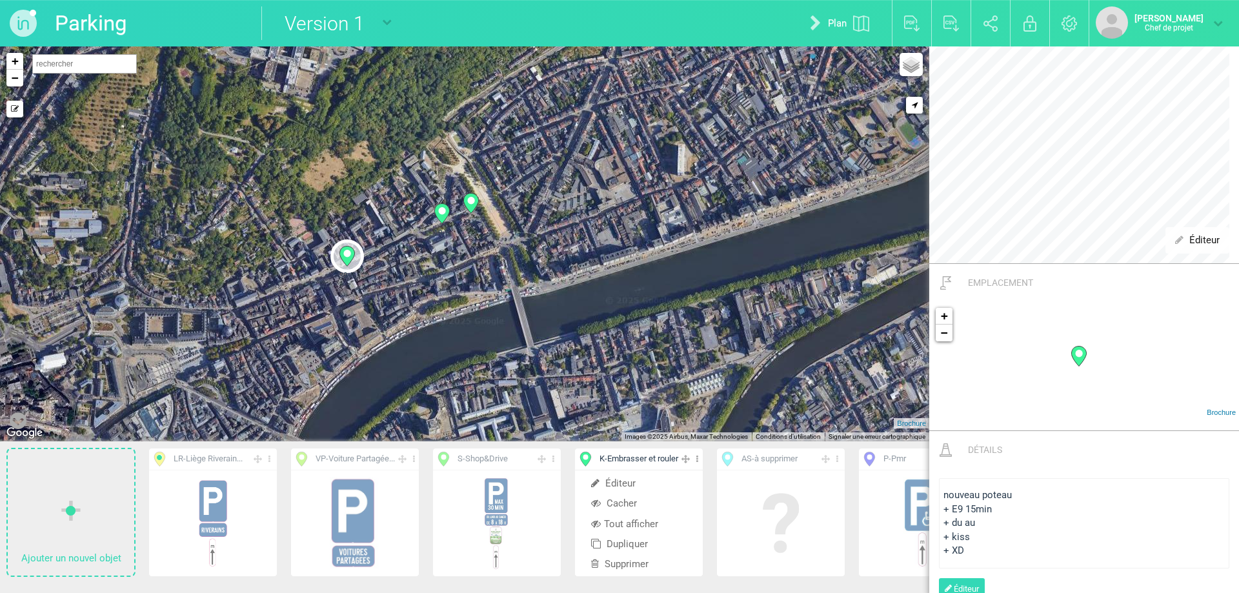
click at [443, 212] on circle at bounding box center [441, 210] width 7 height 7
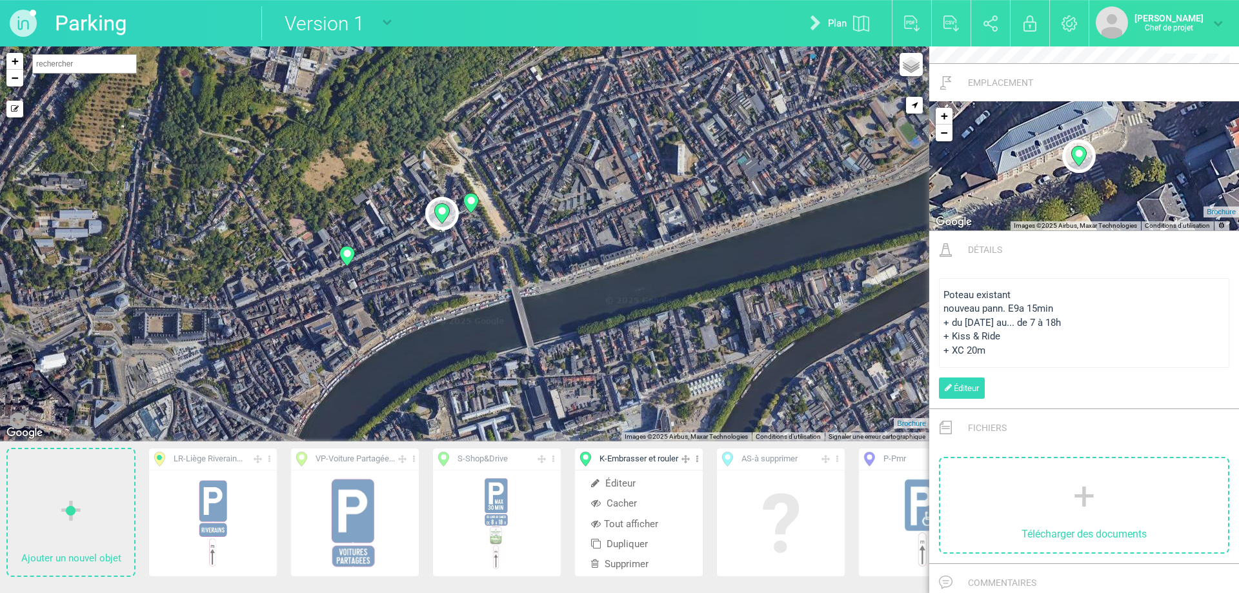
click at [469, 198] on circle at bounding box center [470, 200] width 7 height 7
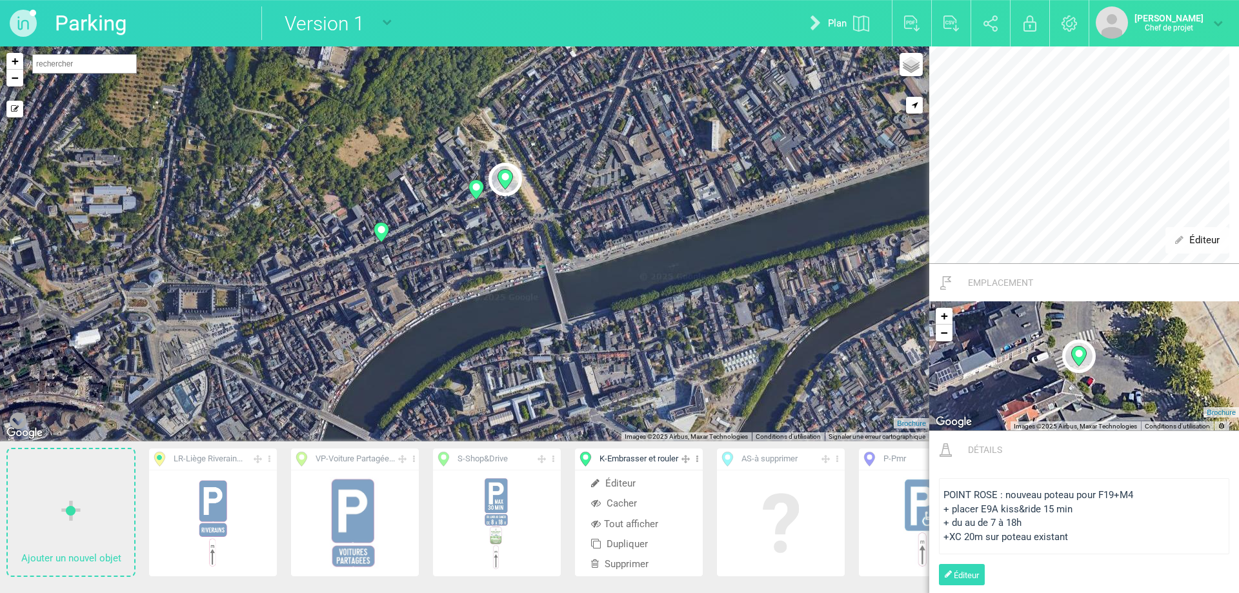
drag, startPoint x: 472, startPoint y: 303, endPoint x: 505, endPoint y: 275, distance: 43.6
click at [509, 276] on div "2-K 19-K 39-K + − Mode dessin Routes Google Maps Google Maps Terrain Google Map…" at bounding box center [465, 243] width 930 height 395
click at [698, 459] on icon at bounding box center [697, 459] width 8 height 15
click at [700, 461] on icon at bounding box center [697, 459] width 8 height 15
click at [639, 524] on font "Tout afficher" at bounding box center [631, 524] width 54 height 12
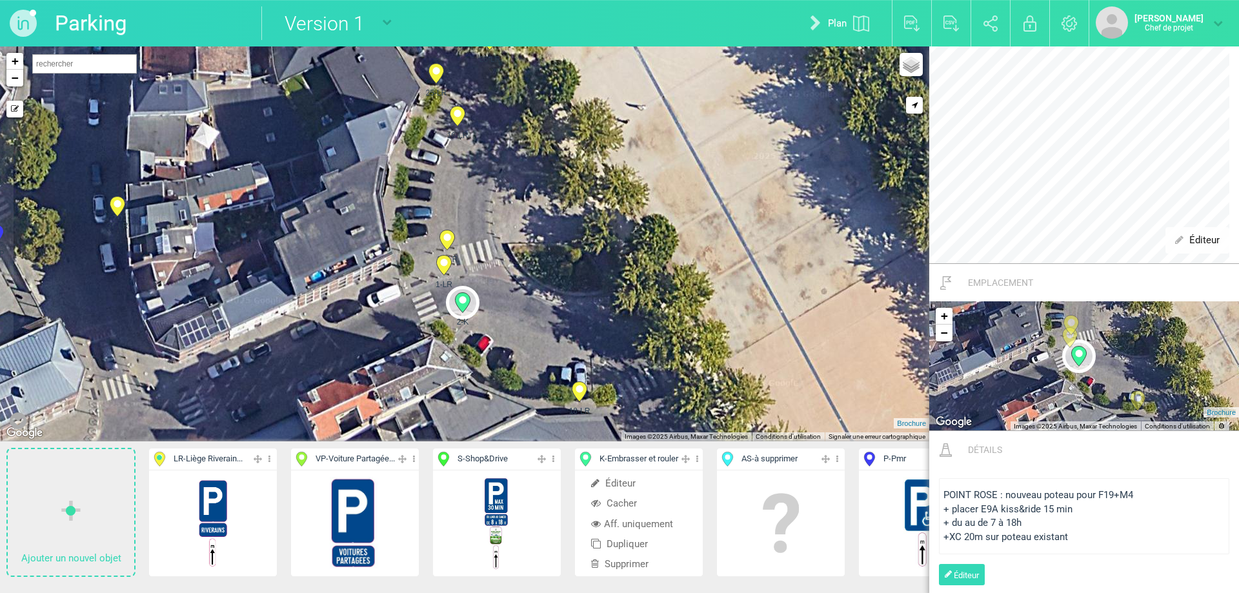
drag, startPoint x: 452, startPoint y: 213, endPoint x: 494, endPoint y: 332, distance: 126.6
click at [494, 332] on div "34-LR 41-P 37-LR 27-LR 2" at bounding box center [465, 243] width 930 height 395
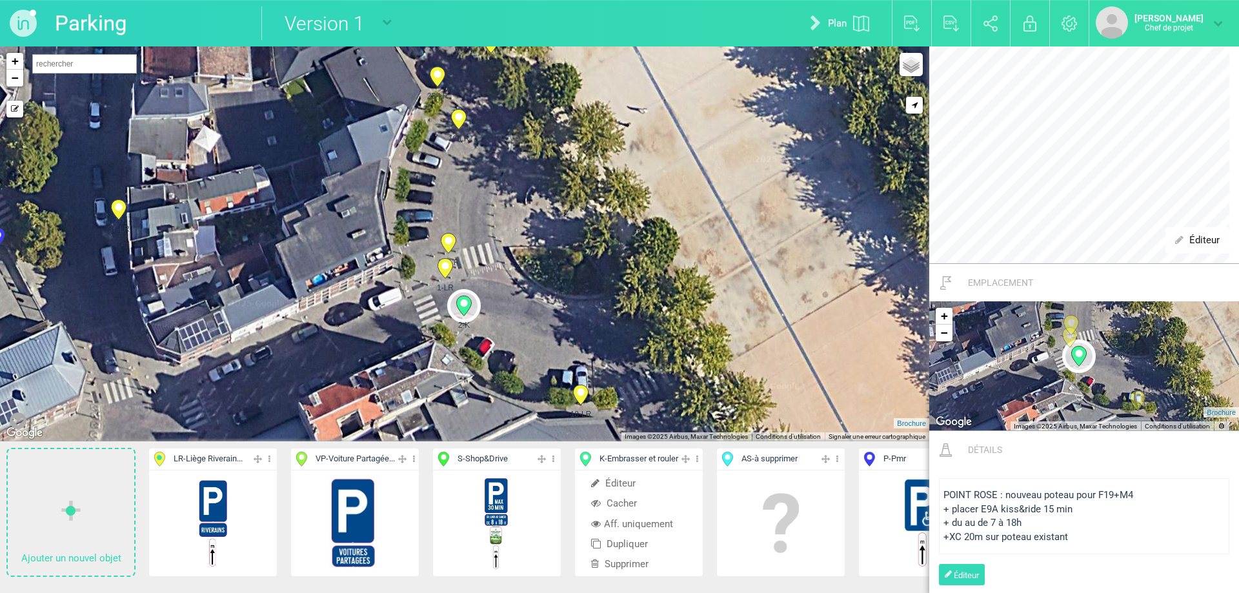
click at [467, 307] on icon at bounding box center [463, 306] width 15 height 20
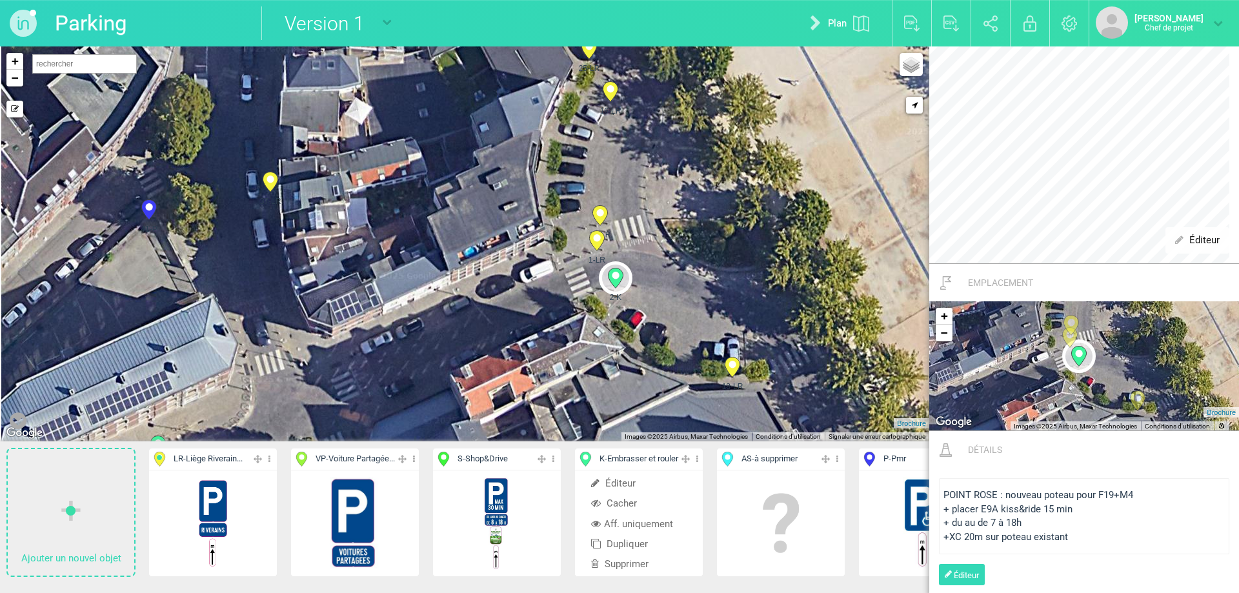
drag, startPoint x: 356, startPoint y: 305, endPoint x: 506, endPoint y: 281, distance: 151.7
click at [506, 281] on div "34-LR 41-P 37-LR 27-LR 2" at bounding box center [465, 243] width 930 height 395
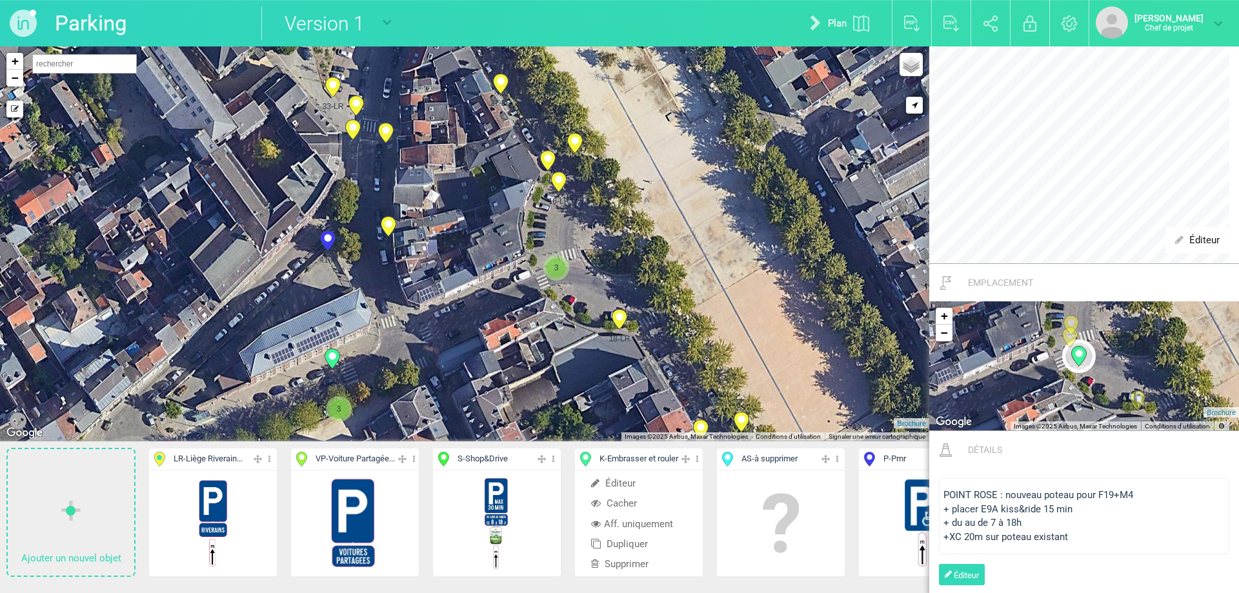
click at [335, 356] on circle at bounding box center [332, 355] width 7 height 7
type input "[STREET_ADDRESS]"
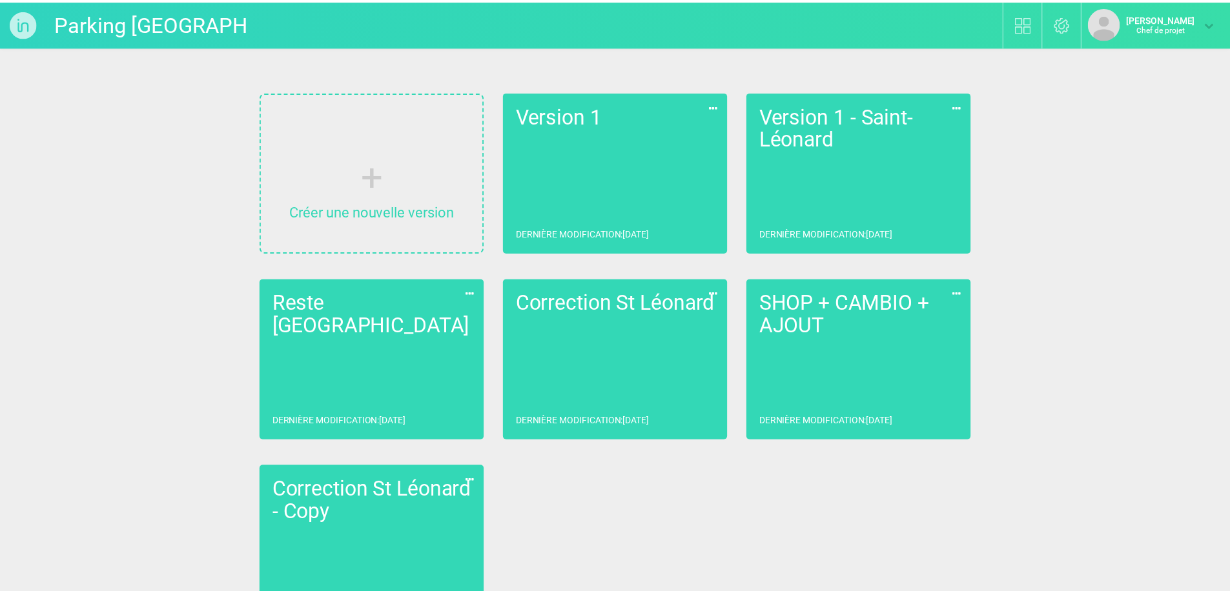
scroll to position [47, 0]
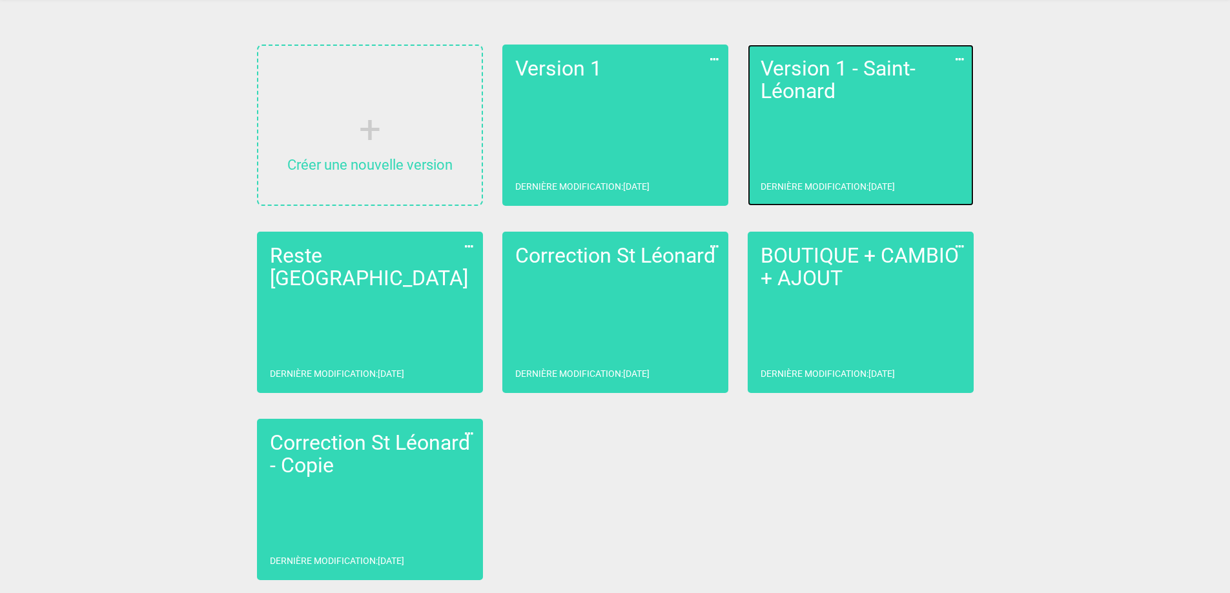
click at [851, 131] on link "Version 1 - Saint-Léonard Dernière modification : [DATE]" at bounding box center [861, 125] width 226 height 161
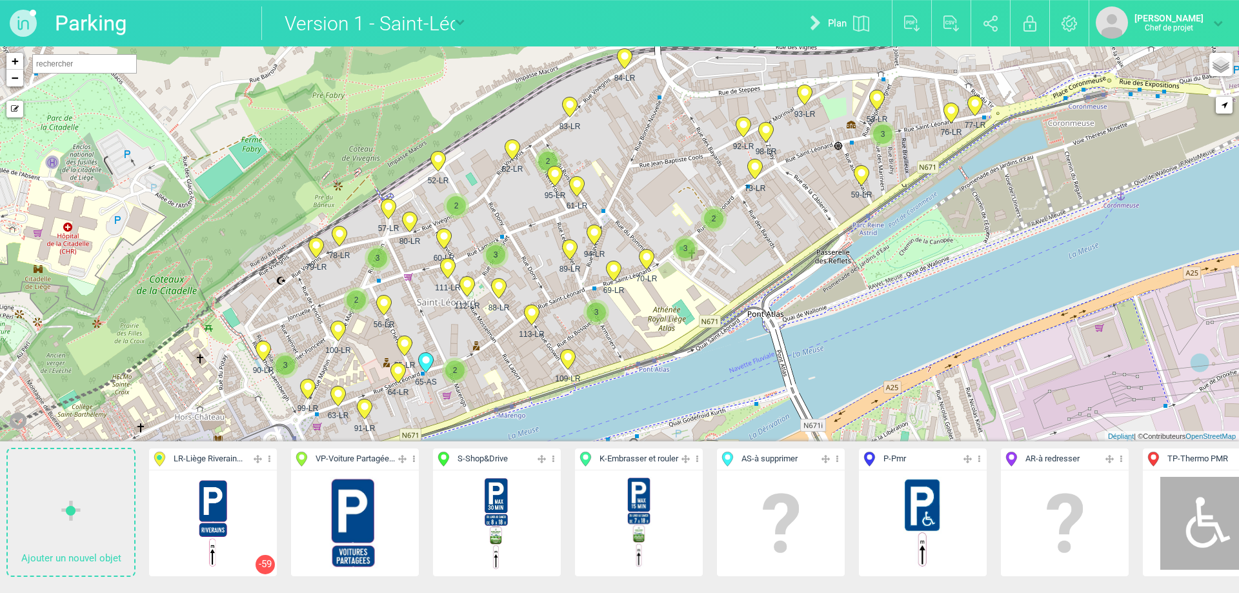
click at [502, 458] on font "Shop&Drive" at bounding box center [486, 459] width 43 height 10
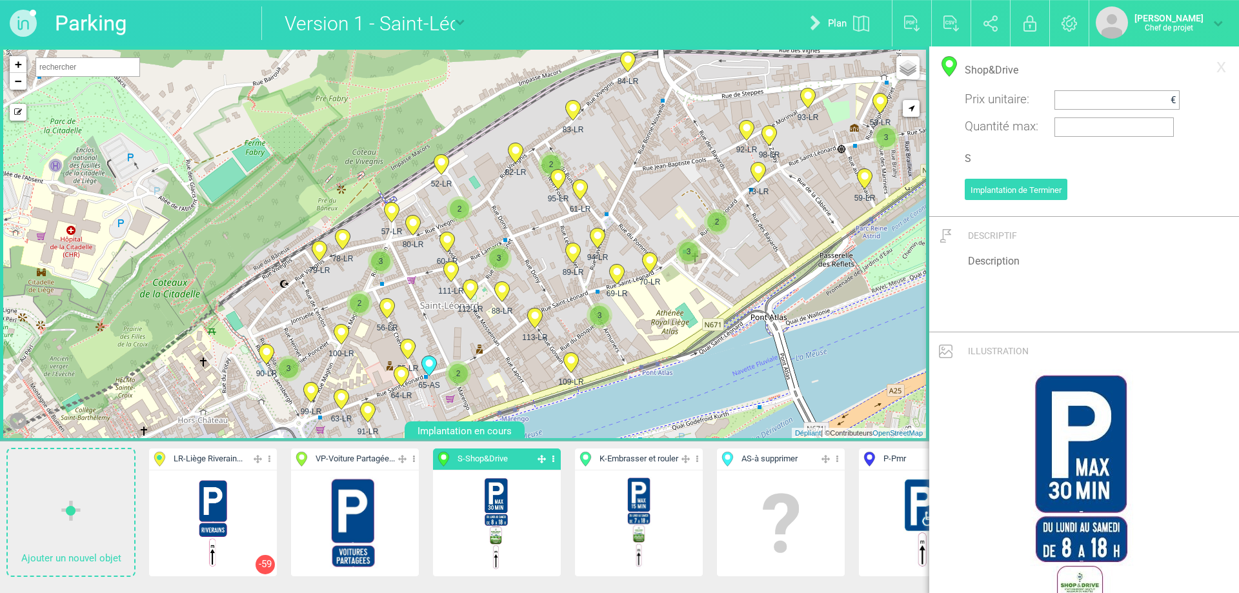
click at [554, 458] on icon at bounding box center [553, 459] width 8 height 15
click at [150, 289] on div "3 3 52-LR 53-LR 55-LR 56-LR 57-LR 59-LR 60-LR 3 2" at bounding box center [464, 244] width 923 height 389
click at [148, 278] on circle at bounding box center [148, 276] width 7 height 7
select select "18646"
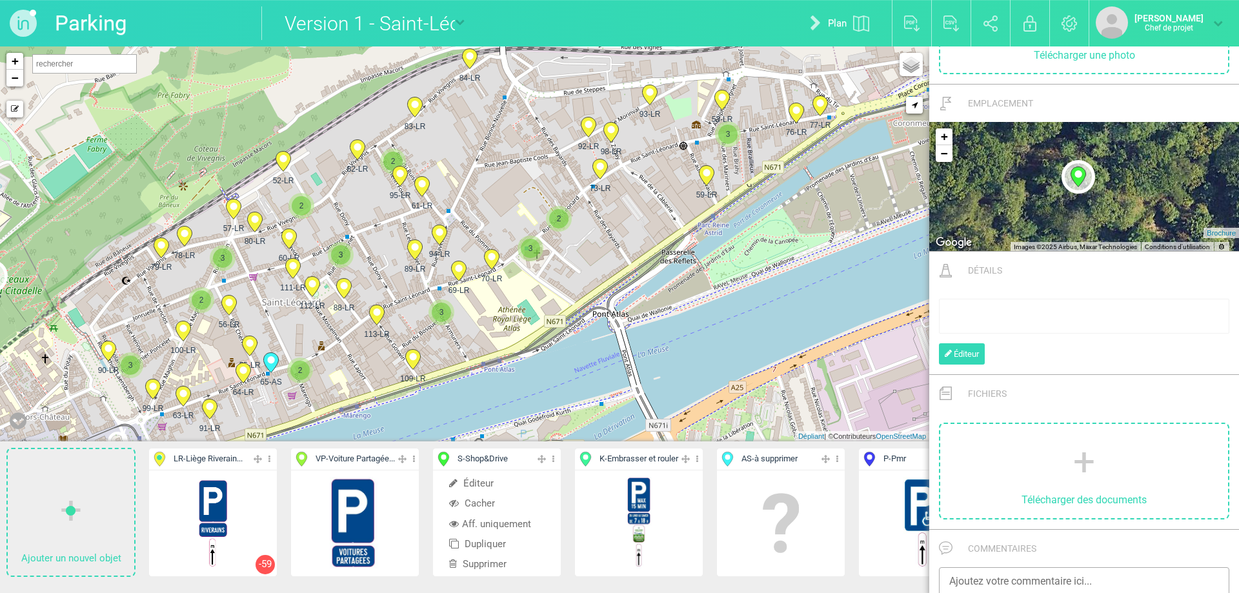
scroll to position [372, 0]
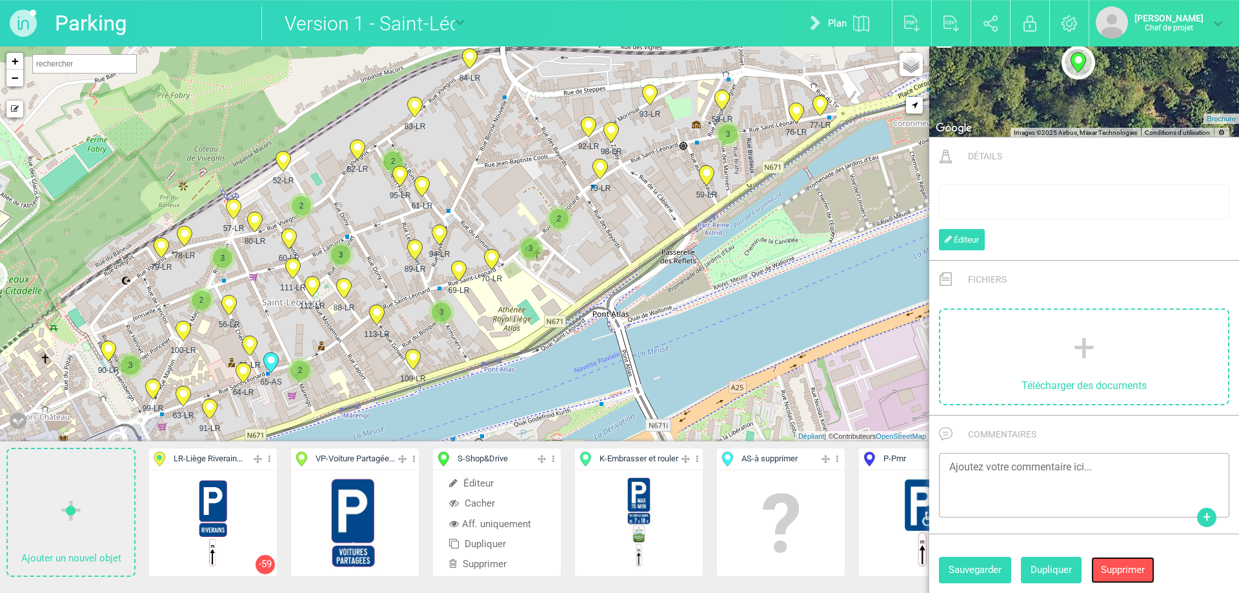
click at [1115, 563] on button "Supprimer" at bounding box center [1123, 570] width 63 height 27
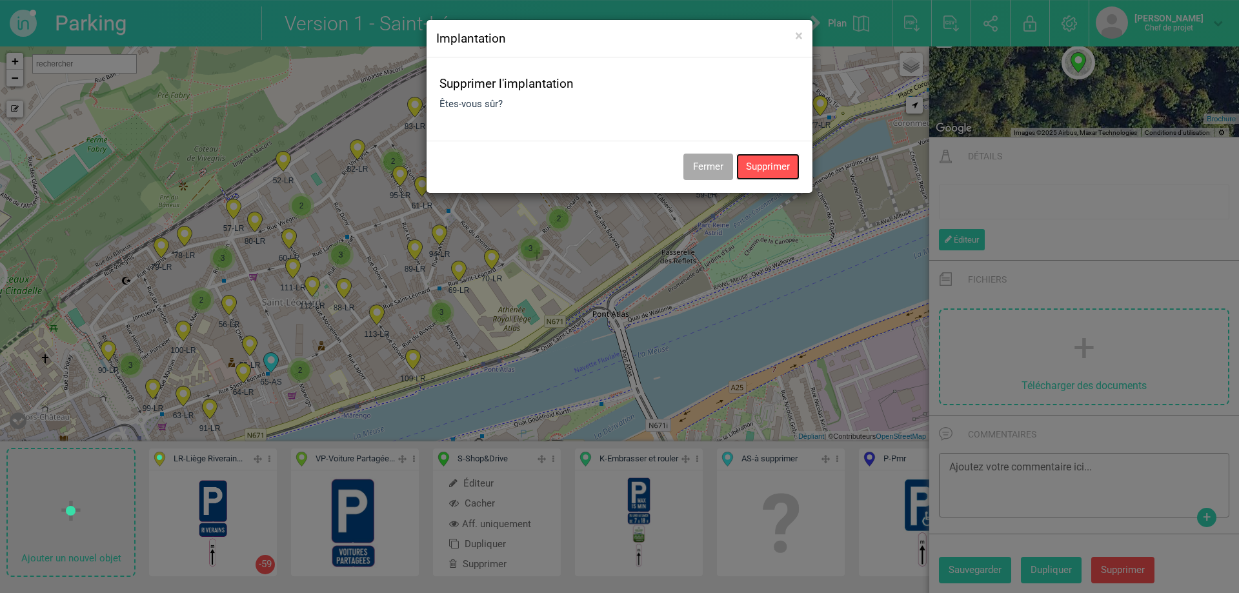
click at [770, 168] on button "Supprimer" at bounding box center [768, 167] width 63 height 26
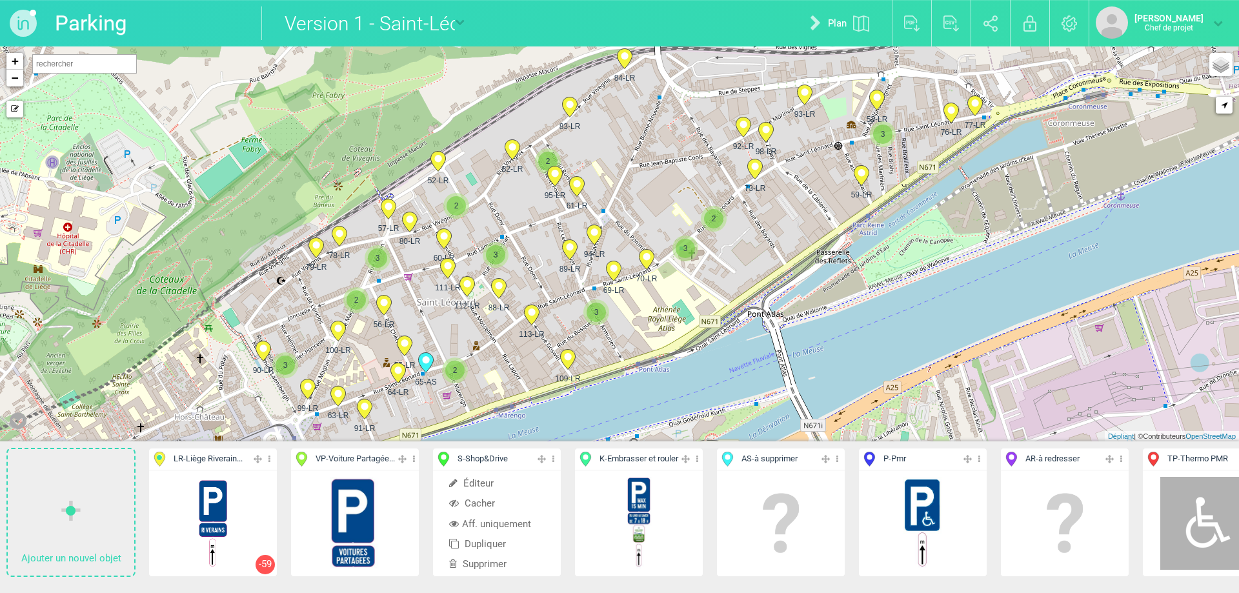
click at [551, 460] on icon at bounding box center [553, 459] width 8 height 15
click at [553, 457] on icon at bounding box center [553, 459] width 8 height 15
click at [494, 520] on font "Aff. uniquement" at bounding box center [496, 524] width 69 height 12
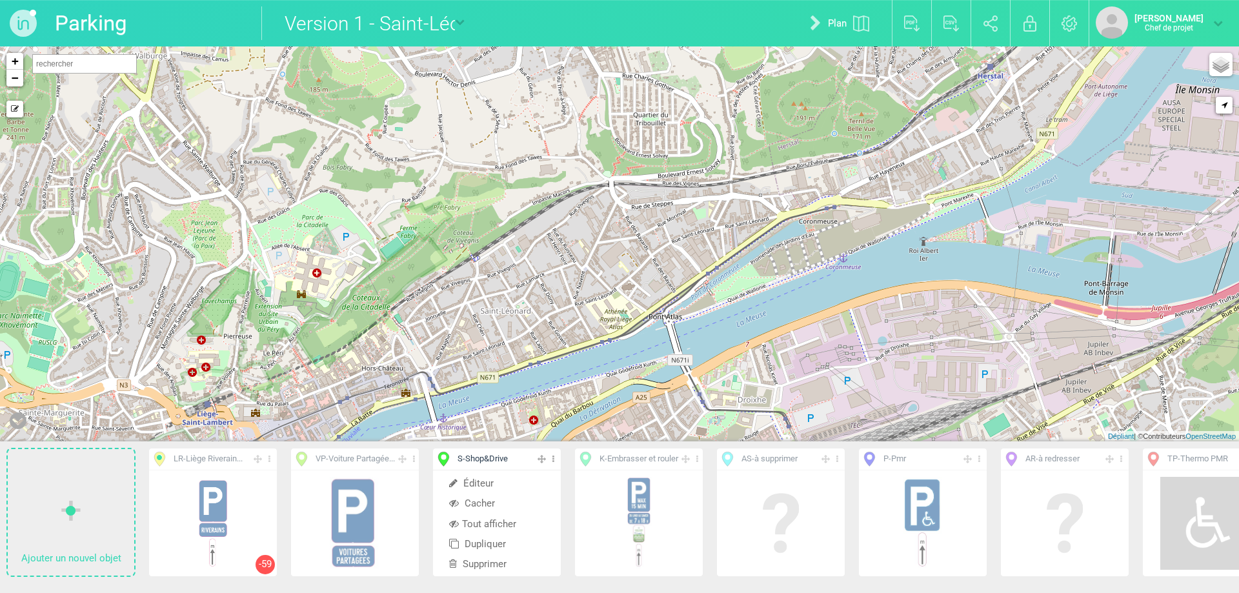
drag, startPoint x: 504, startPoint y: 329, endPoint x: 516, endPoint y: 323, distance: 13.9
click at [516, 323] on div "+ − Mode dessin Routes Google Maps Google Maps Terrain Google Maps Satellite Go…" at bounding box center [619, 243] width 1239 height 395
click at [655, 459] on font "Embrasser et rouler" at bounding box center [642, 459] width 71 height 10
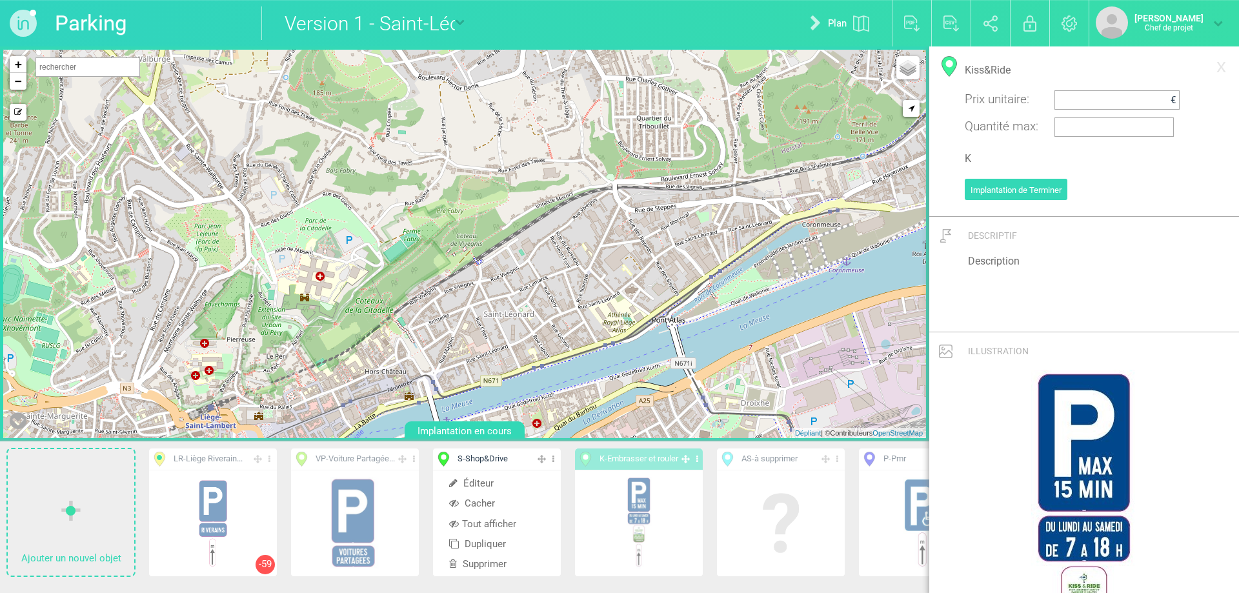
click at [699, 459] on icon at bounding box center [697, 459] width 8 height 15
click at [633, 524] on font "Tout afficher" at bounding box center [631, 524] width 54 height 12
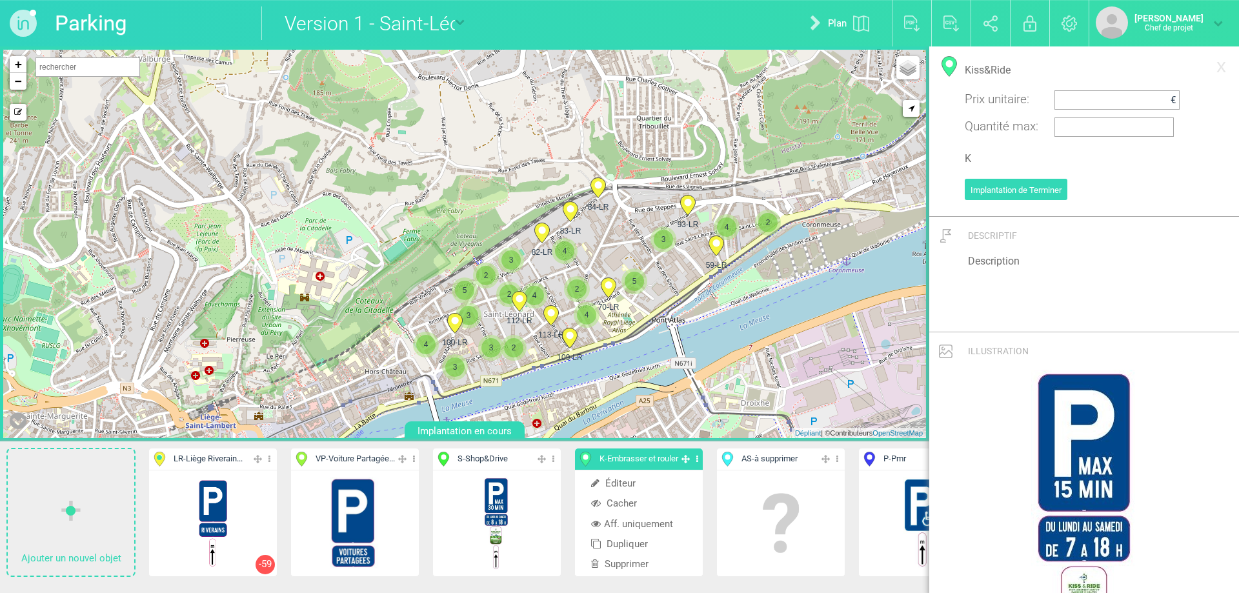
click at [697, 458] on icon at bounding box center [697, 459] width 8 height 15
click at [700, 459] on icon at bounding box center [697, 459] width 8 height 15
click at [661, 522] on font "Aff. uniquement" at bounding box center [638, 524] width 69 height 12
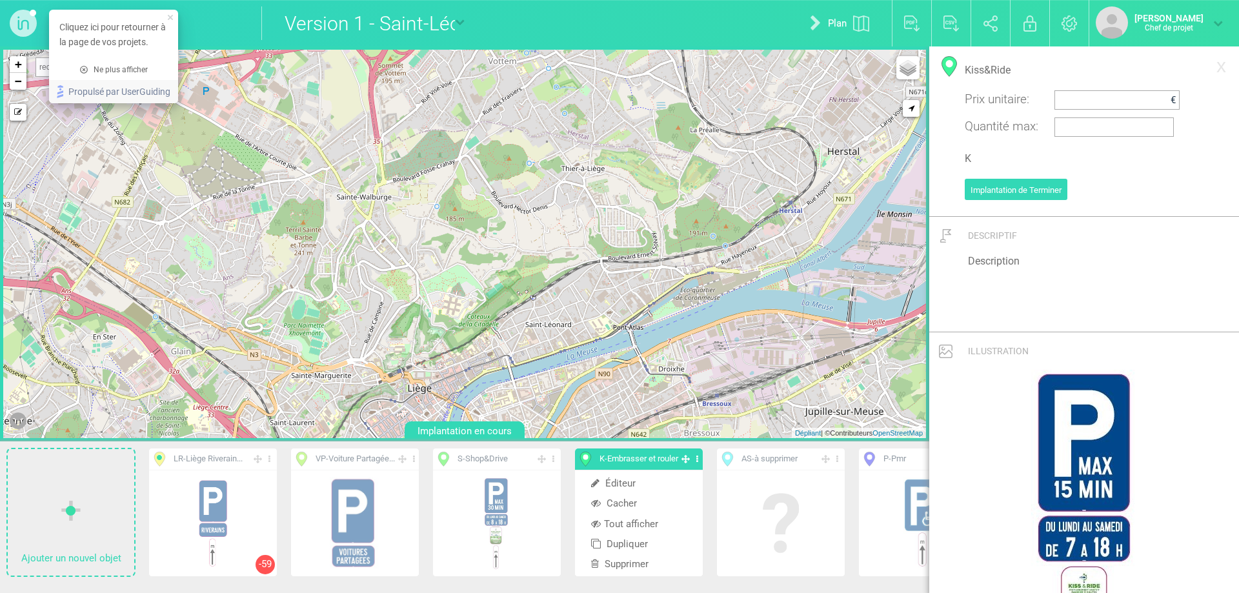
click at [170, 17] on icon "fermer l'info-bulle" at bounding box center [170, 17] width 5 height 5
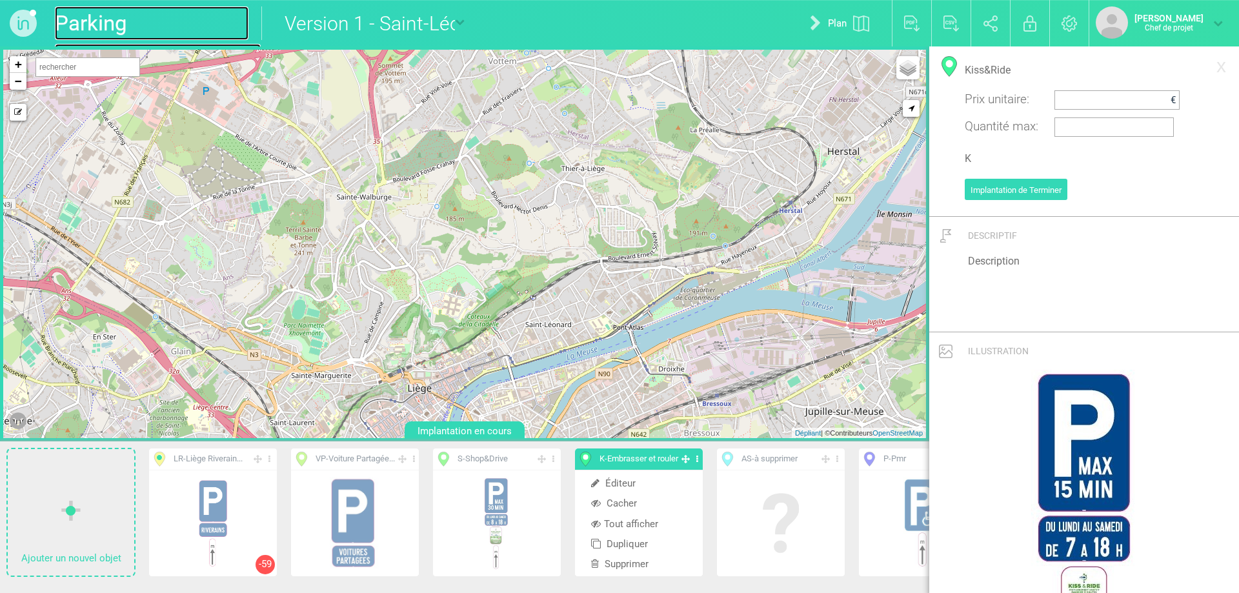
click at [129, 23] on font "Parking [GEOGRAPHIC_DATA]" at bounding box center [158, 39] width 206 height 59
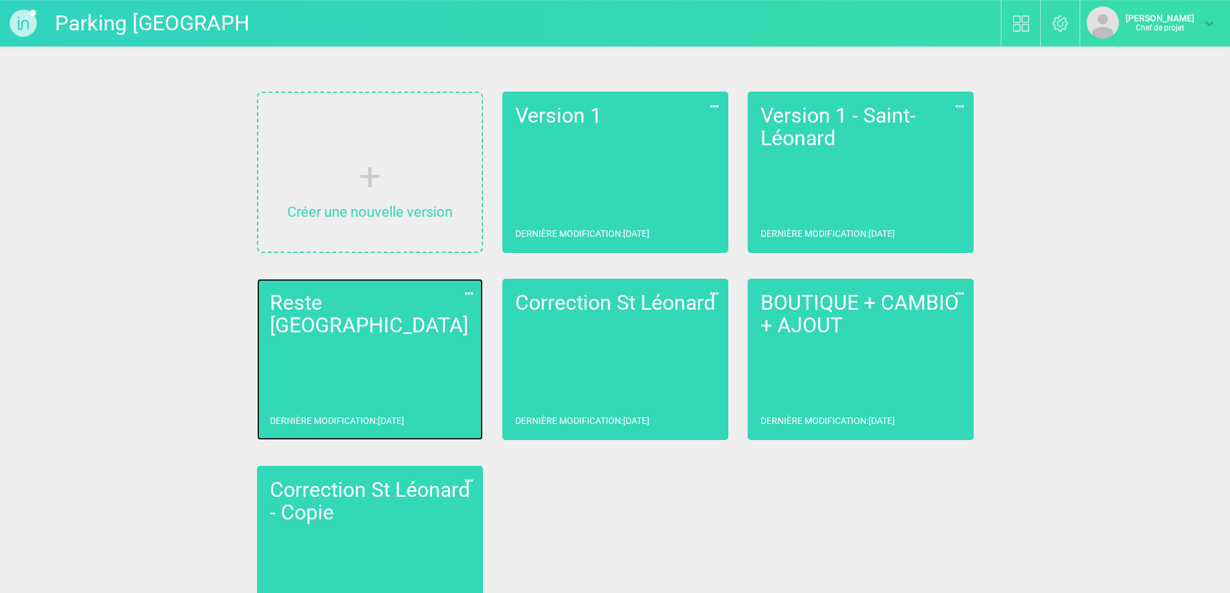
click at [433, 343] on link "Reste Liège Dernière modification : [DATE]" at bounding box center [370, 359] width 226 height 161
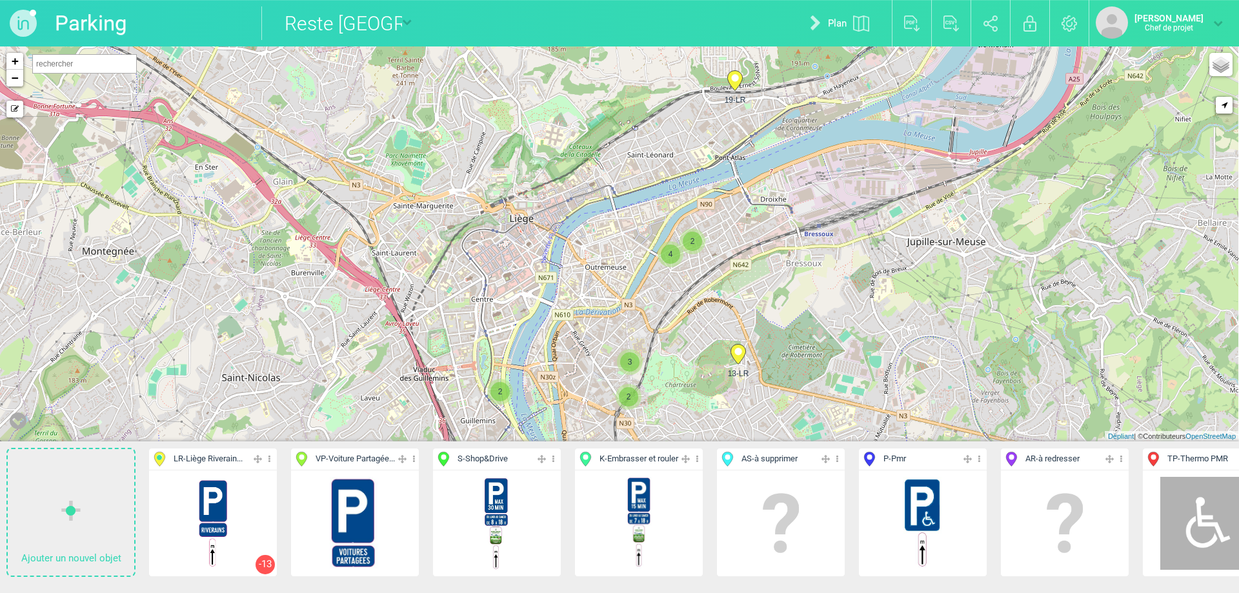
click at [508, 460] on font "Shop&Drive" at bounding box center [486, 459] width 43 height 10
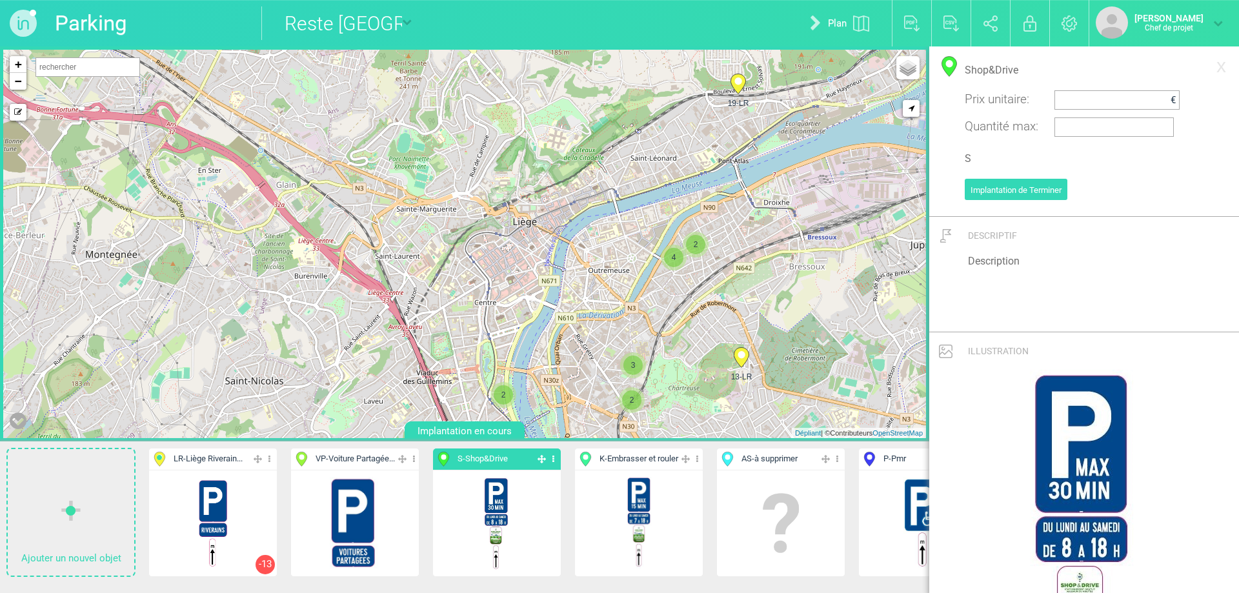
click at [553, 459] on icon at bounding box center [553, 459] width 8 height 15
click at [492, 521] on font "Tout afficher" at bounding box center [489, 524] width 54 height 12
click at [551, 458] on icon at bounding box center [553, 459] width 8 height 15
click at [557, 460] on icon at bounding box center [553, 459] width 8 height 15
click at [498, 527] on font "Aff. uniquement" at bounding box center [496, 524] width 69 height 12
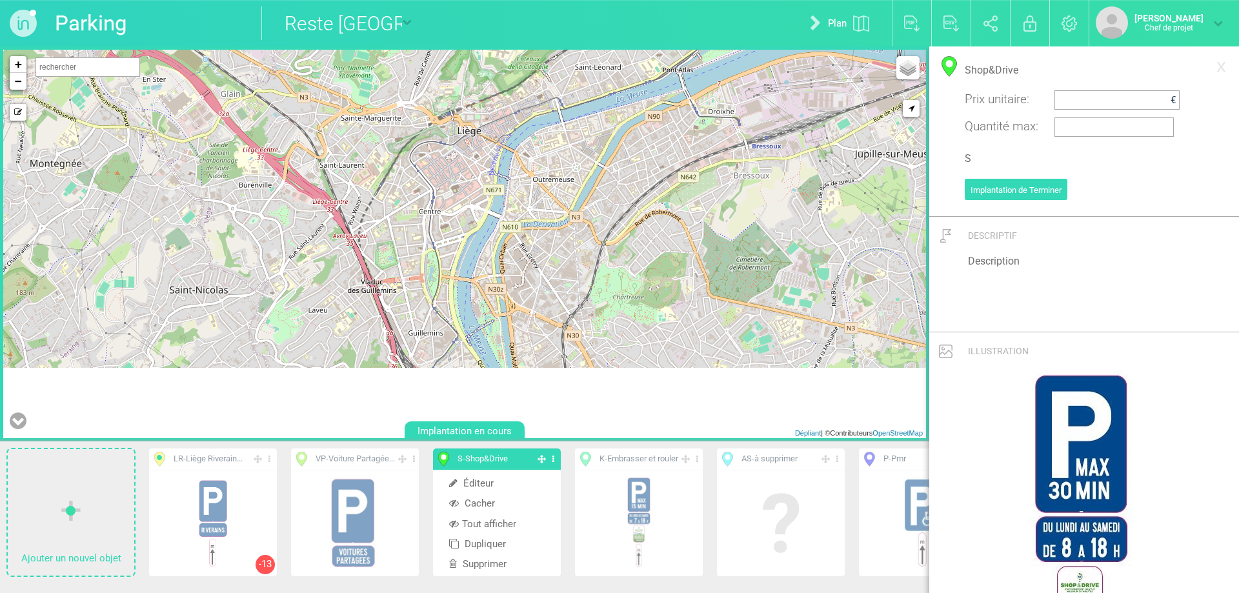
drag, startPoint x: 482, startPoint y: 356, endPoint x: 416, endPoint y: 258, distance: 119.1
click at [418, 251] on div "+ − Mode dessin Routes Google Maps Google Maps Terrain Google Maps Satellite Go…" at bounding box center [464, 244] width 923 height 389
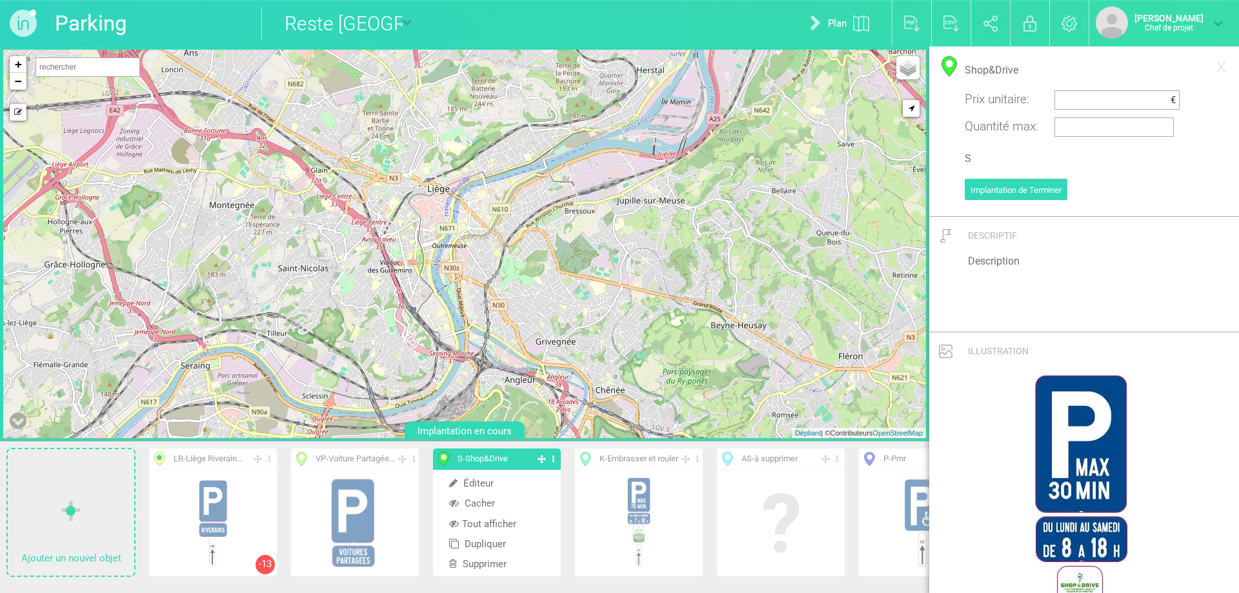
click at [553, 459] on icon at bounding box center [553, 459] width 8 height 15
click at [509, 525] on font "Tout afficher" at bounding box center [489, 524] width 54 height 12
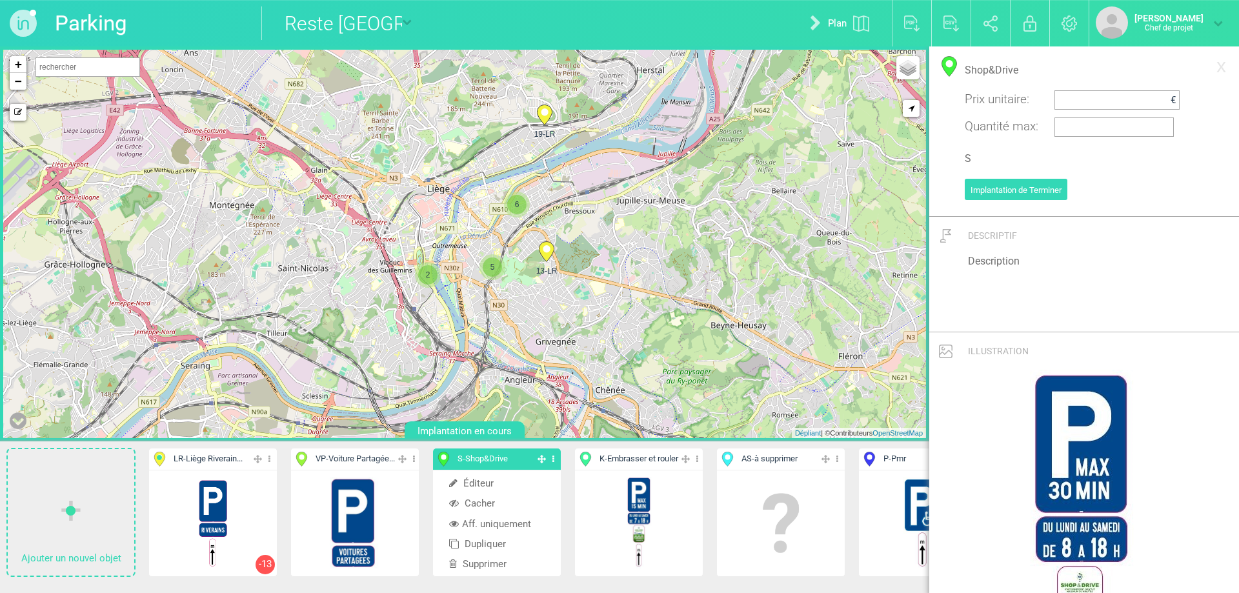
click at [702, 457] on icon at bounding box center [697, 459] width 8 height 15
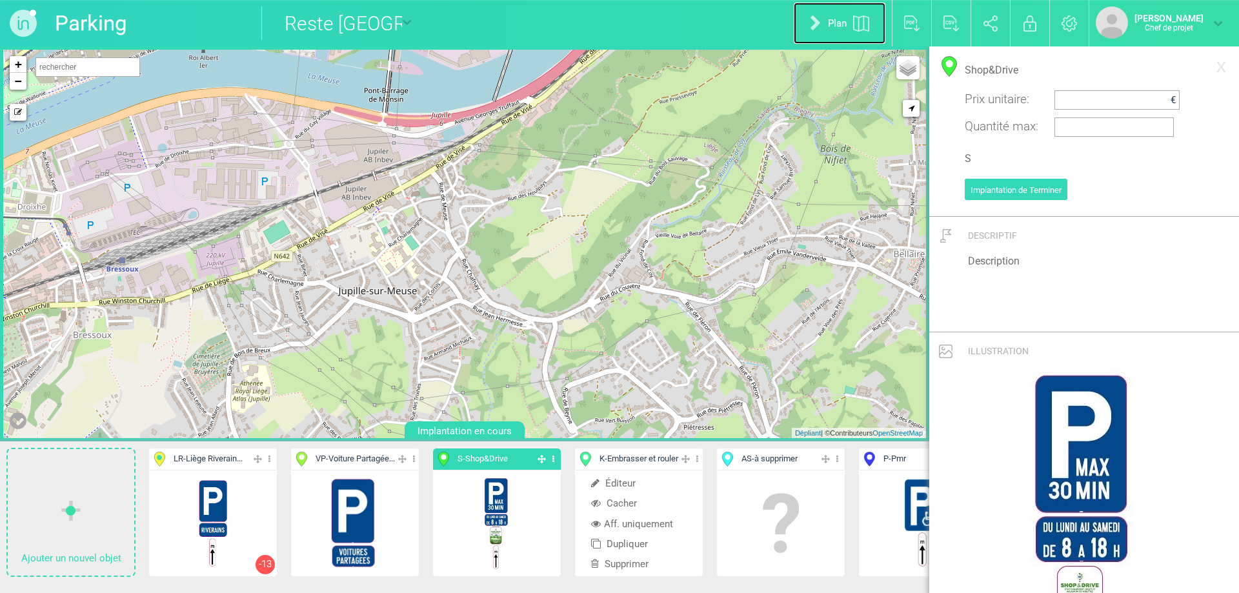
click at [830, 30] on font "Plan" at bounding box center [837, 24] width 19 height 14
click at [813, 19] on icon at bounding box center [819, 23] width 12 height 16
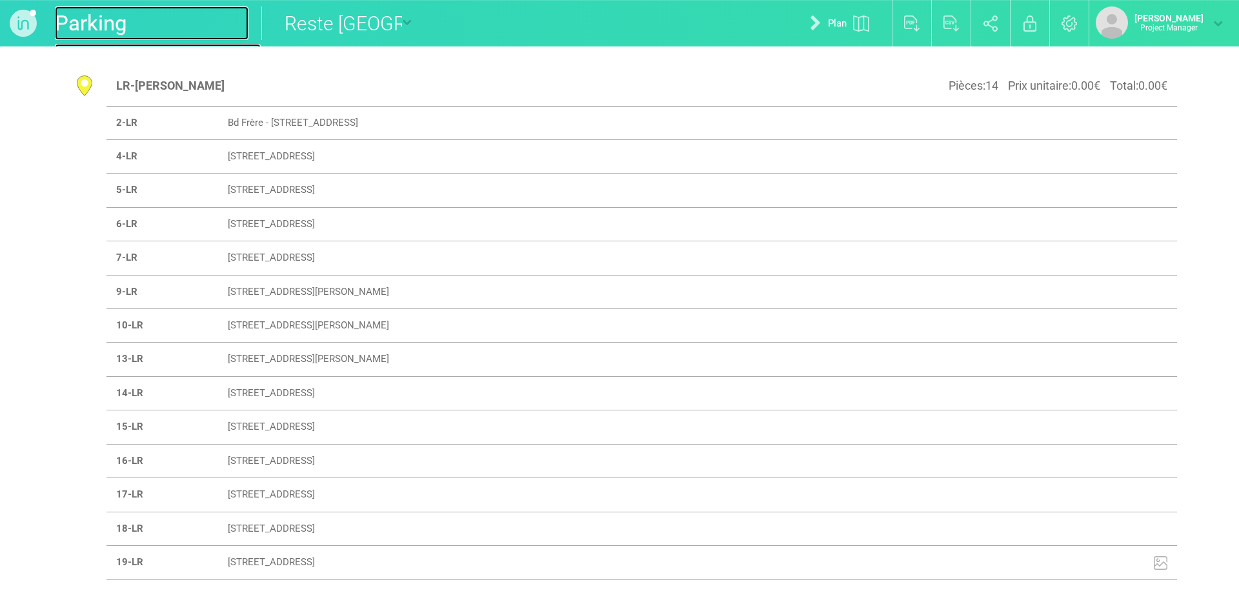
click at [143, 26] on link "Parking [GEOGRAPHIC_DATA]" at bounding box center [152, 23] width 194 height 34
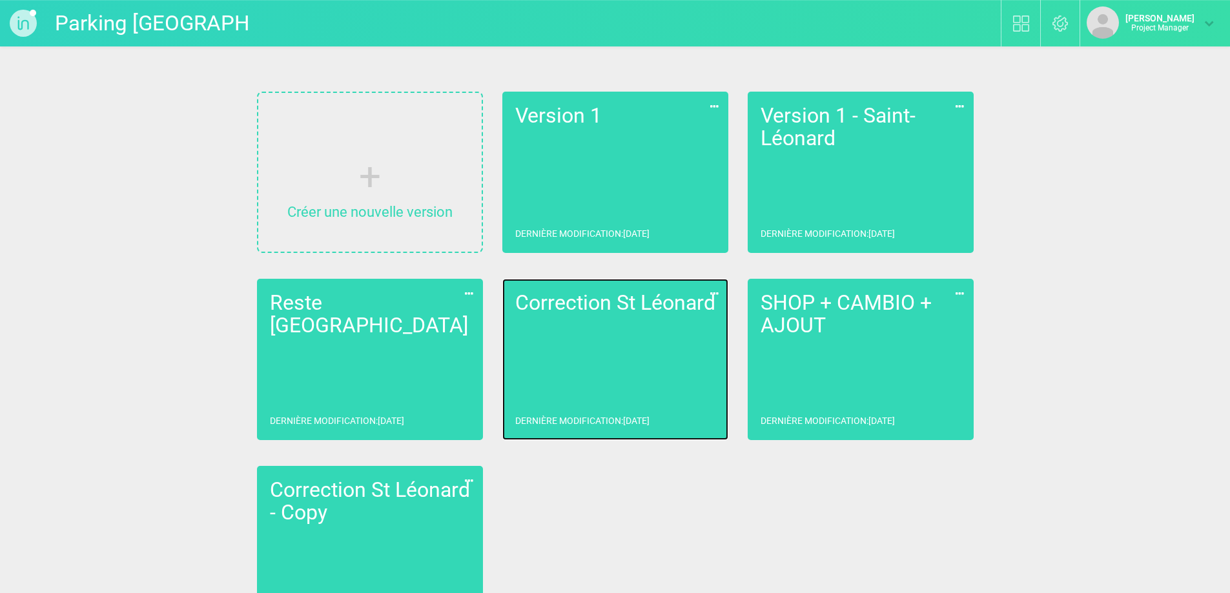
click at [646, 334] on link "Correction St [PERSON_NAME] modification : [DATE]" at bounding box center [615, 359] width 226 height 161
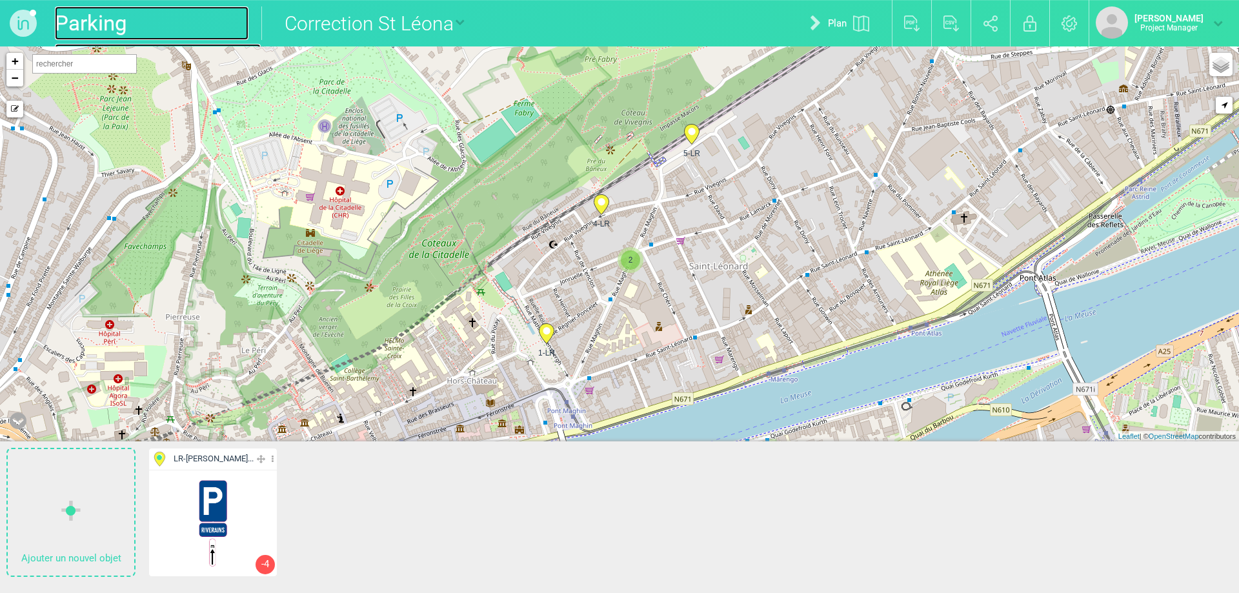
click at [139, 22] on link "Parking [GEOGRAPHIC_DATA]" at bounding box center [152, 23] width 194 height 34
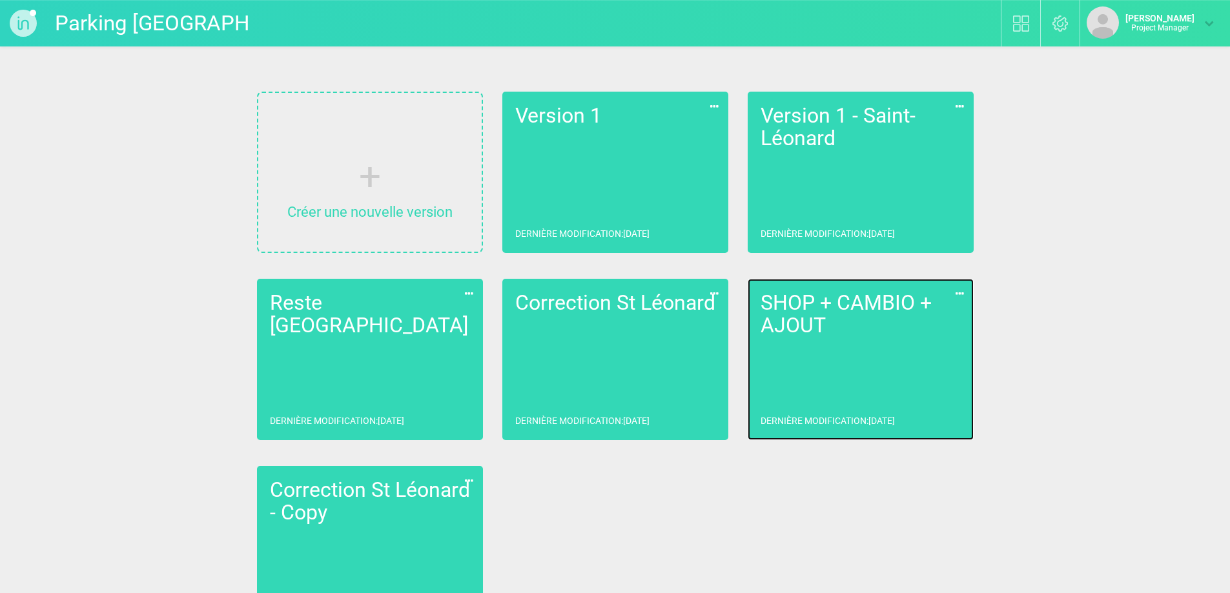
click at [853, 345] on link "SHOP + CAMBIO + AJOUT Dernière modification : [DATE]" at bounding box center [861, 359] width 226 height 161
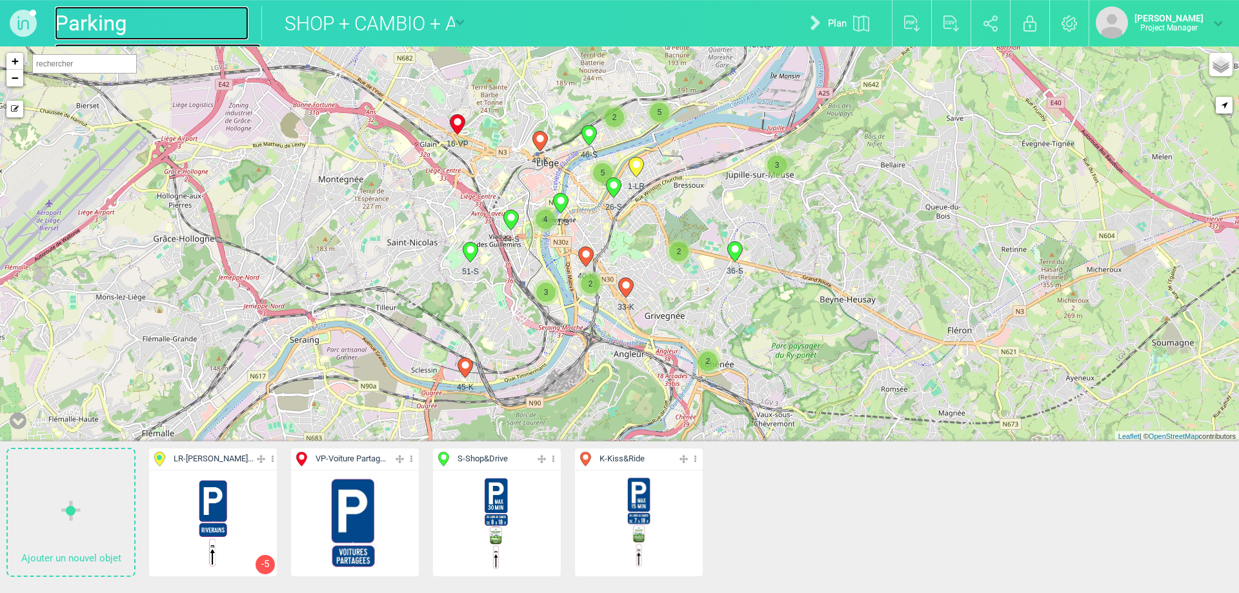
click at [116, 19] on link "Parking [GEOGRAPHIC_DATA]" at bounding box center [152, 23] width 194 height 34
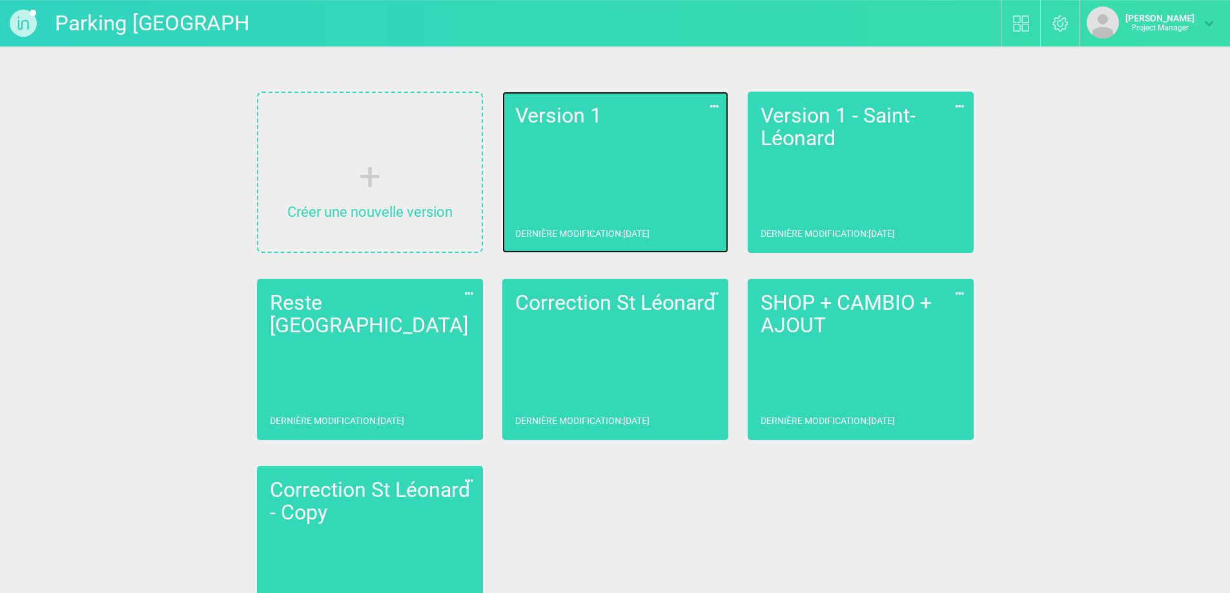
click at [581, 159] on link "Version 1 Dernière modification : [DATE]" at bounding box center [615, 172] width 226 height 161
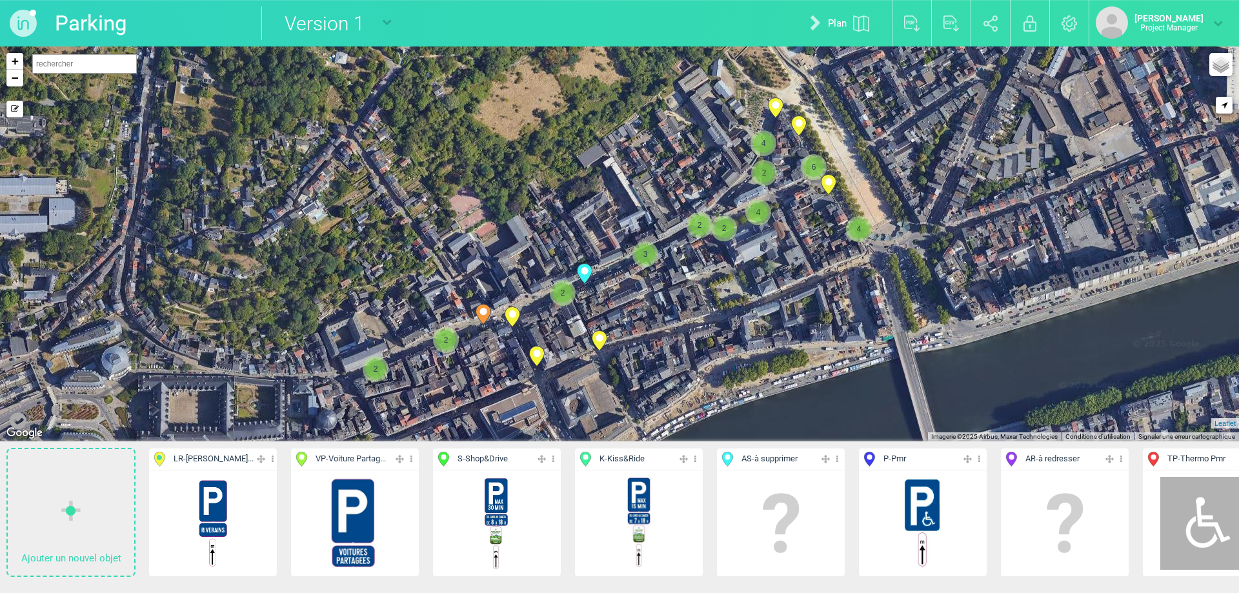
click at [491, 458] on span "S - Shop&Drive" at bounding box center [483, 459] width 50 height 12
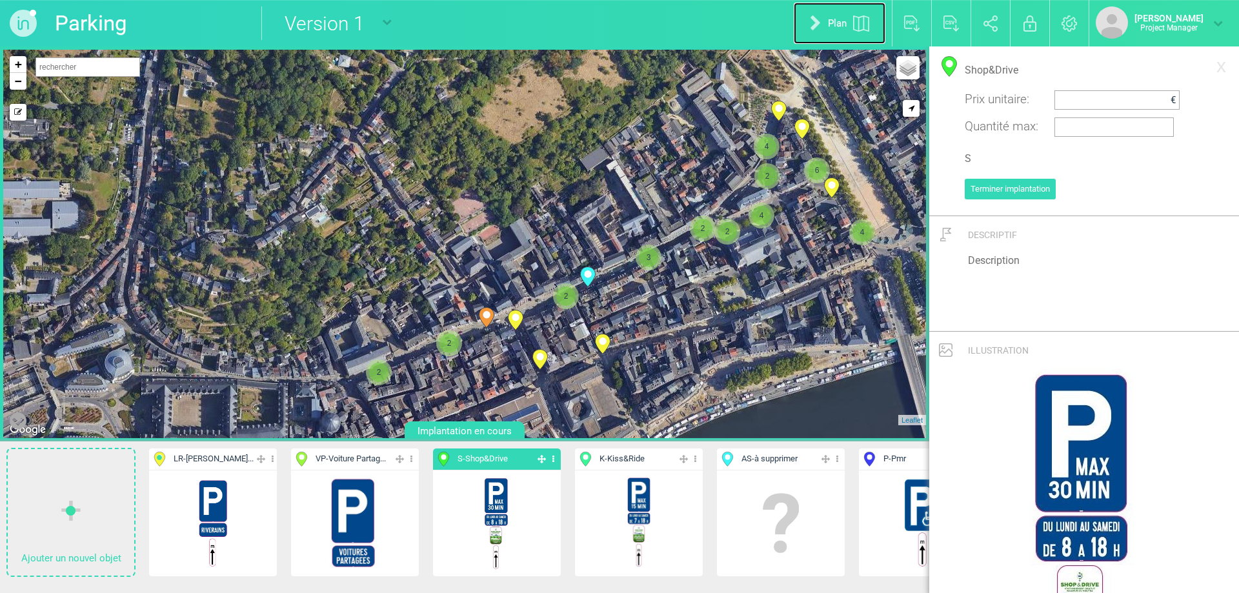
click at [813, 18] on link "Plan" at bounding box center [840, 23] width 92 height 41
click at [820, 19] on link "Tableau" at bounding box center [837, 23] width 97 height 41
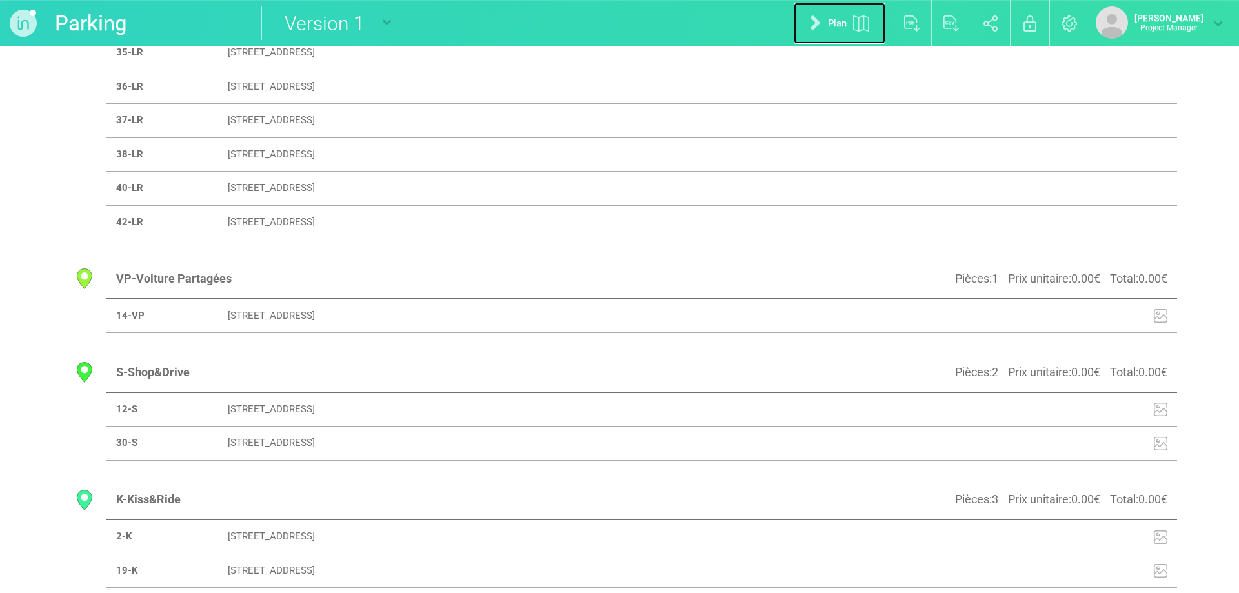
scroll to position [839, 0]
